Goal: Task Accomplishment & Management: Manage account settings

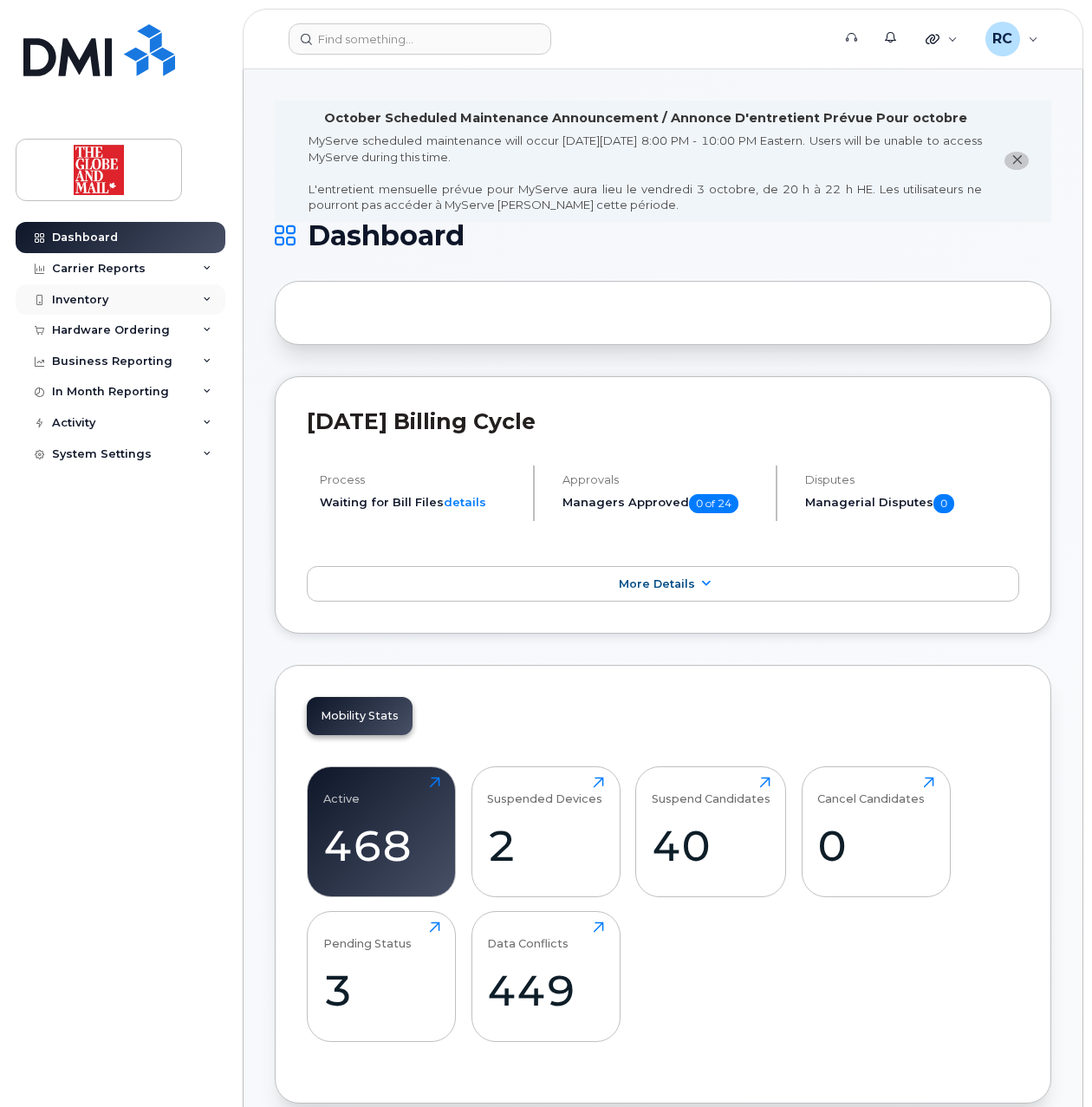
click at [98, 296] on div "Inventory" at bounding box center [80, 300] width 56 height 14
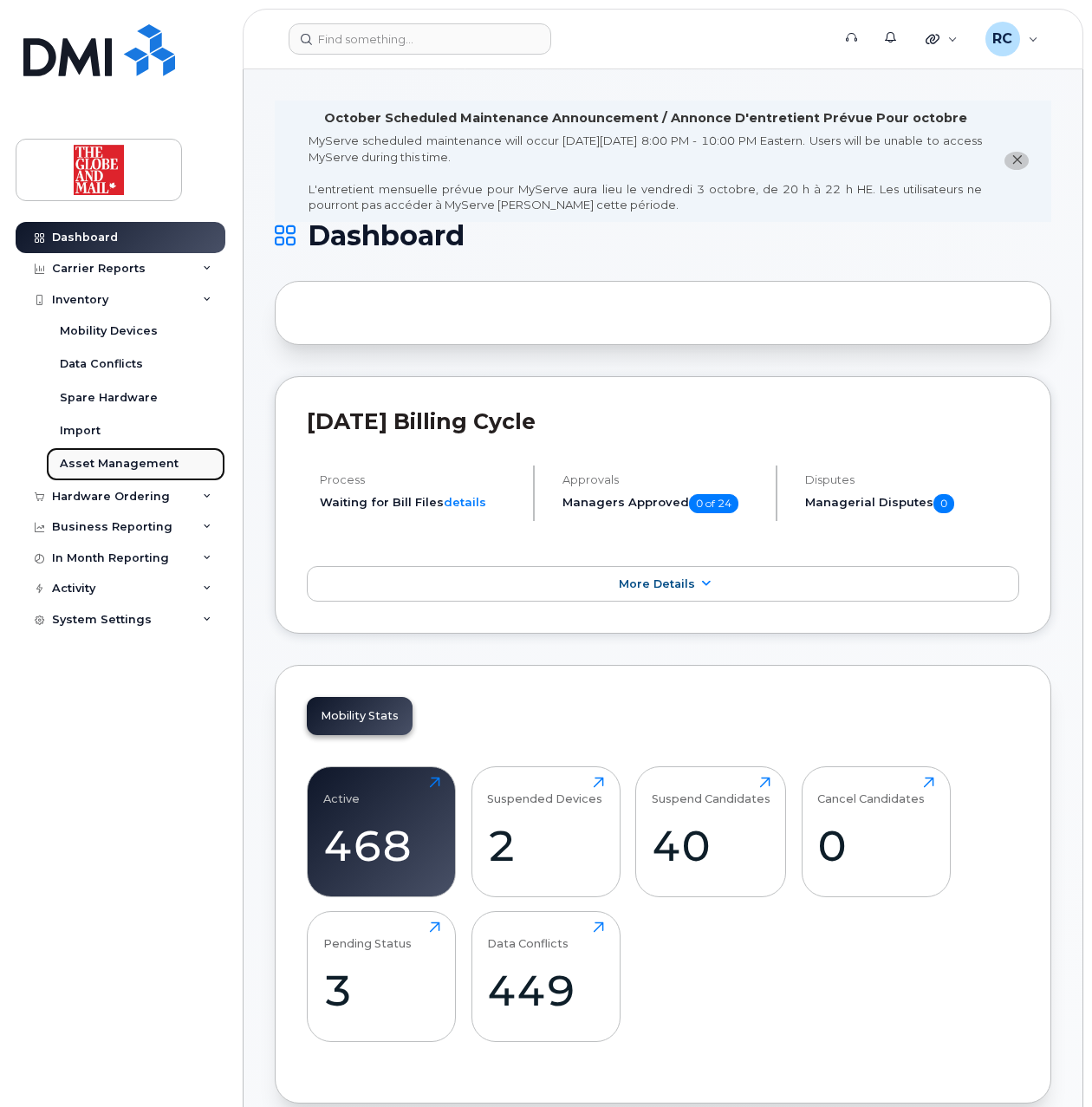
click at [130, 458] on div "Asset Management" at bounding box center [119, 464] width 119 height 16
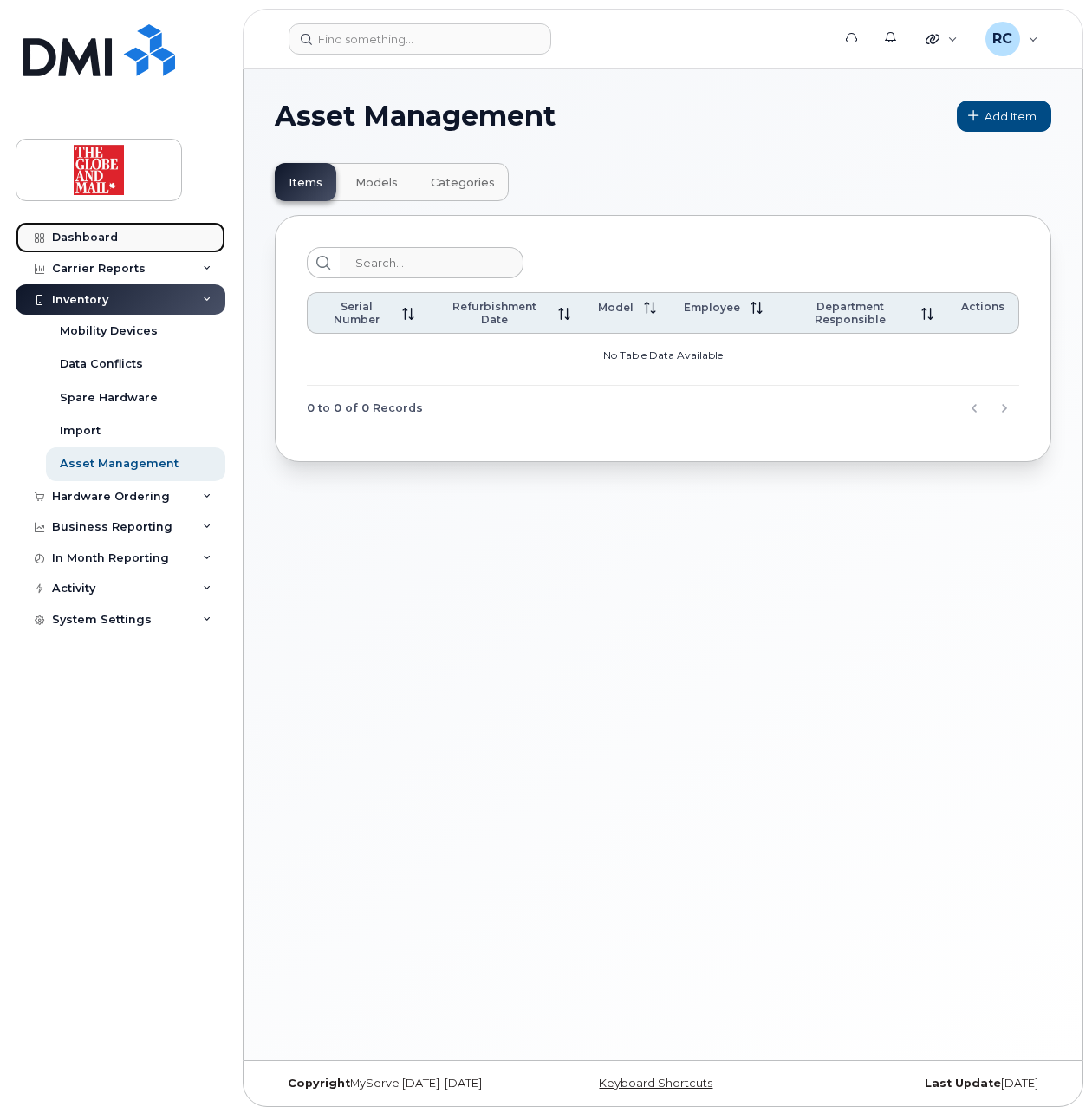
click at [84, 234] on div "Dashboard" at bounding box center [85, 238] width 66 height 14
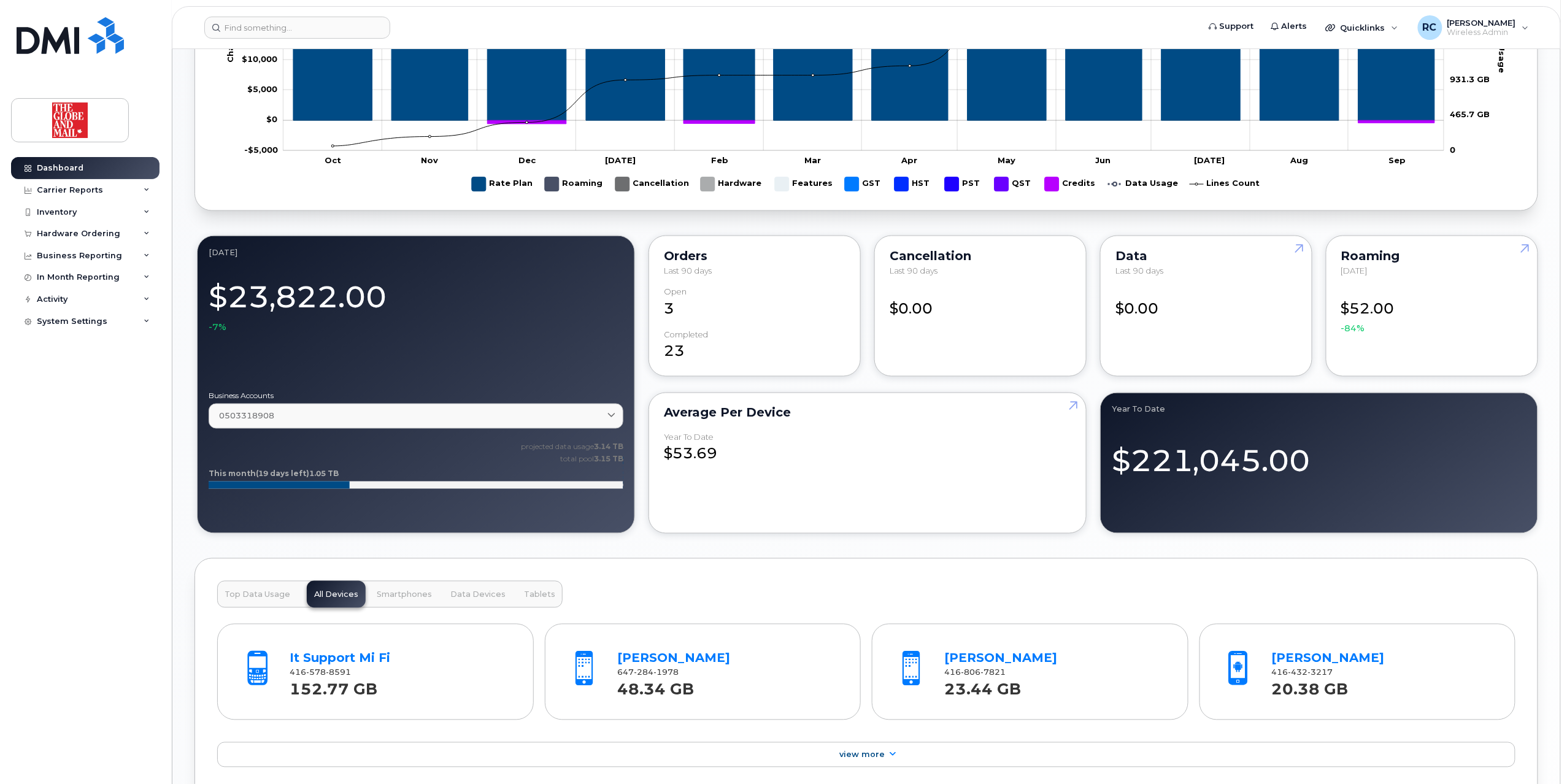
scroll to position [567, 0]
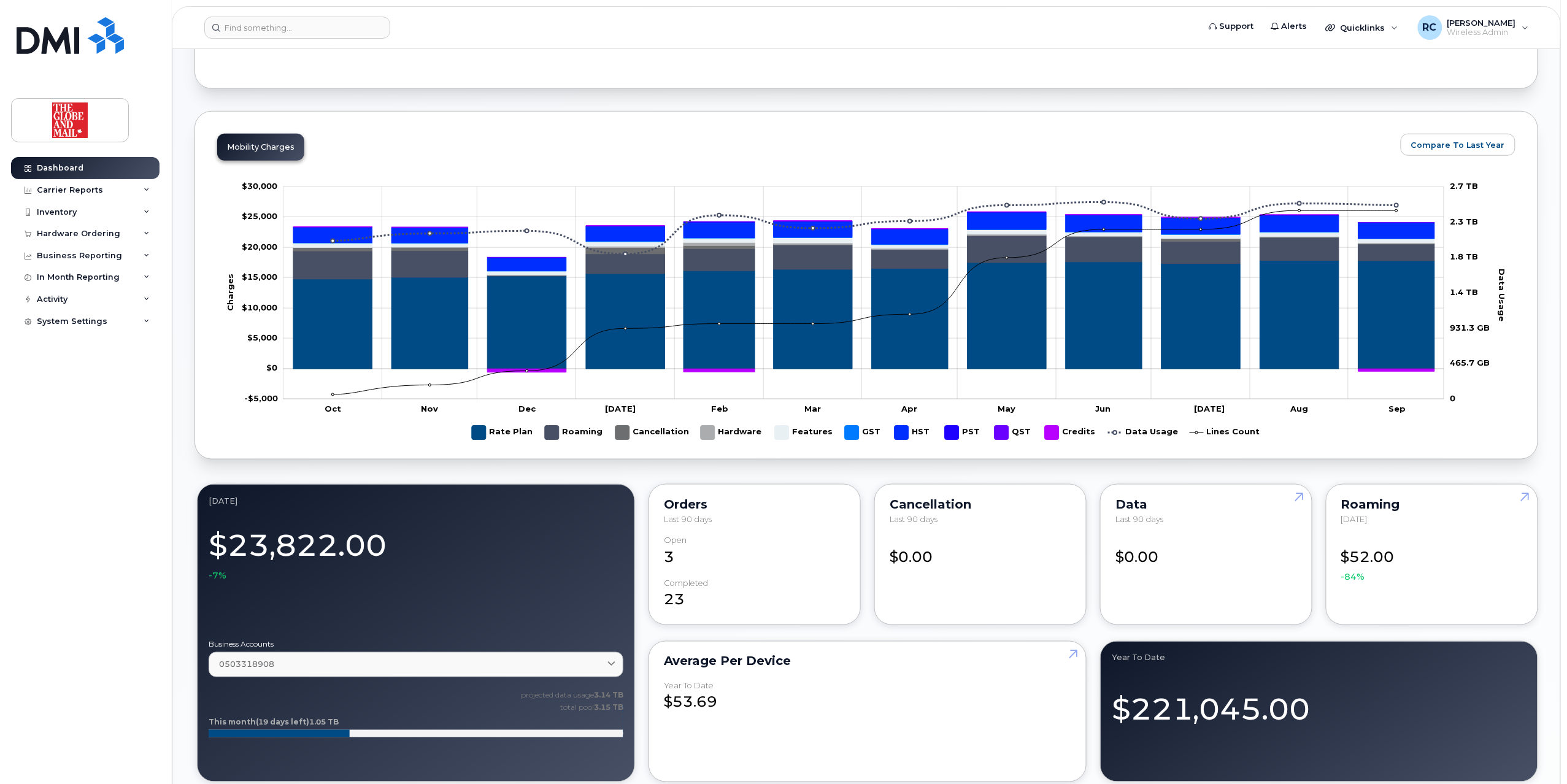
click at [772, 584] on div "Cancellation Last 90 days $0.00" at bounding box center [980, 554] width 212 height 141
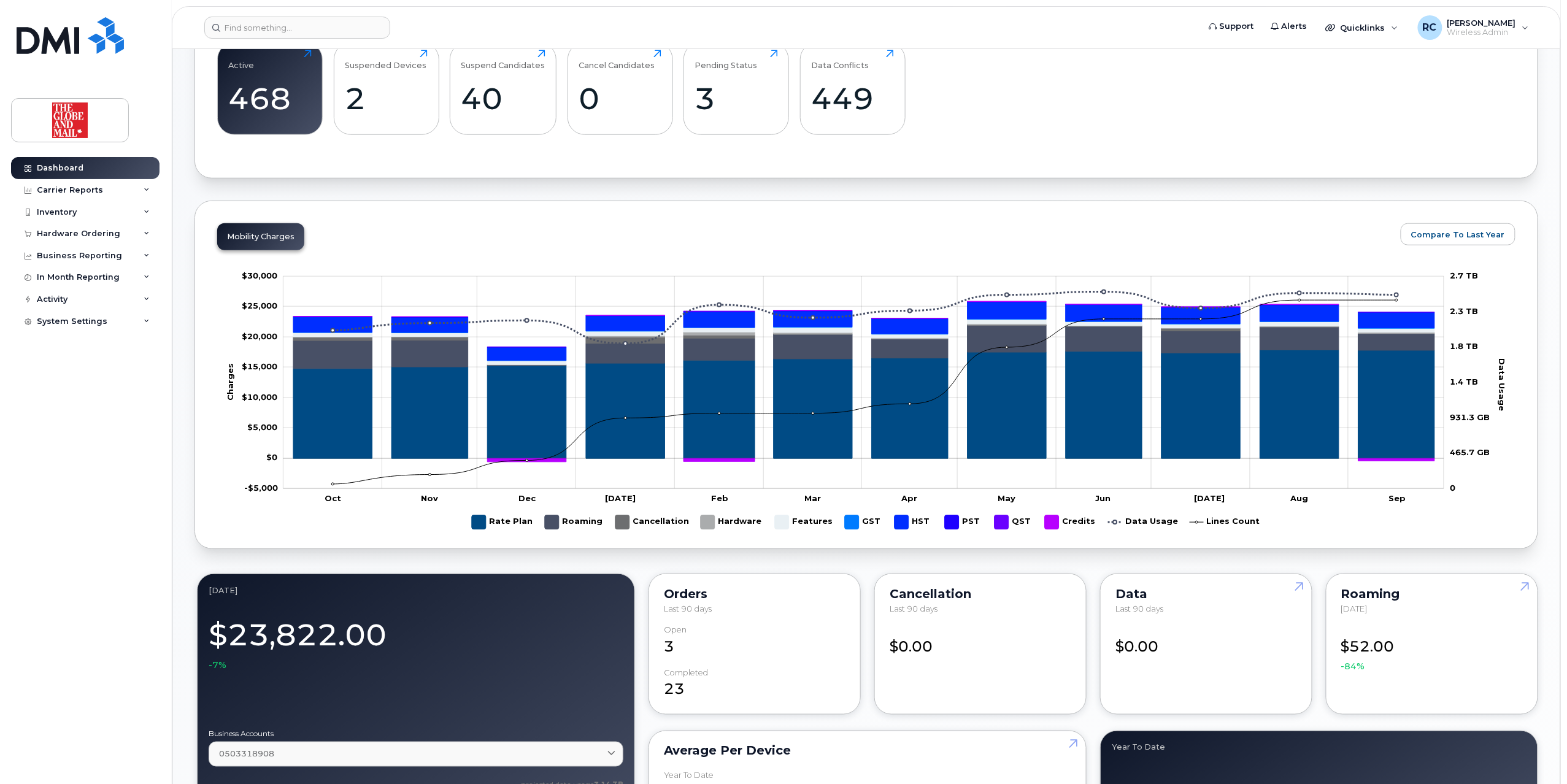
scroll to position [239, 0]
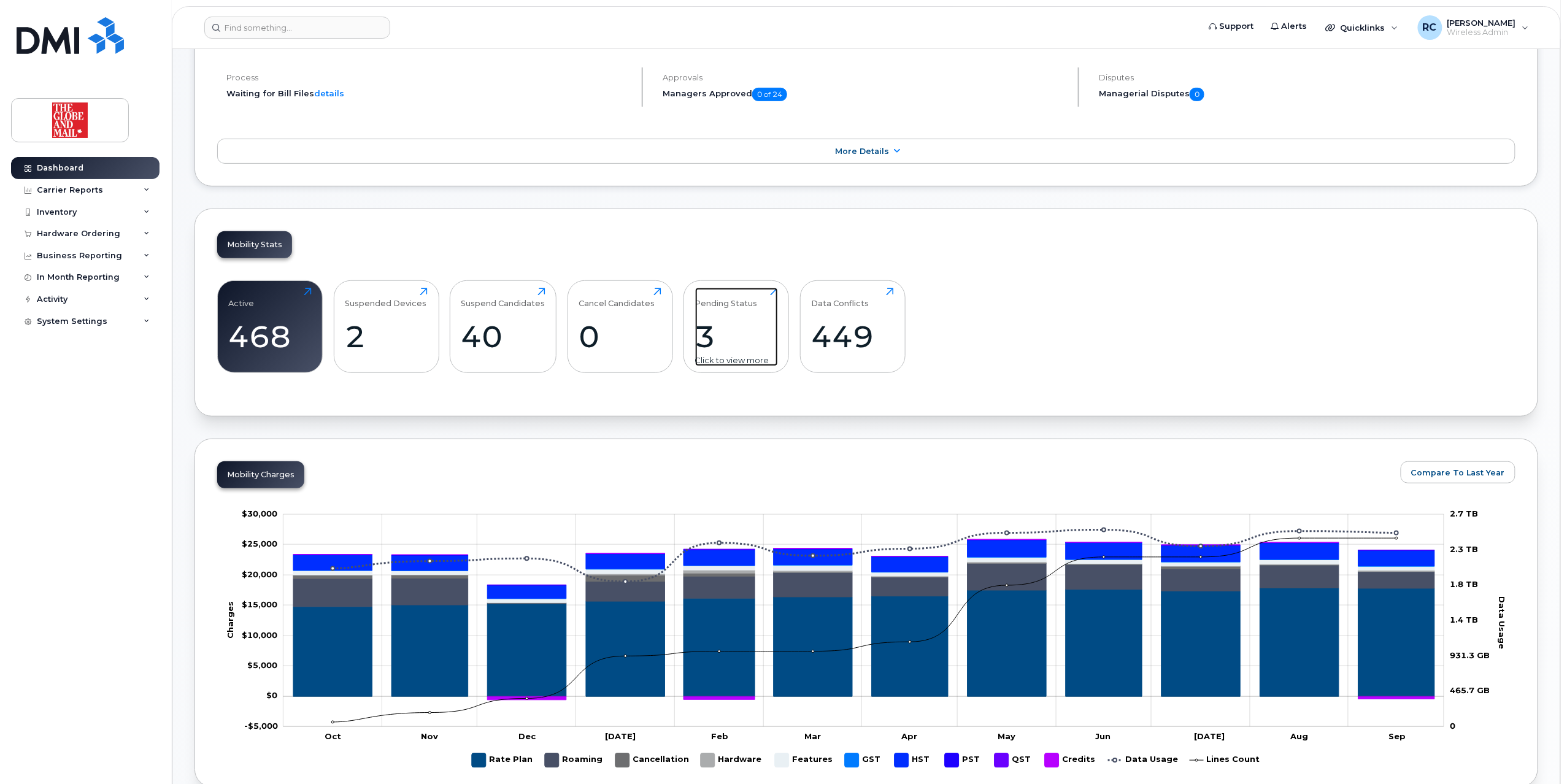
click at [744, 319] on div "Pending Status 3 Click to view more" at bounding box center [737, 327] width 83 height 78
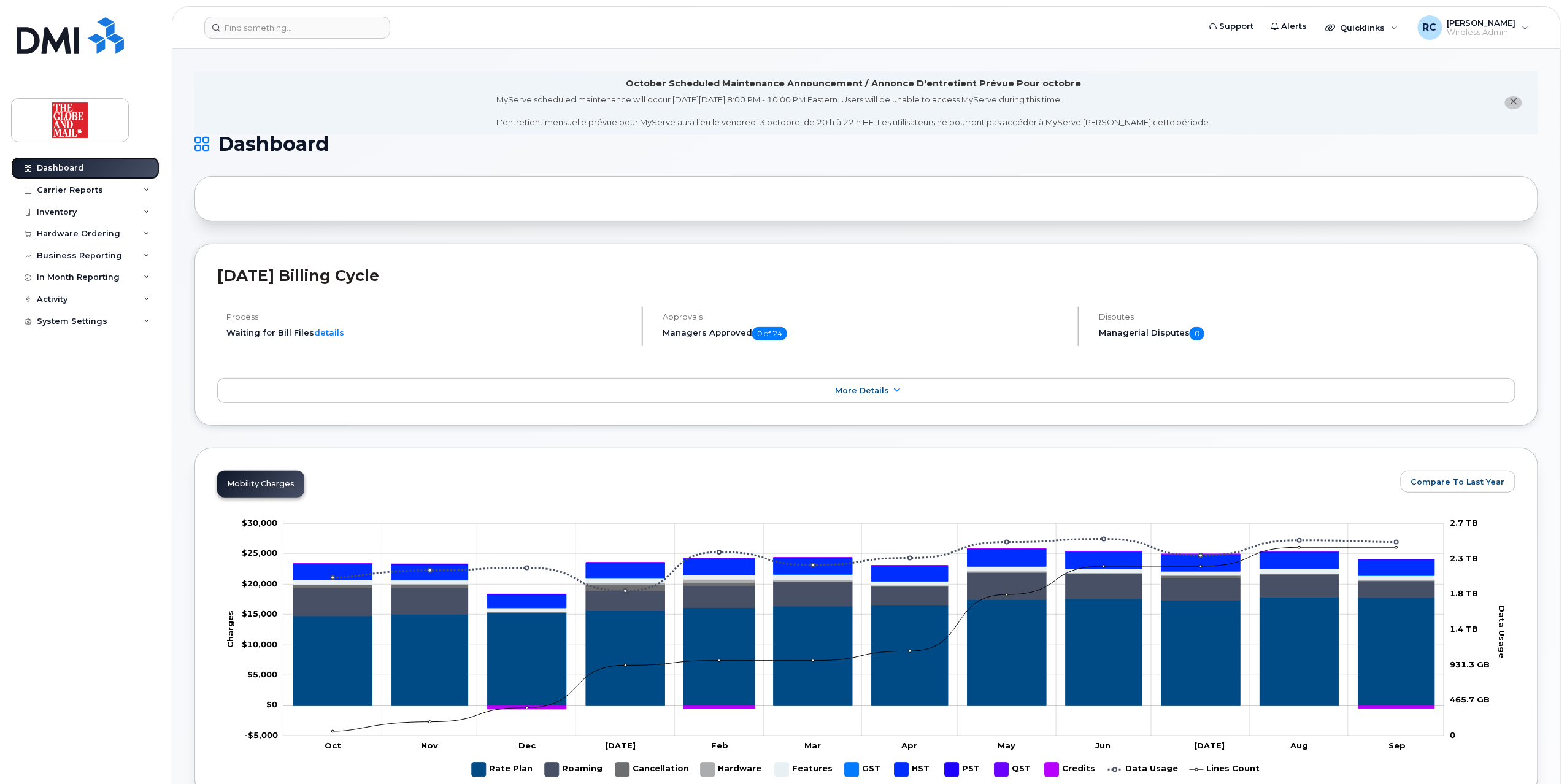
click at [93, 173] on link "Dashboard" at bounding box center [85, 168] width 149 height 22
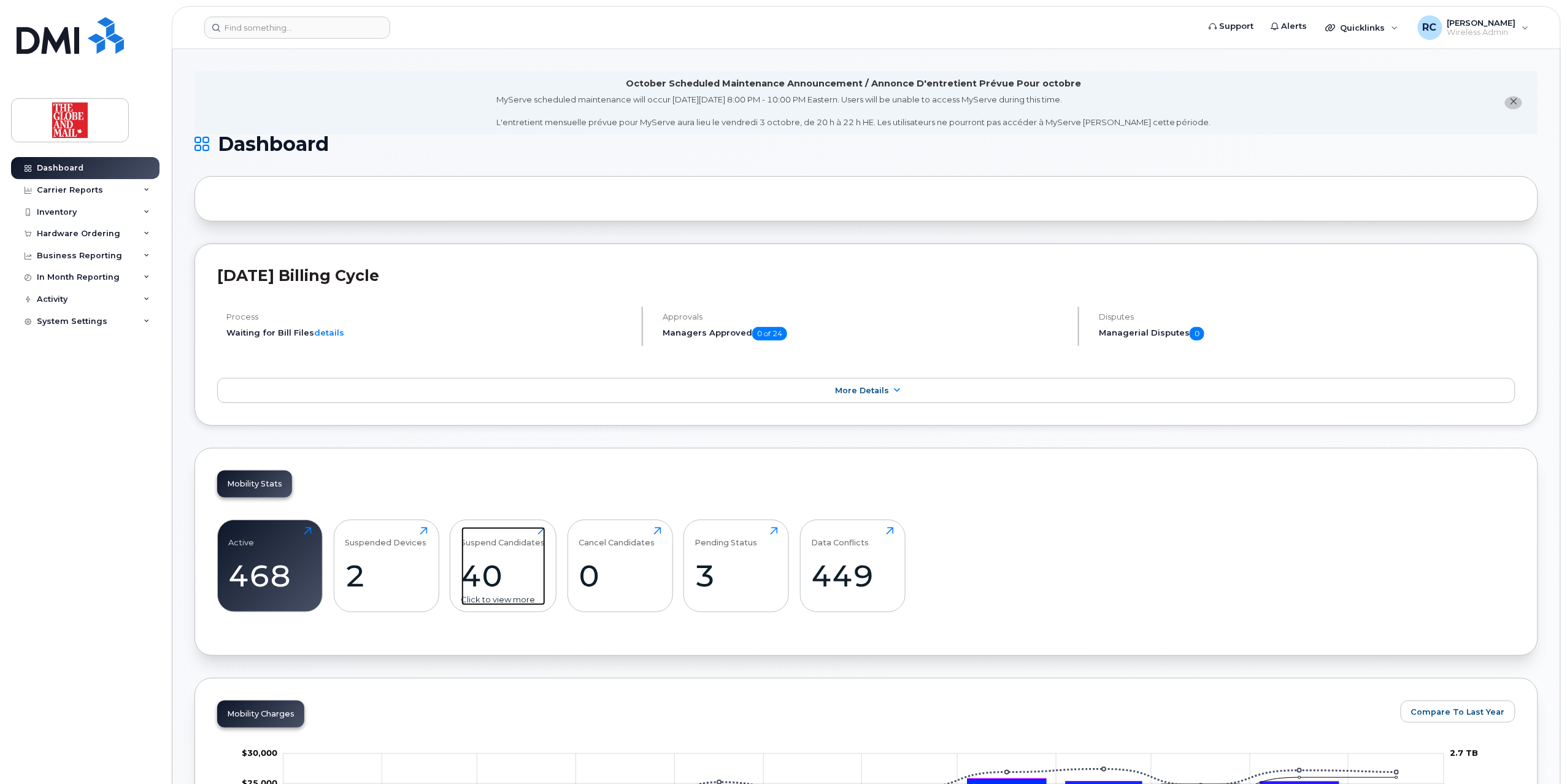
click at [528, 570] on div "40" at bounding box center [503, 576] width 84 height 36
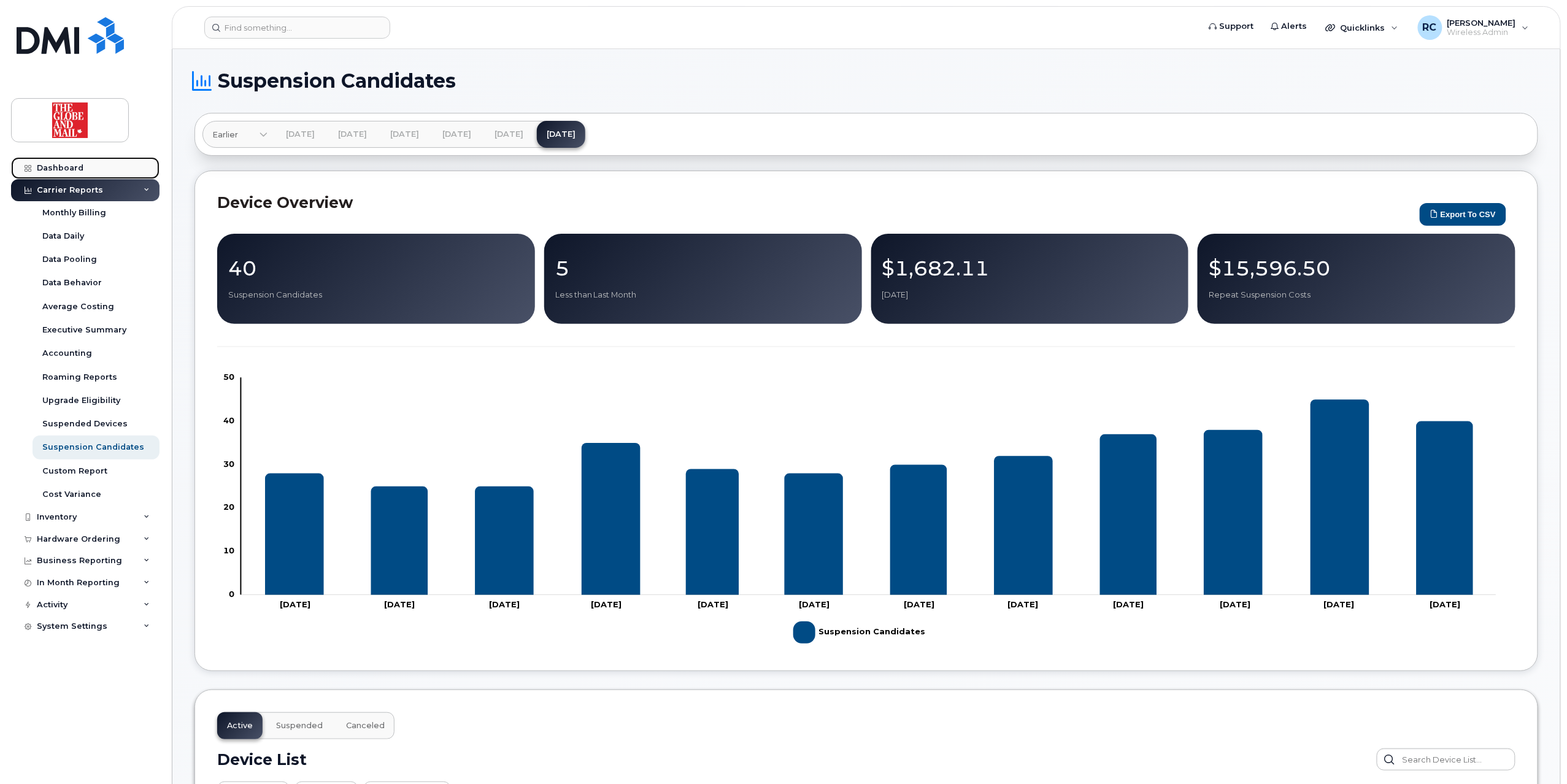
click at [69, 167] on div "Dashboard" at bounding box center [60, 168] width 47 height 10
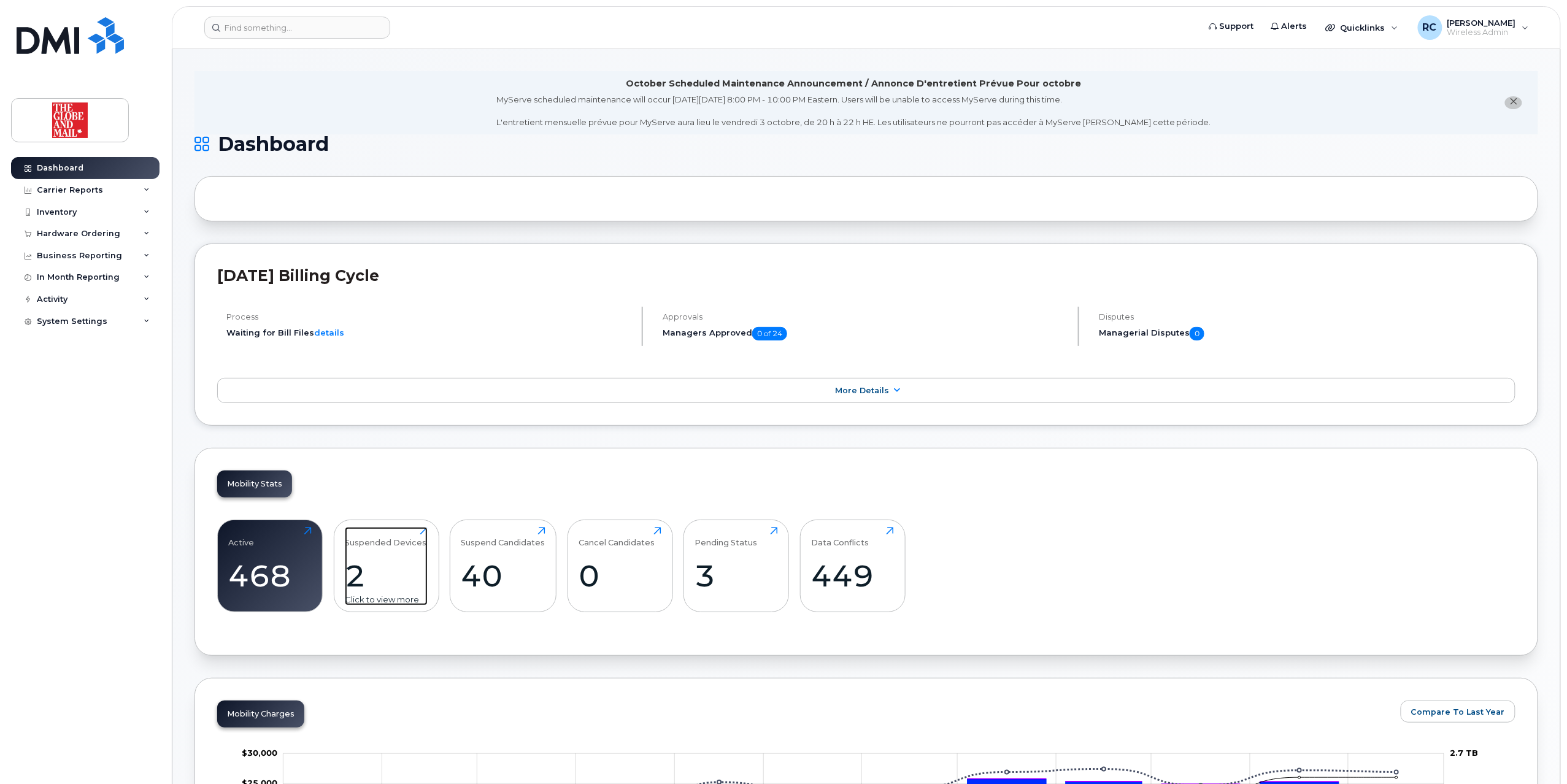
click at [400, 558] on div "Suspended Devices 2 Click to view more" at bounding box center [386, 566] width 83 height 78
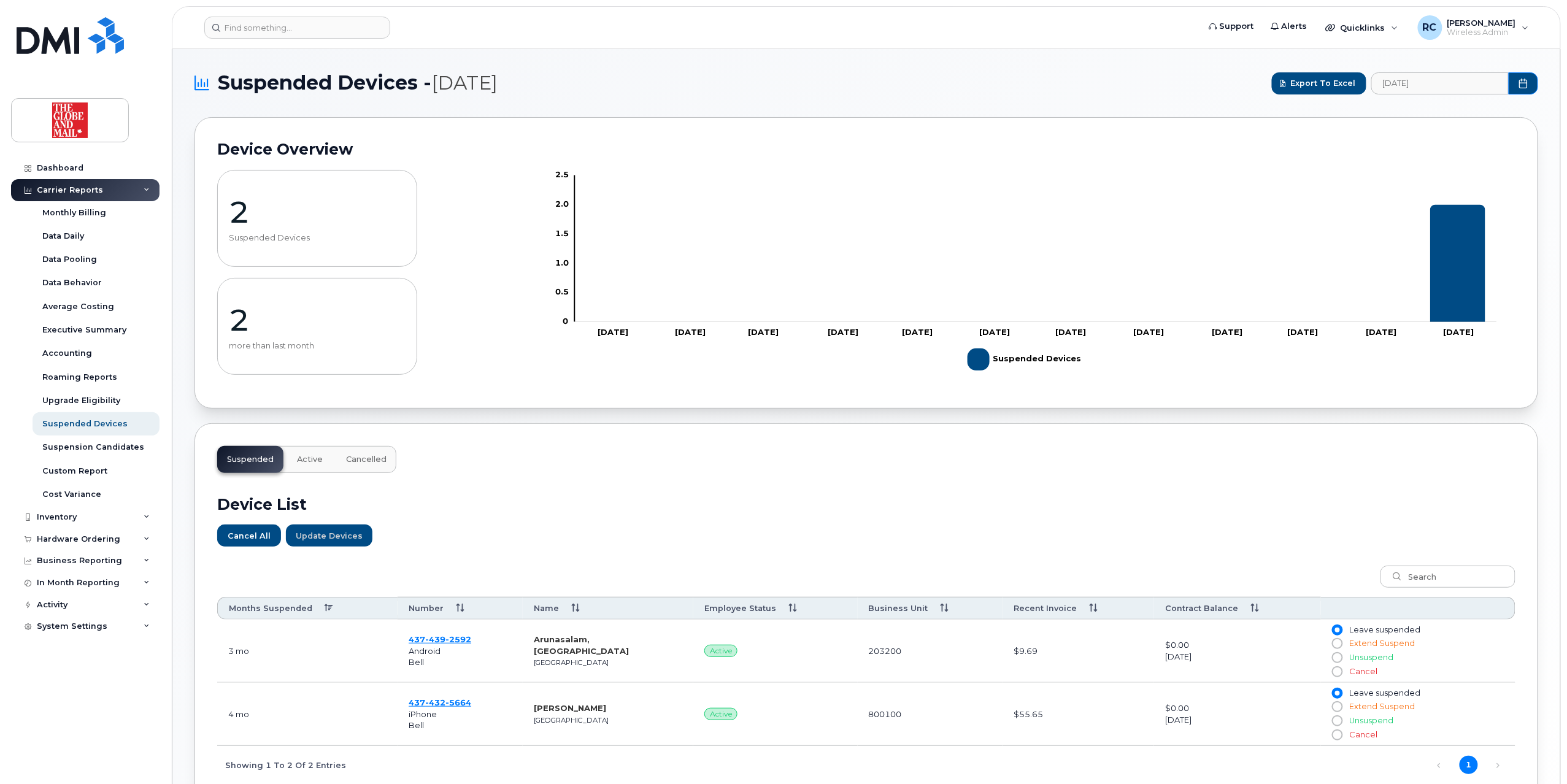
scroll to position [137, 0]
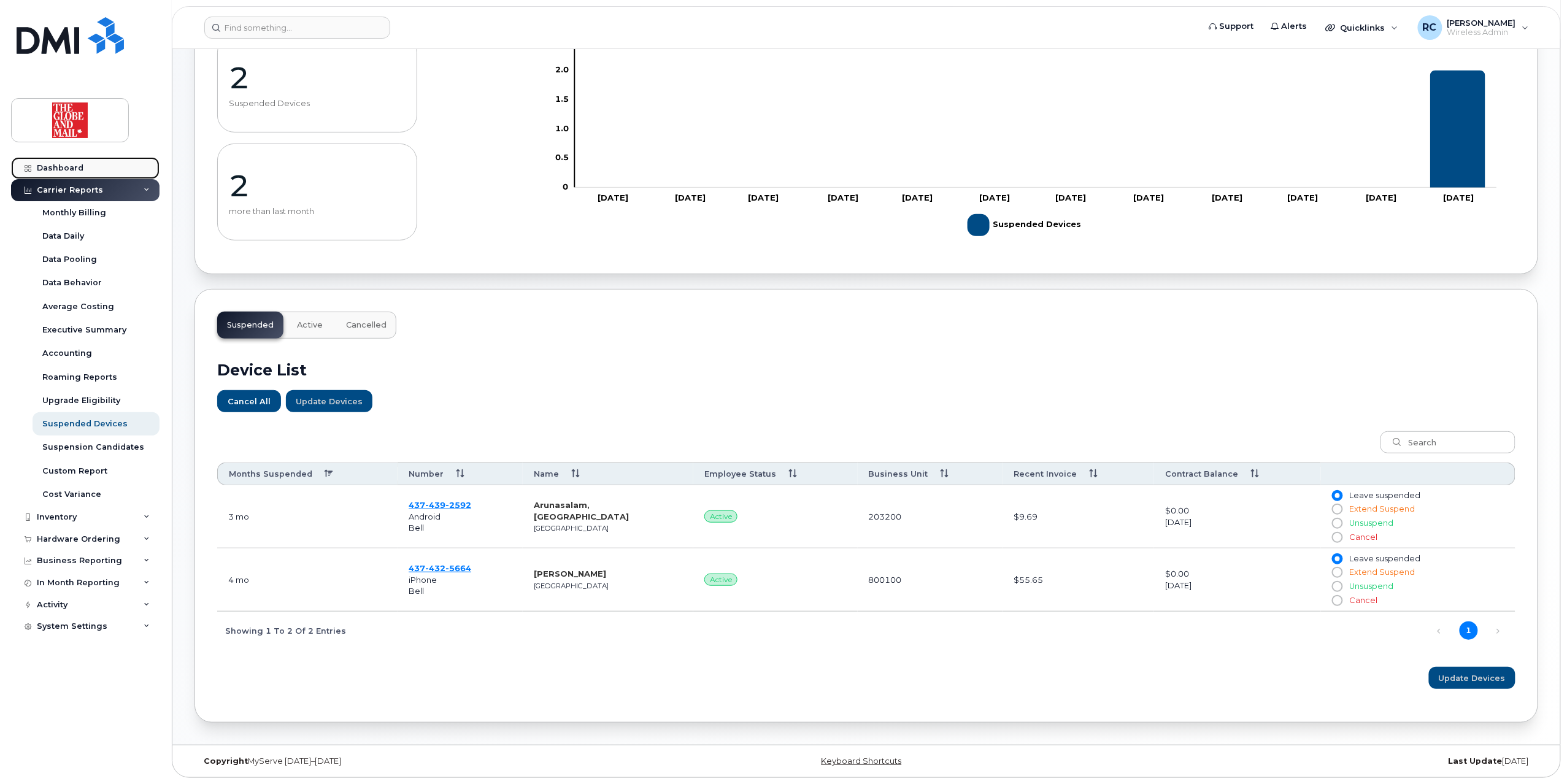
click at [57, 165] on div "Dashboard" at bounding box center [60, 168] width 47 height 10
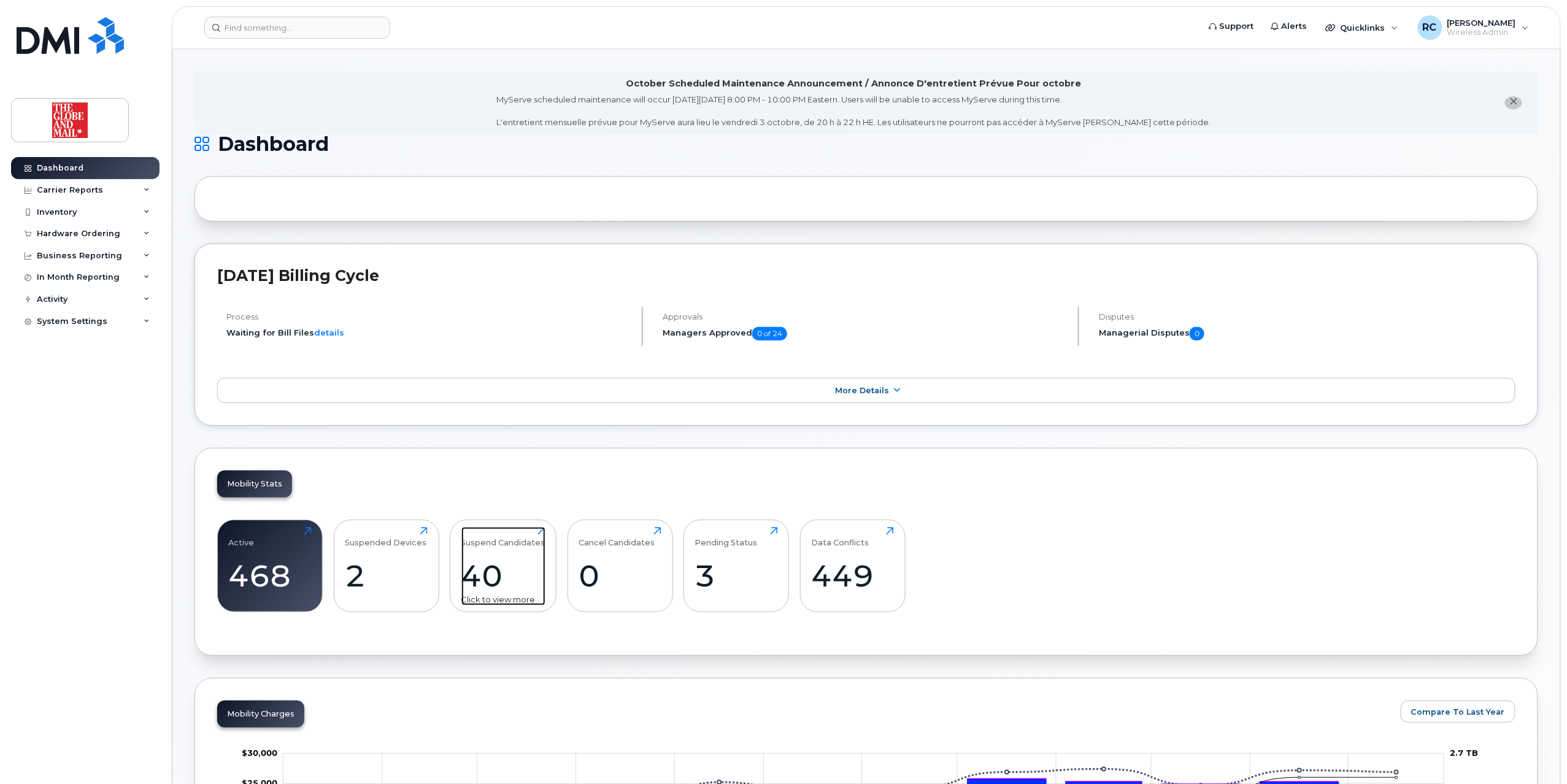
click at [529, 573] on div "40" at bounding box center [503, 576] width 84 height 36
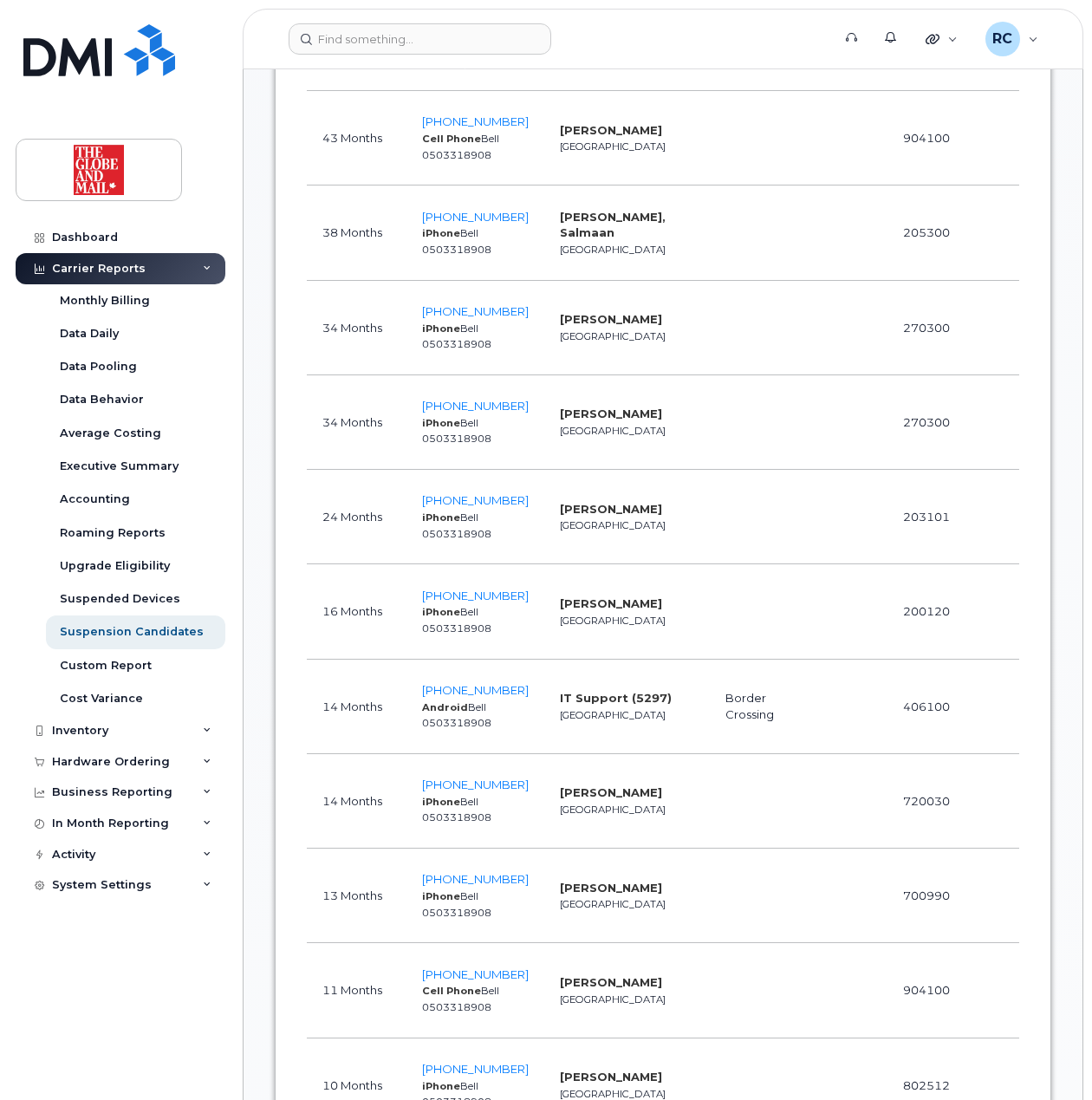
scroll to position [1270, 0]
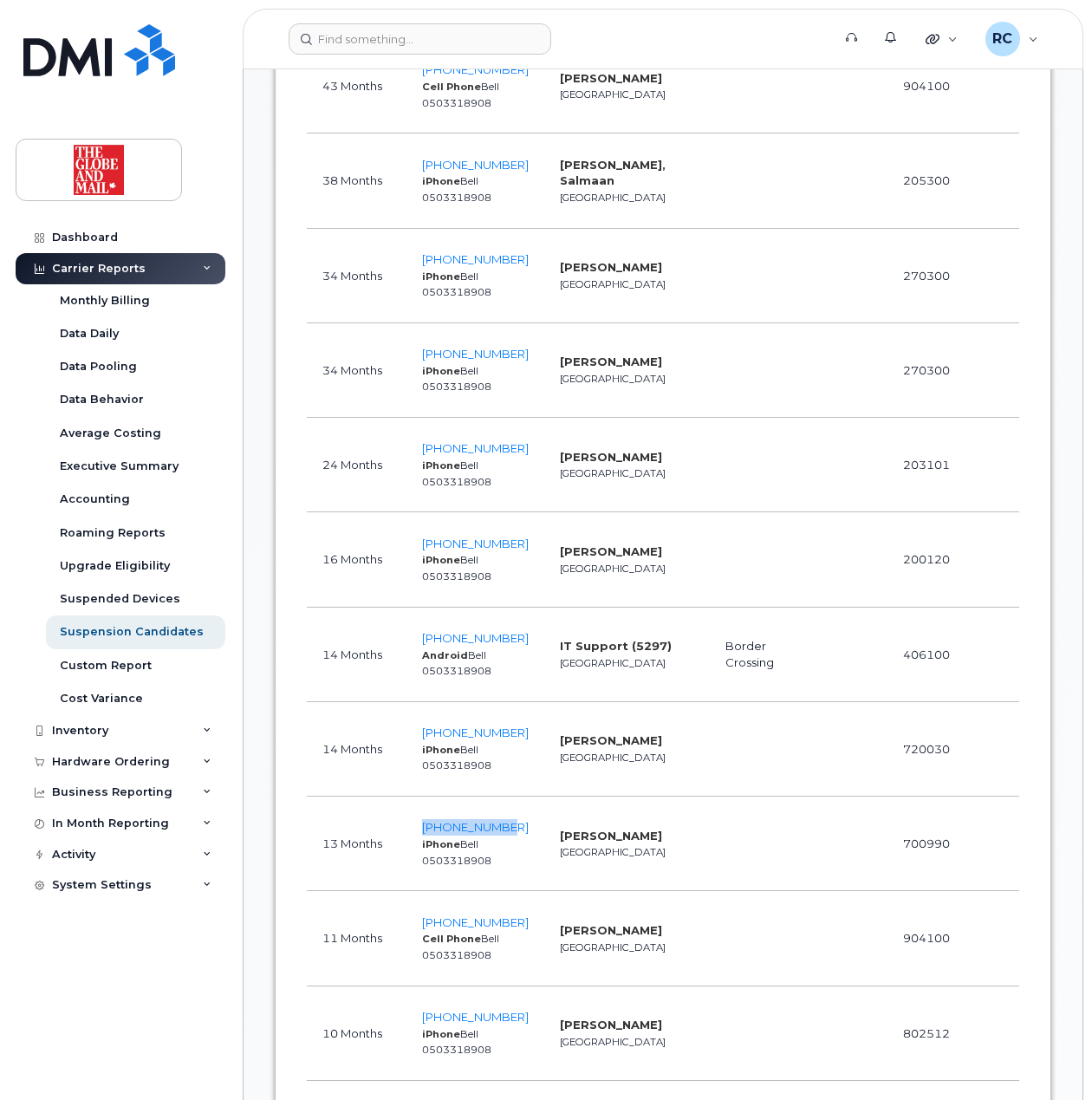
drag, startPoint x: 520, startPoint y: 816, endPoint x: 414, endPoint y: 818, distance: 106.0
click at [414, 818] on td "437-326-1273 iPhone Bell 0503318908" at bounding box center [475, 844] width 138 height 94
copy span "437-326-1273"
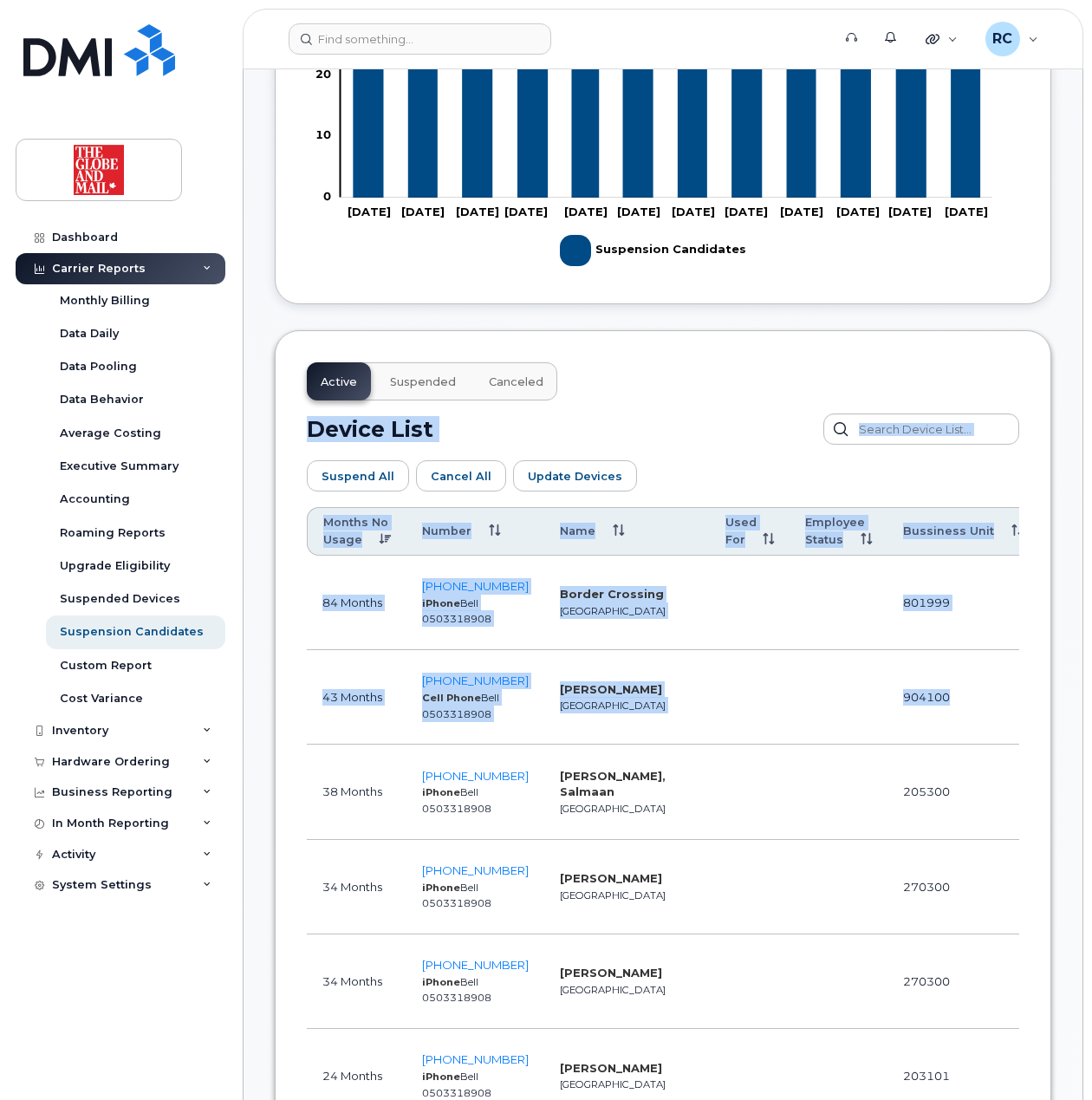
drag, startPoint x: 728, startPoint y: -28, endPoint x: 715, endPoint y: -81, distance: 54.6
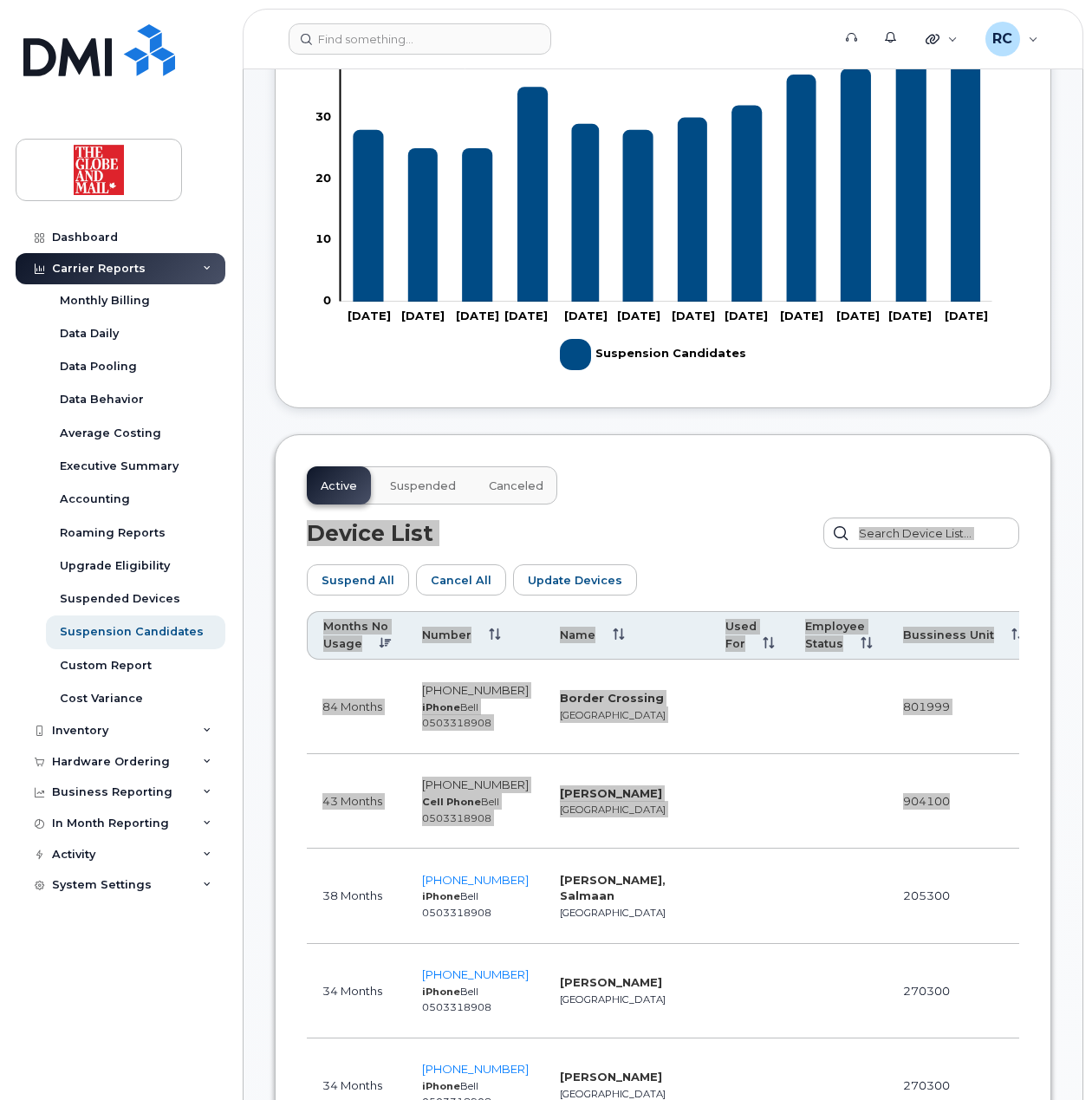
scroll to position [94, 0]
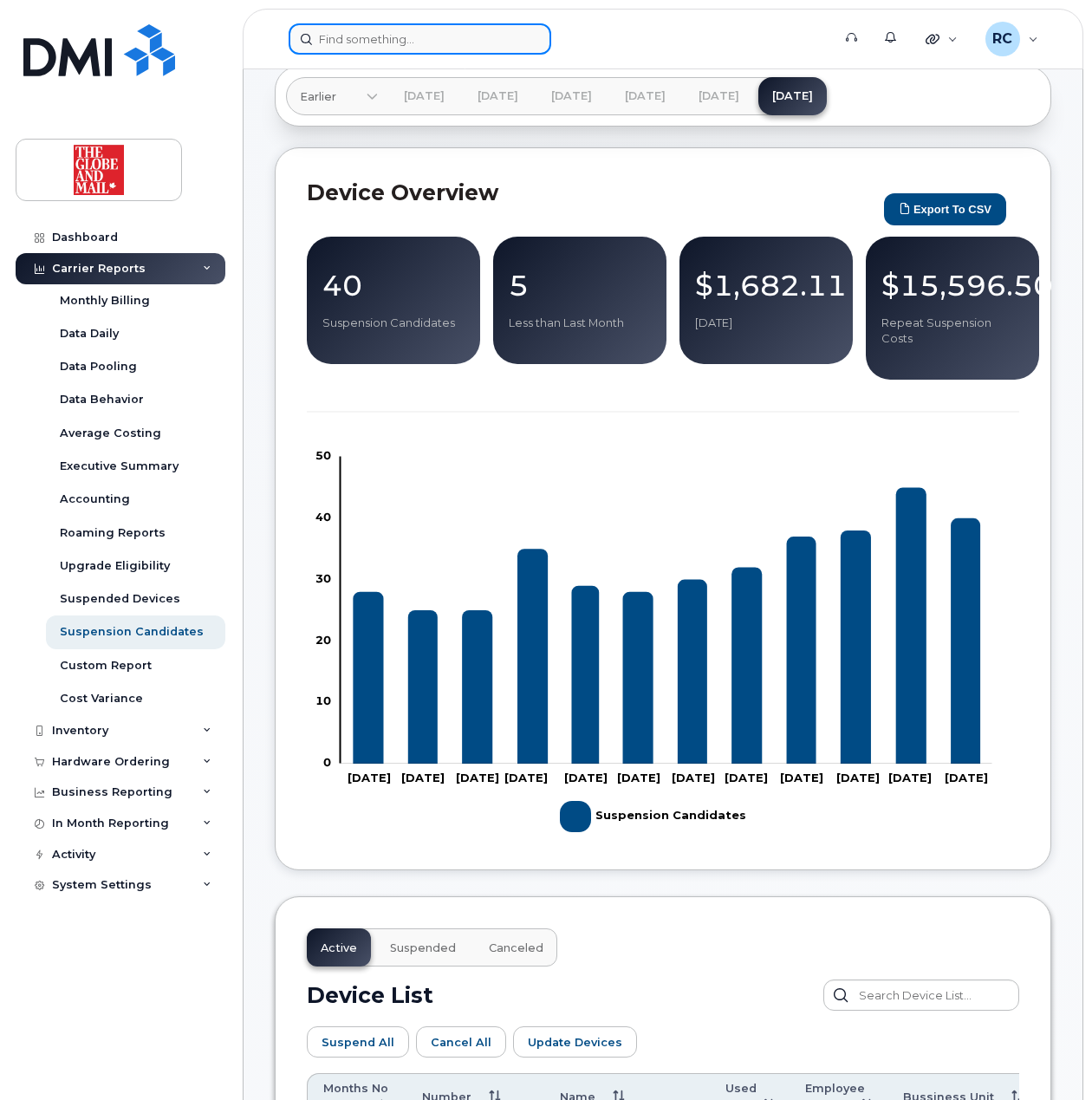
click at [379, 49] on input at bounding box center [420, 40] width 262 height 32
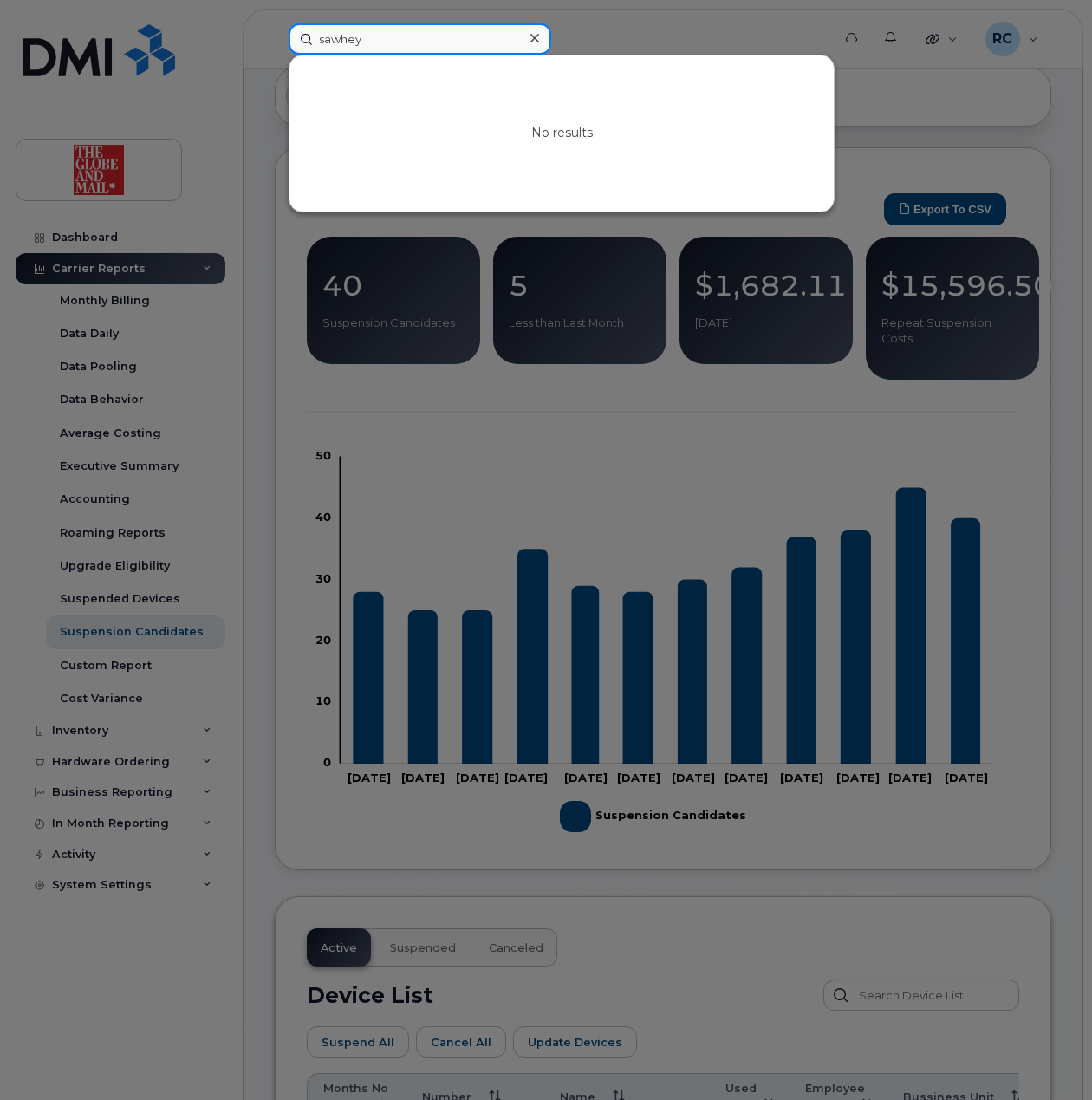
drag, startPoint x: 383, startPoint y: 42, endPoint x: 90, endPoint y: 80, distance: 295.5
click at [275, 54] on div "sawhey No results" at bounding box center [554, 40] width 559 height 32
type input "alisha"
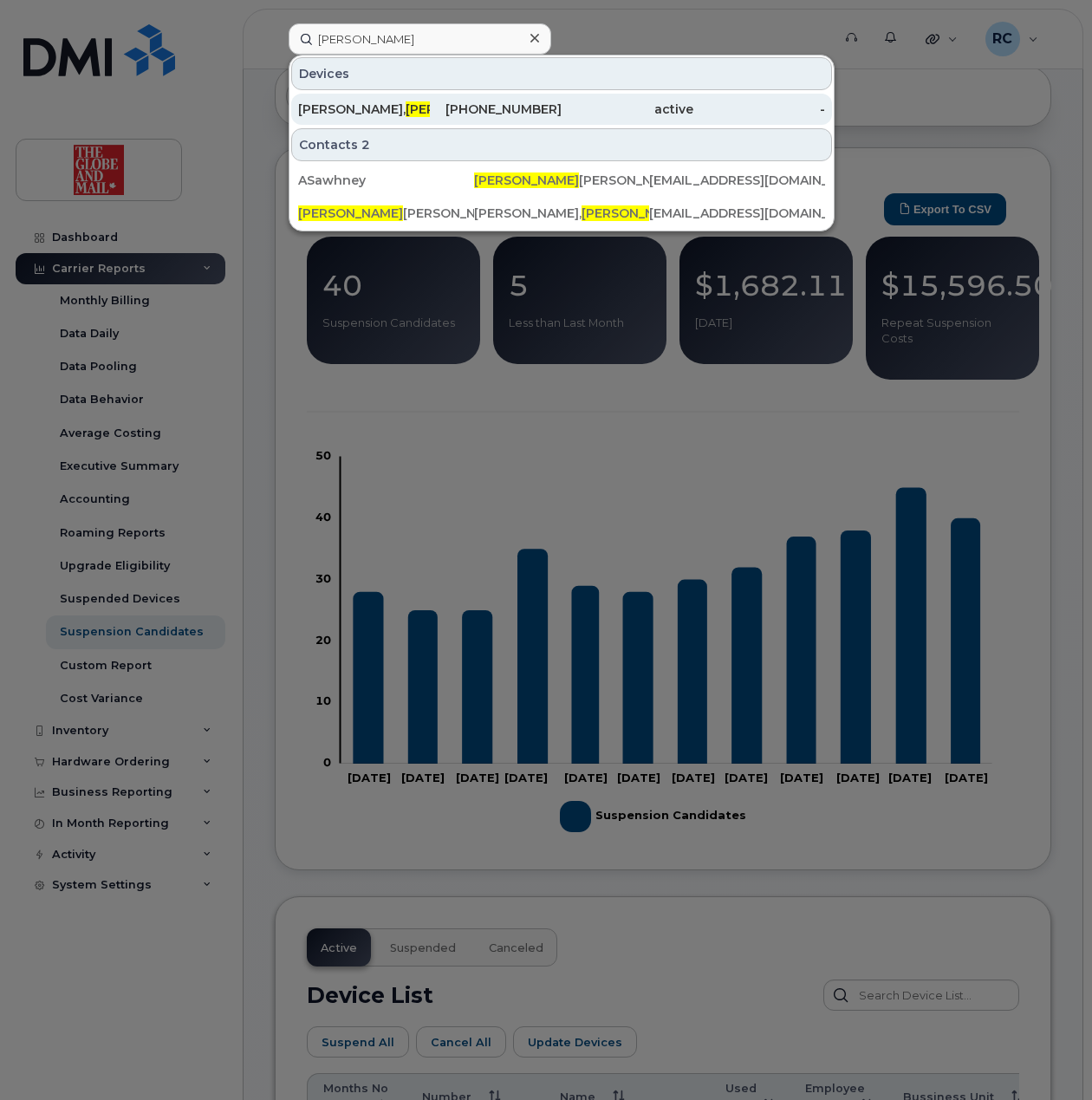
click at [317, 104] on div "Sawhney, Alisha" at bounding box center [363, 110] width 132 height 18
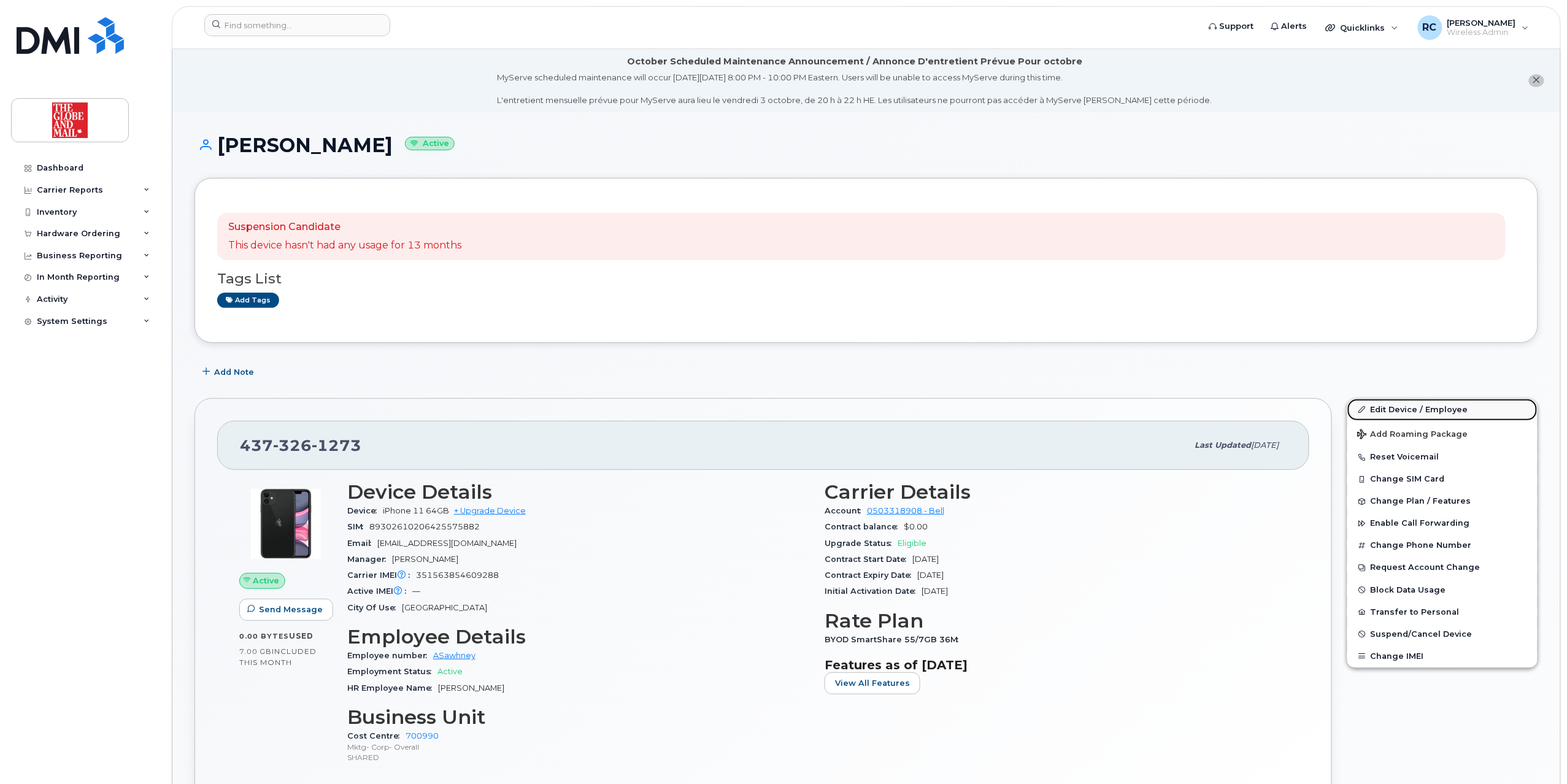
click at [772, 408] on link "Edit Device / Employee" at bounding box center [1442, 410] width 190 height 22
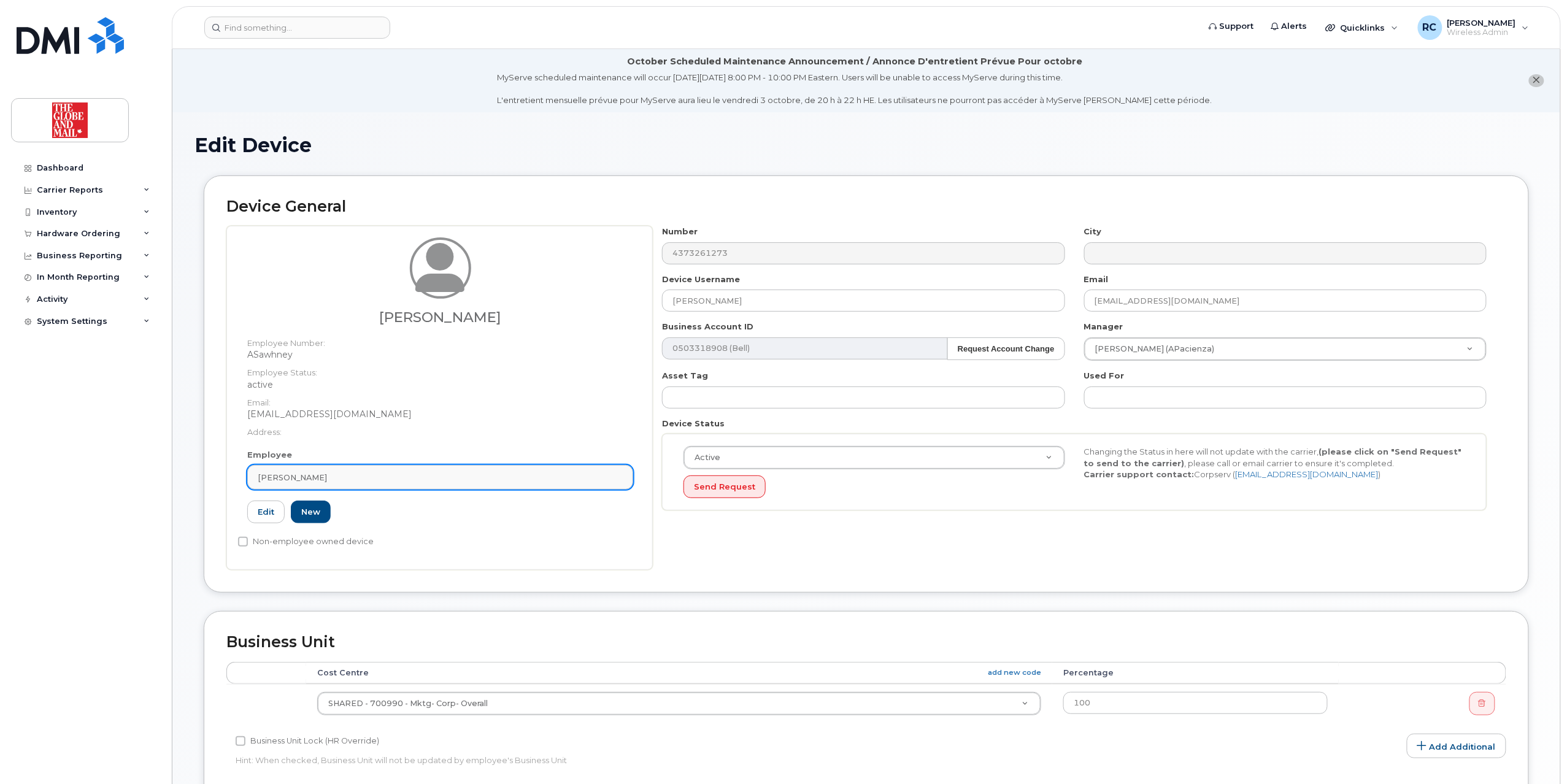
click at [325, 485] on link "[PERSON_NAME]" at bounding box center [440, 477] width 386 height 25
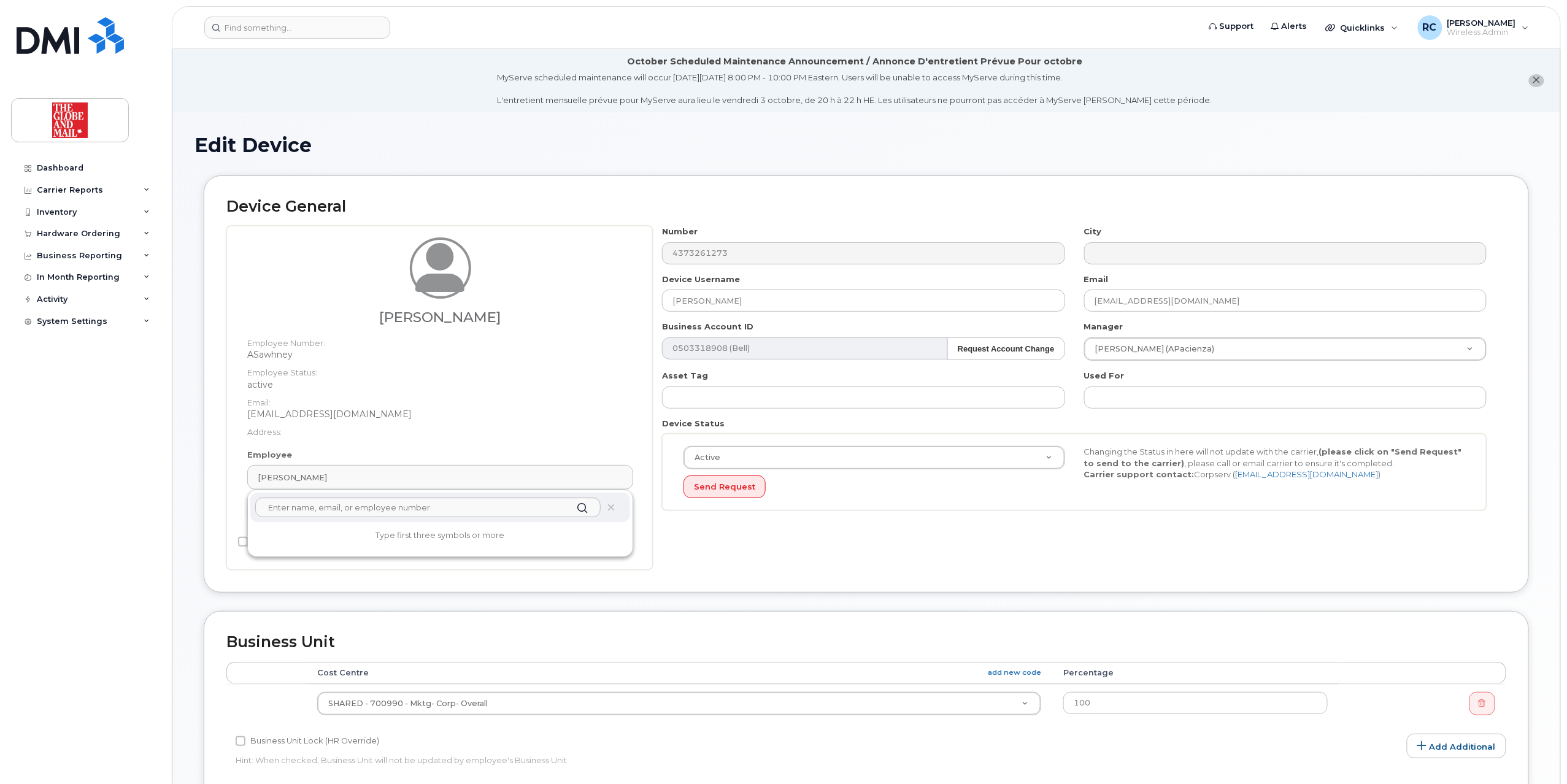
click at [524, 518] on div at bounding box center [440, 507] width 380 height 29
click at [521, 507] on input "text" at bounding box center [427, 507] width 345 height 20
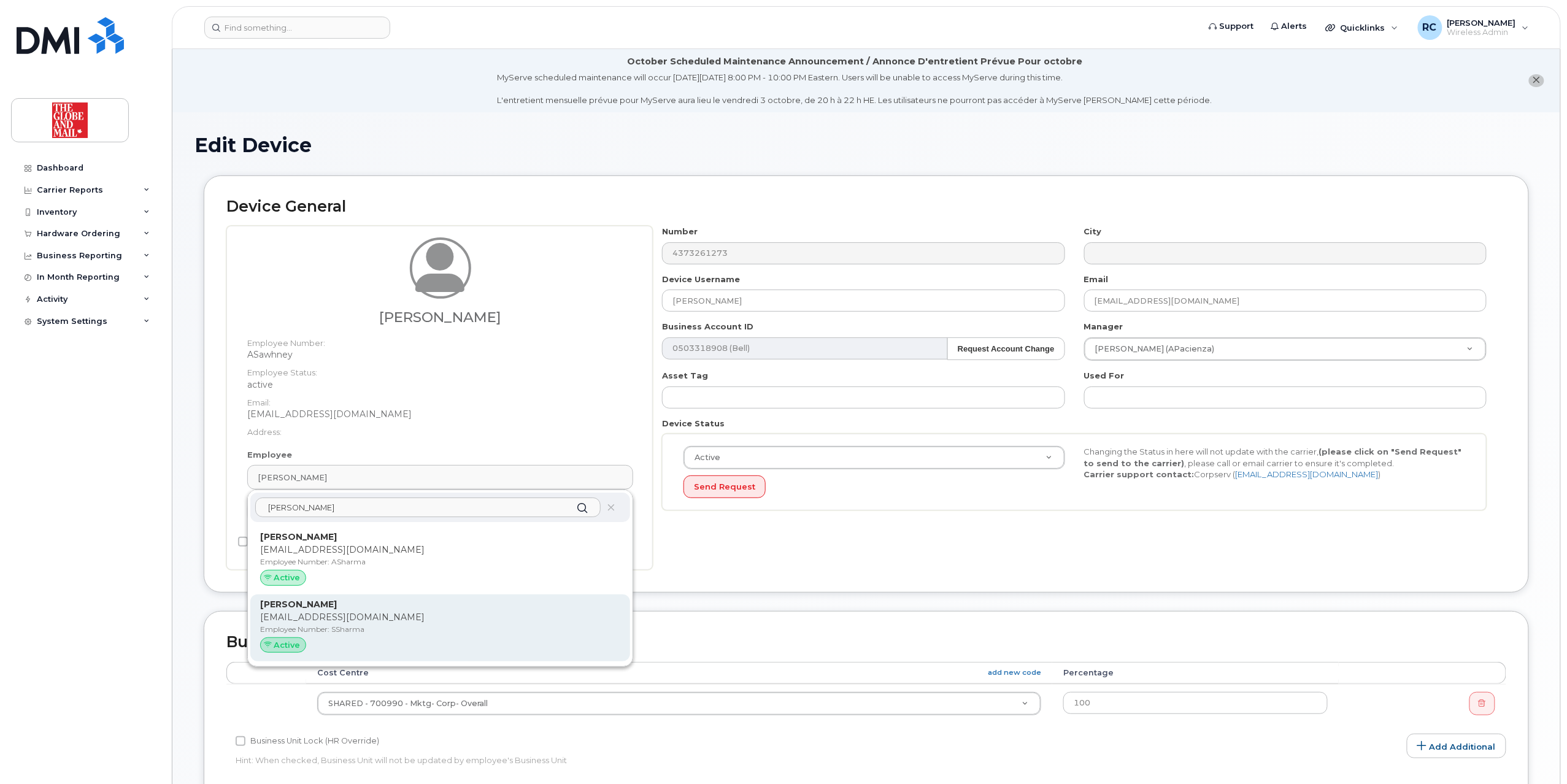
type input "[PERSON_NAME]"
click at [288, 646] on span "Active" at bounding box center [287, 645] width 27 height 12
click at [378, 607] on p "[PERSON_NAME]" at bounding box center [440, 605] width 360 height 13
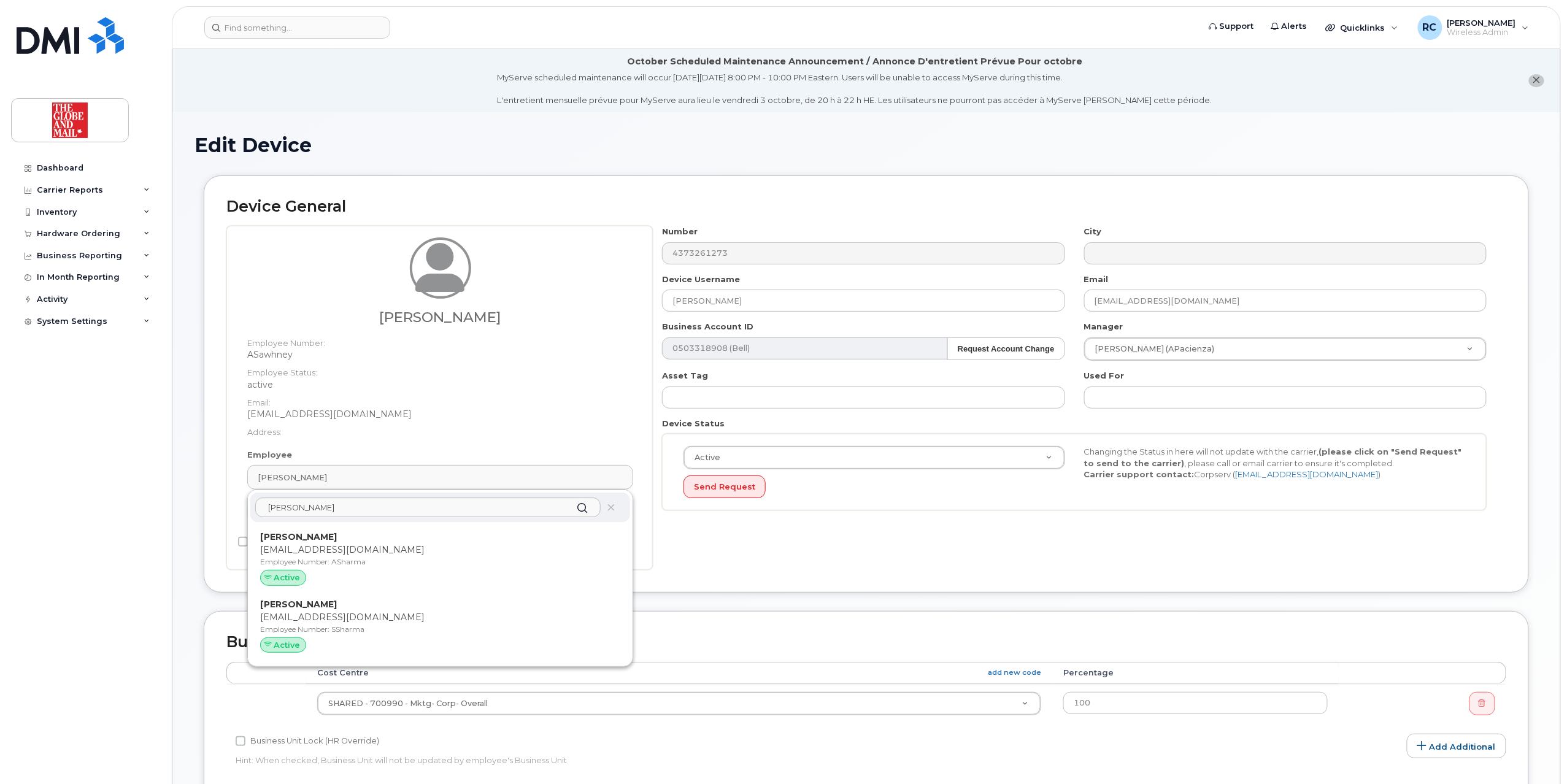
type input "SSharma"
type input "[PERSON_NAME]"
type input "[EMAIL_ADDRESS][DOMAIN_NAME]"
type input "31490"
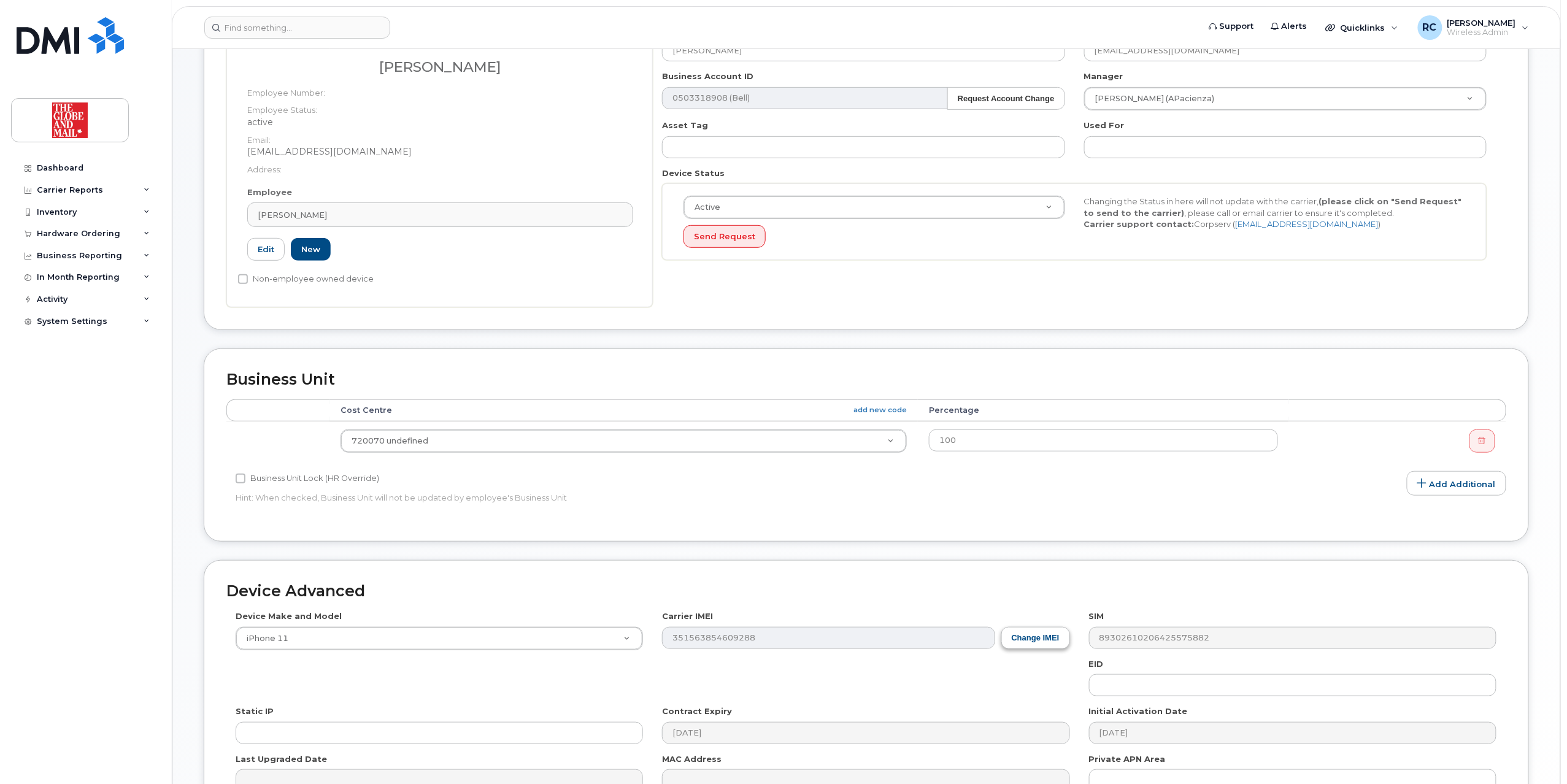
scroll to position [395, 0]
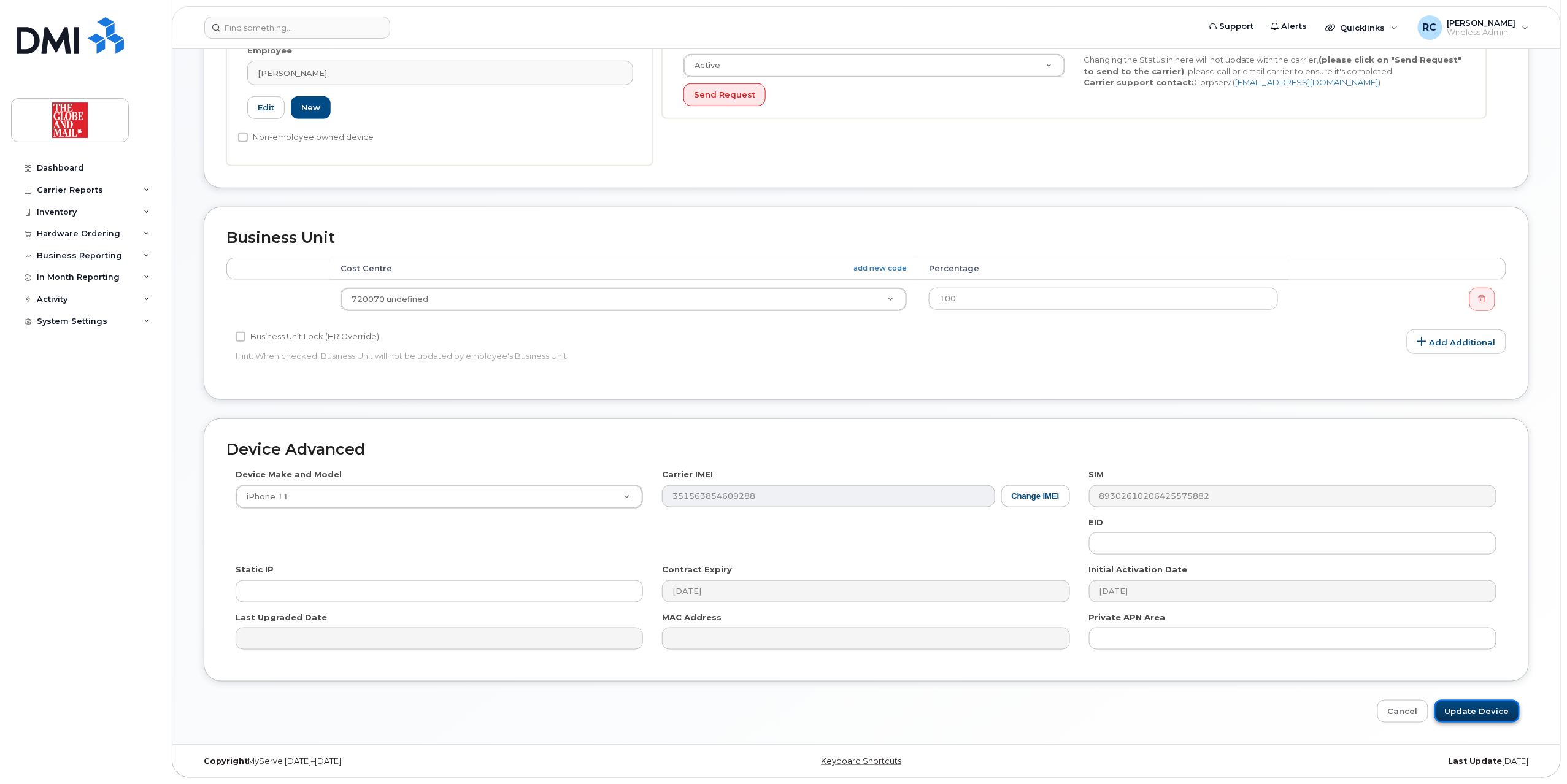
click at [1490, 710] on input "Update Device" at bounding box center [1477, 711] width 85 height 22
type input "Saving..."
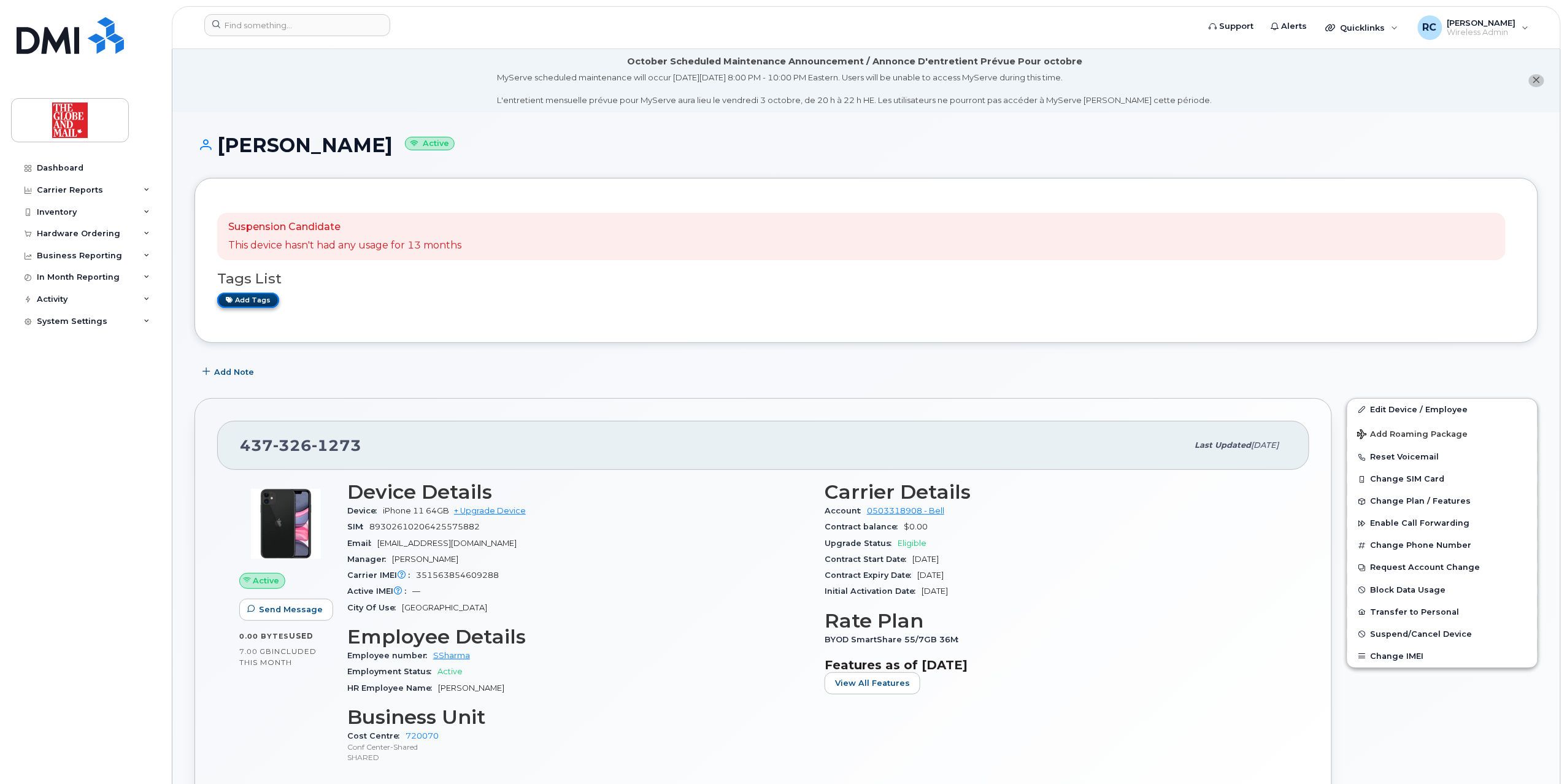
click at [259, 294] on link "Add tags" at bounding box center [248, 301] width 62 height 15
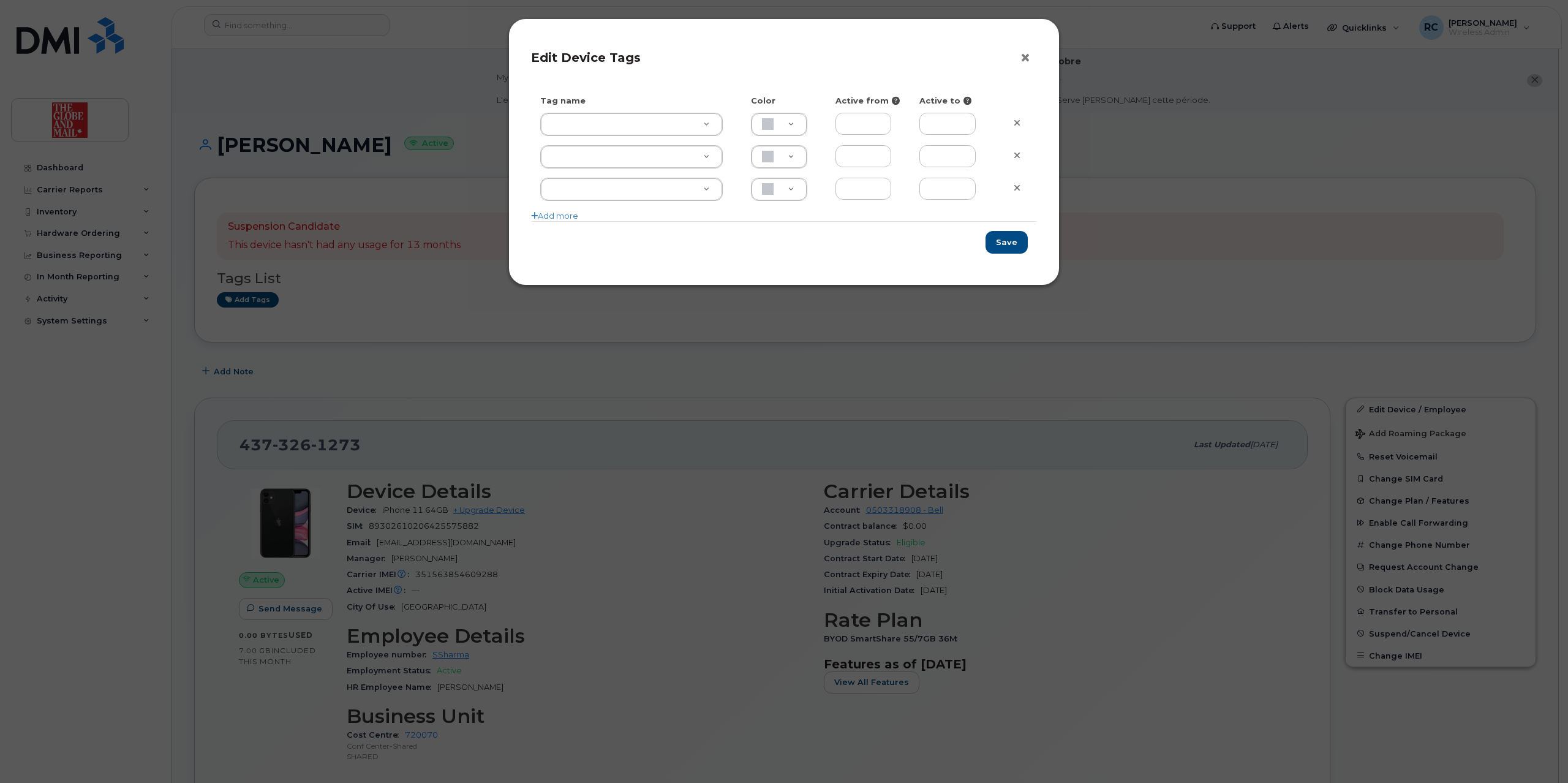
click at [1022, 62] on button "×" at bounding box center [1029, 58] width 17 height 18
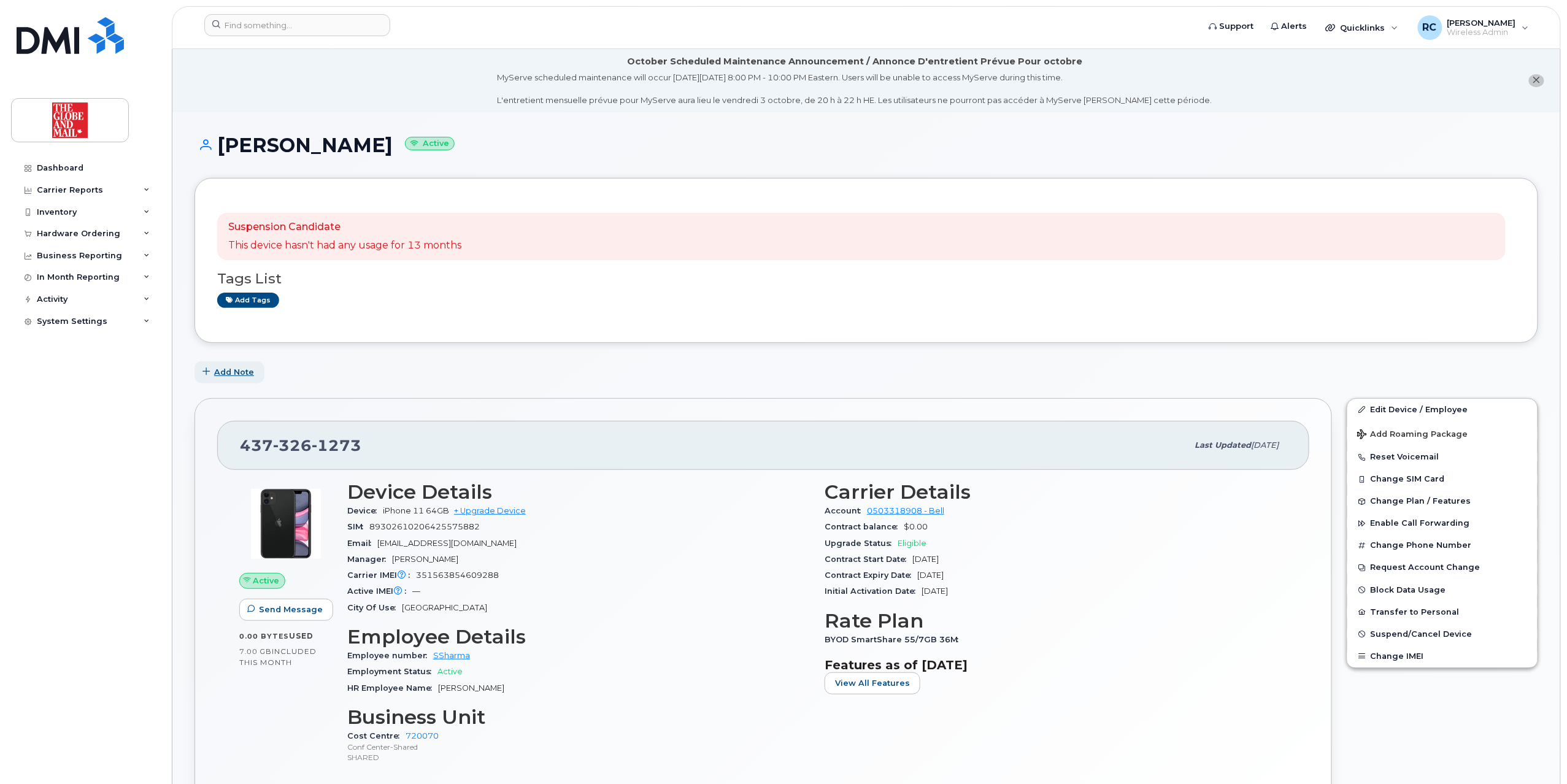
click at [242, 373] on span "Add Note" at bounding box center [234, 372] width 40 height 12
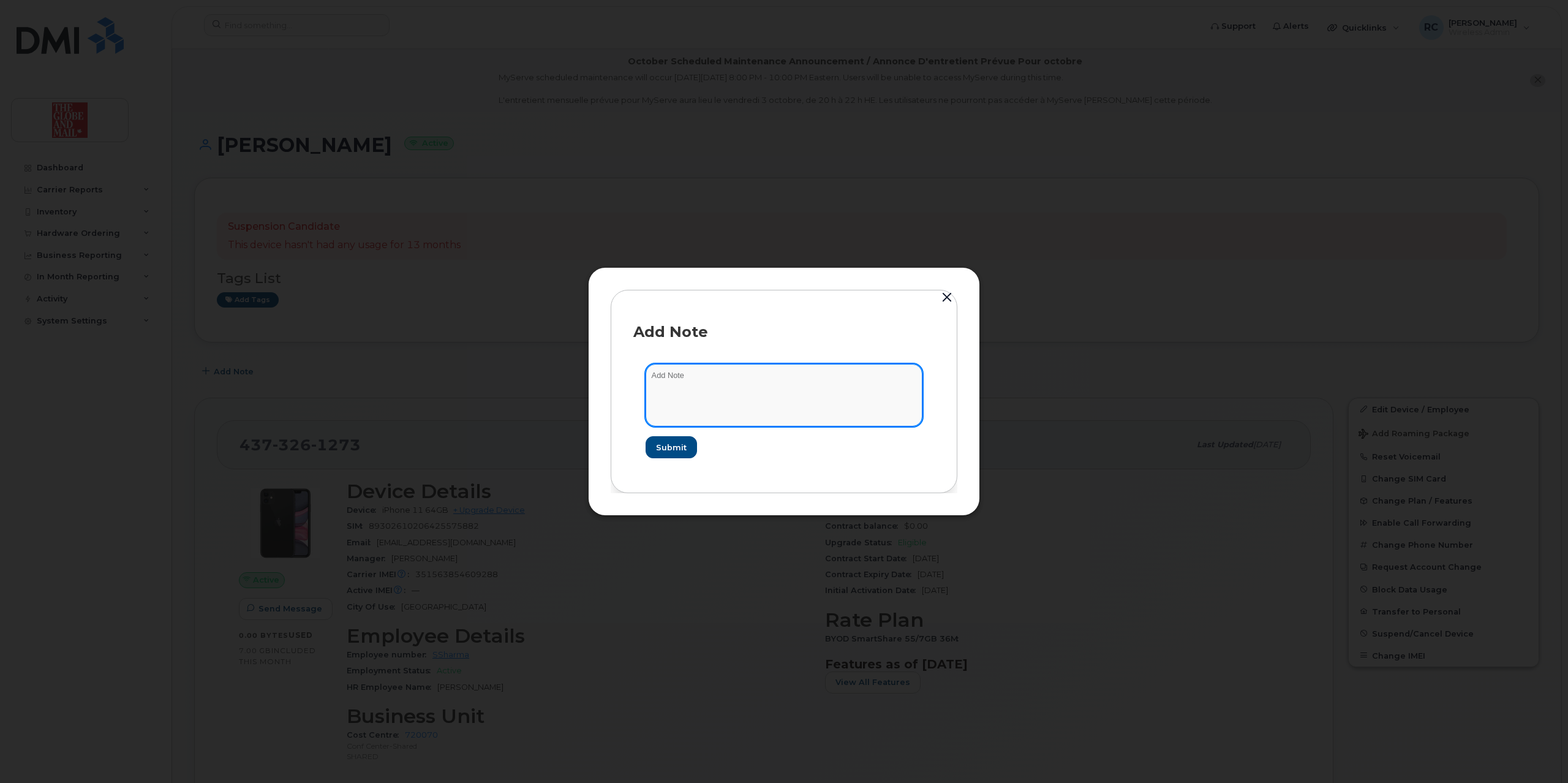
click at [743, 376] on textarea at bounding box center [784, 395] width 277 height 62
type textarea "Alisha Sawhey old number"
click at [686, 449] on button "Submit" at bounding box center [671, 447] width 50 height 22
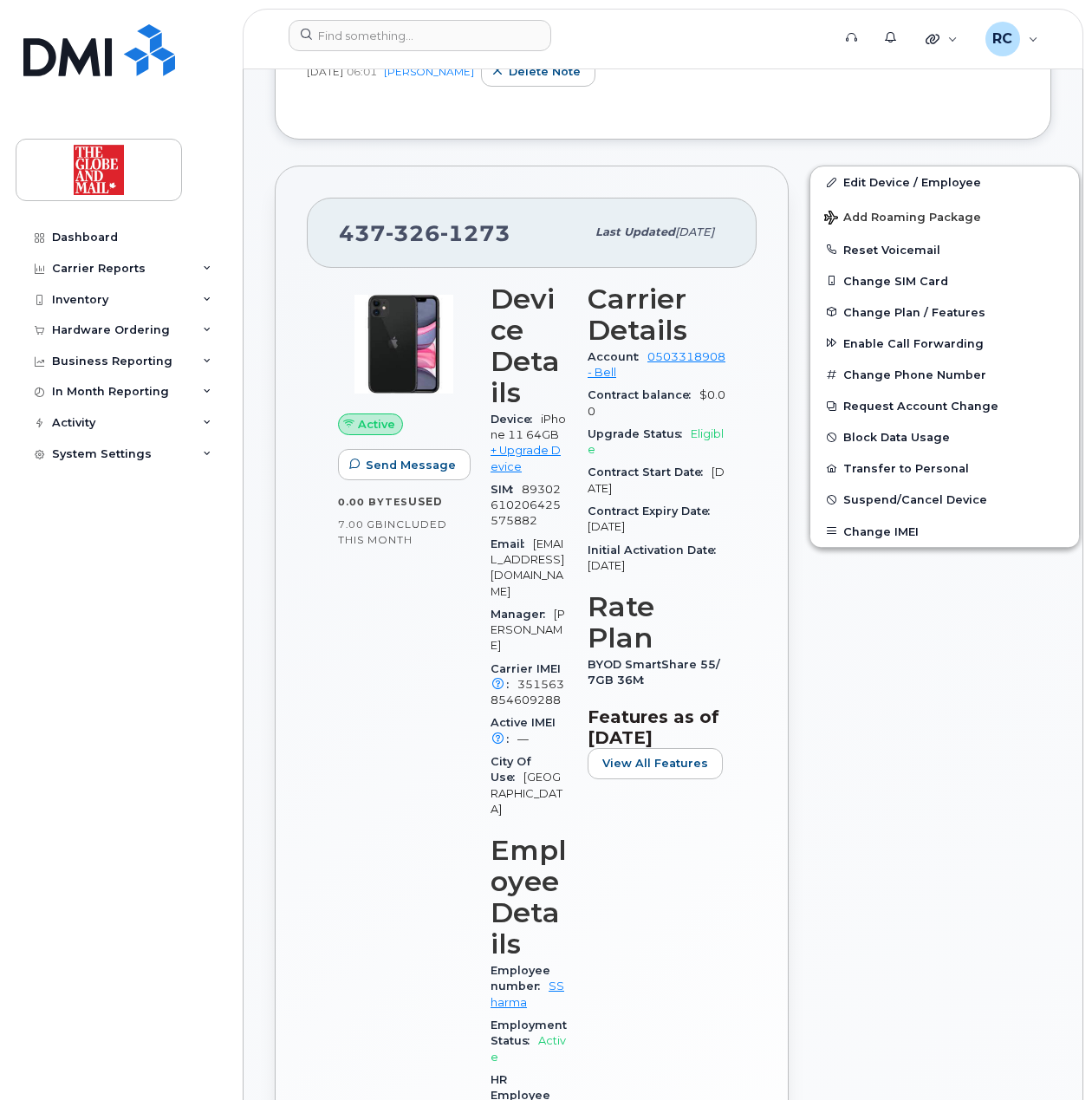
scroll to position [577, 0]
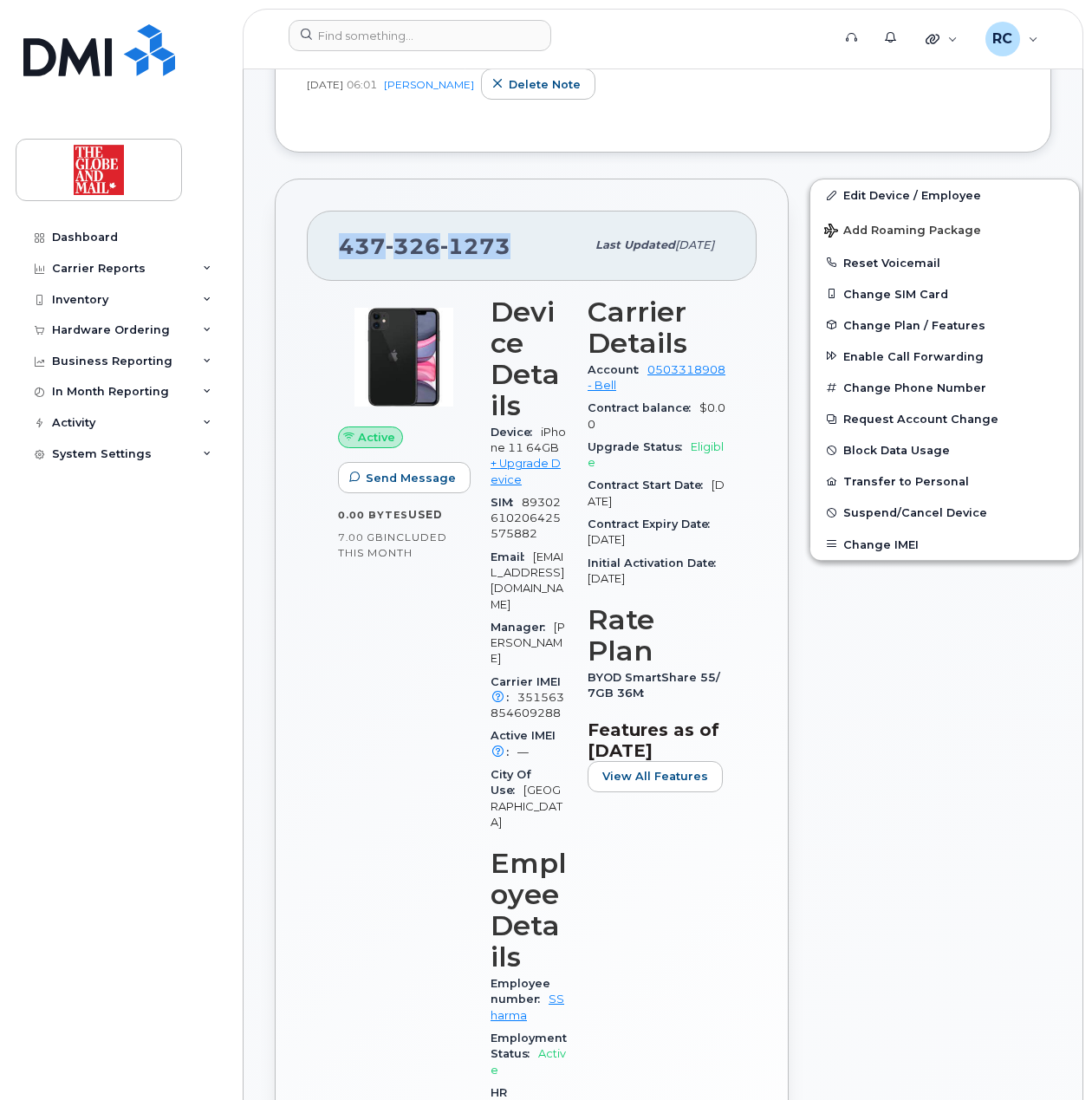
drag, startPoint x: 510, startPoint y: 251, endPoint x: 335, endPoint y: 268, distance: 175.8
click at [335, 268] on div "437 326 1273 Last updated Oct 03, 2025" at bounding box center [532, 246] width 449 height 69
copy span "437 326 1273"
click at [409, 42] on input at bounding box center [420, 36] width 262 height 32
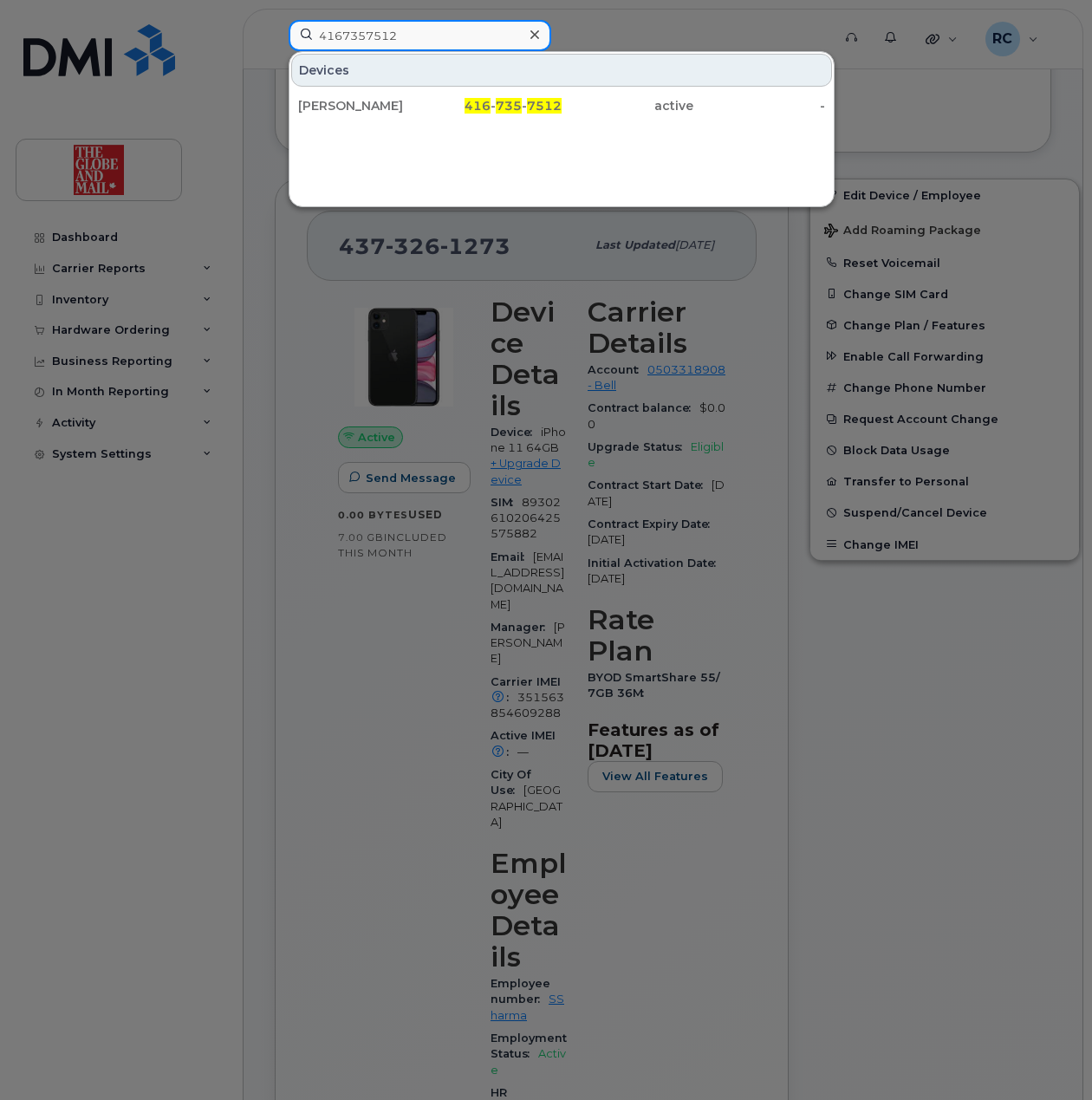
type input "4167357512"
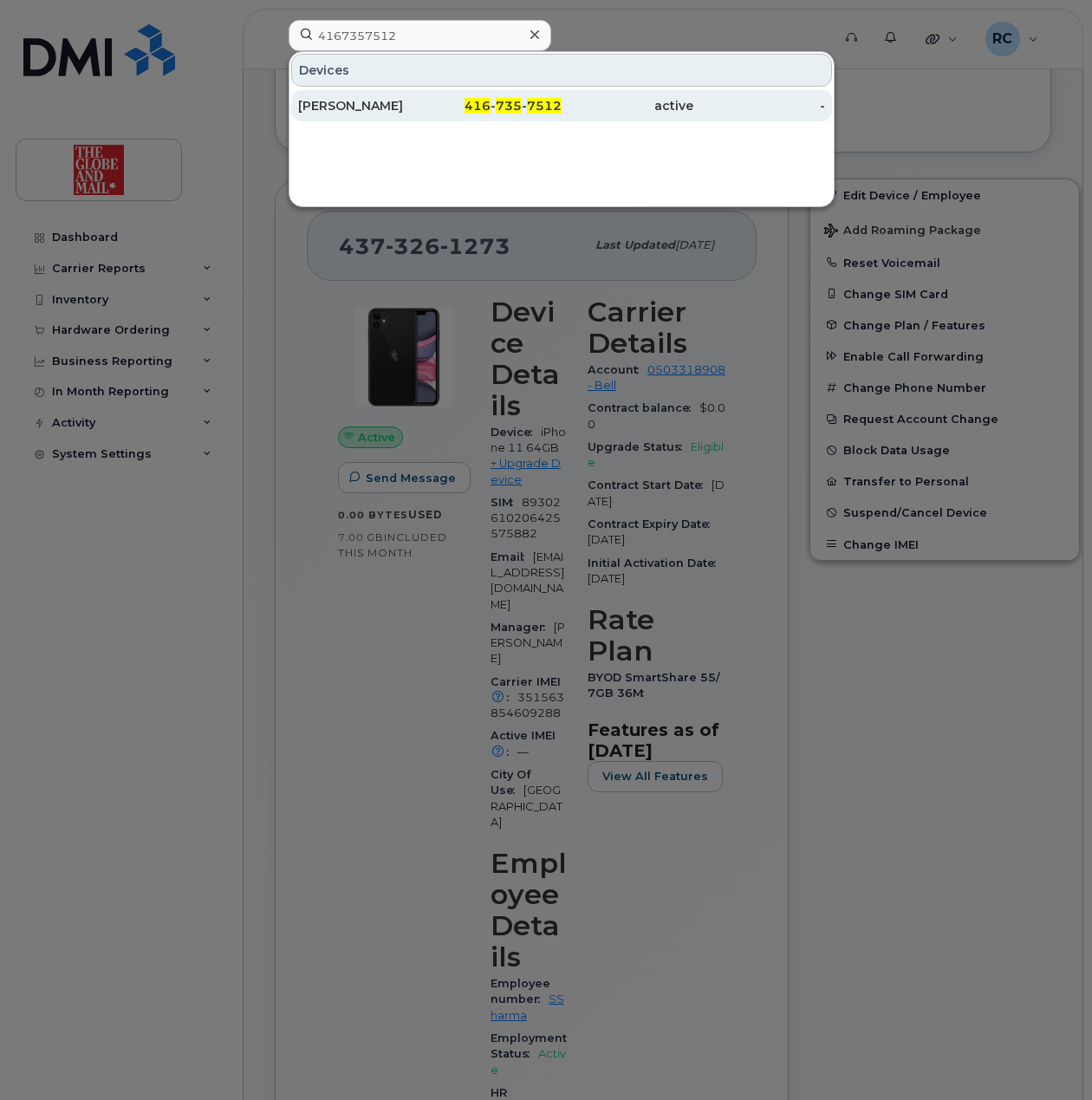
click at [347, 105] on div "[PERSON_NAME]" at bounding box center [363, 106] width 132 height 18
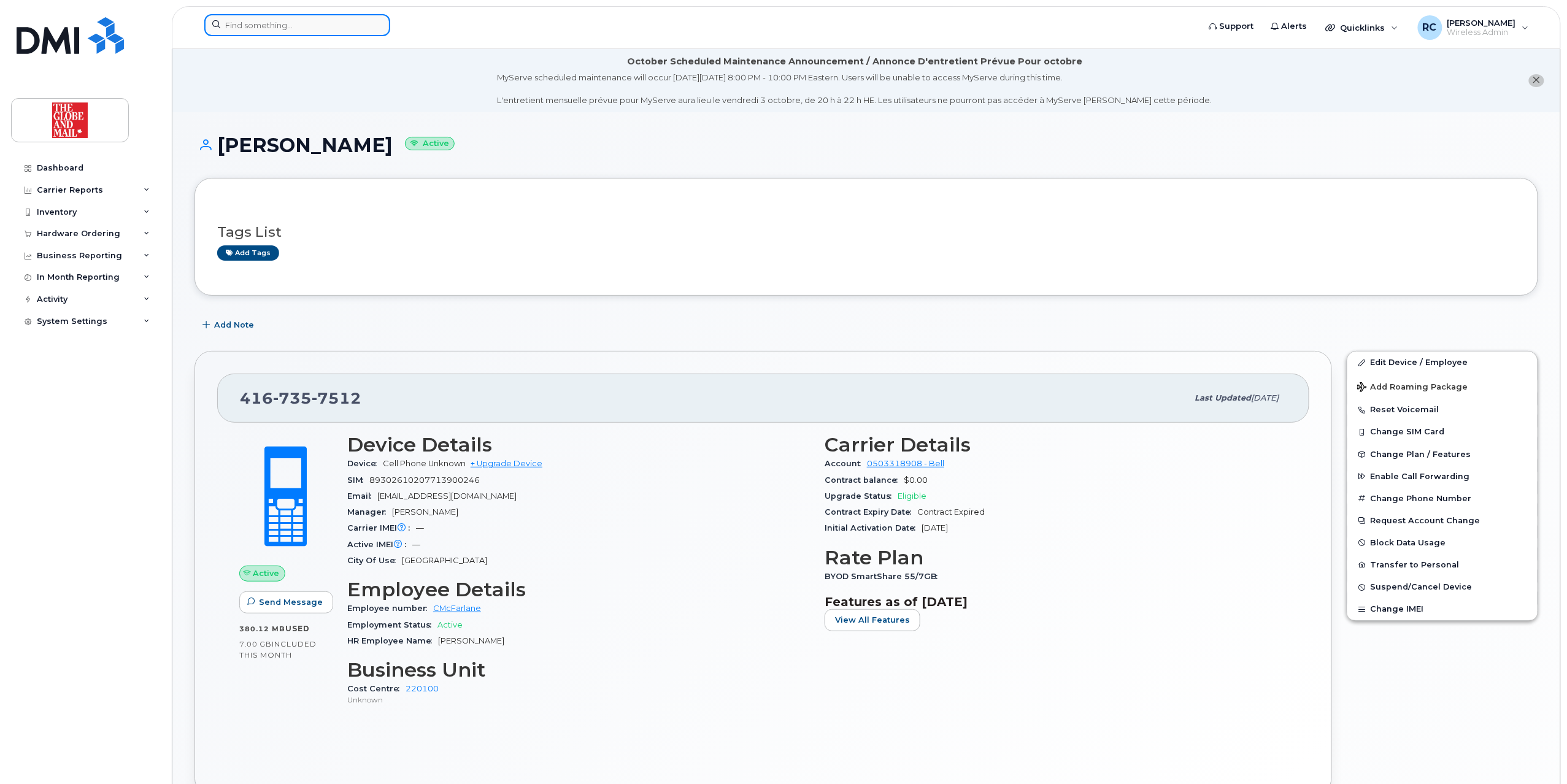
click at [313, 26] on input at bounding box center [297, 25] width 186 height 22
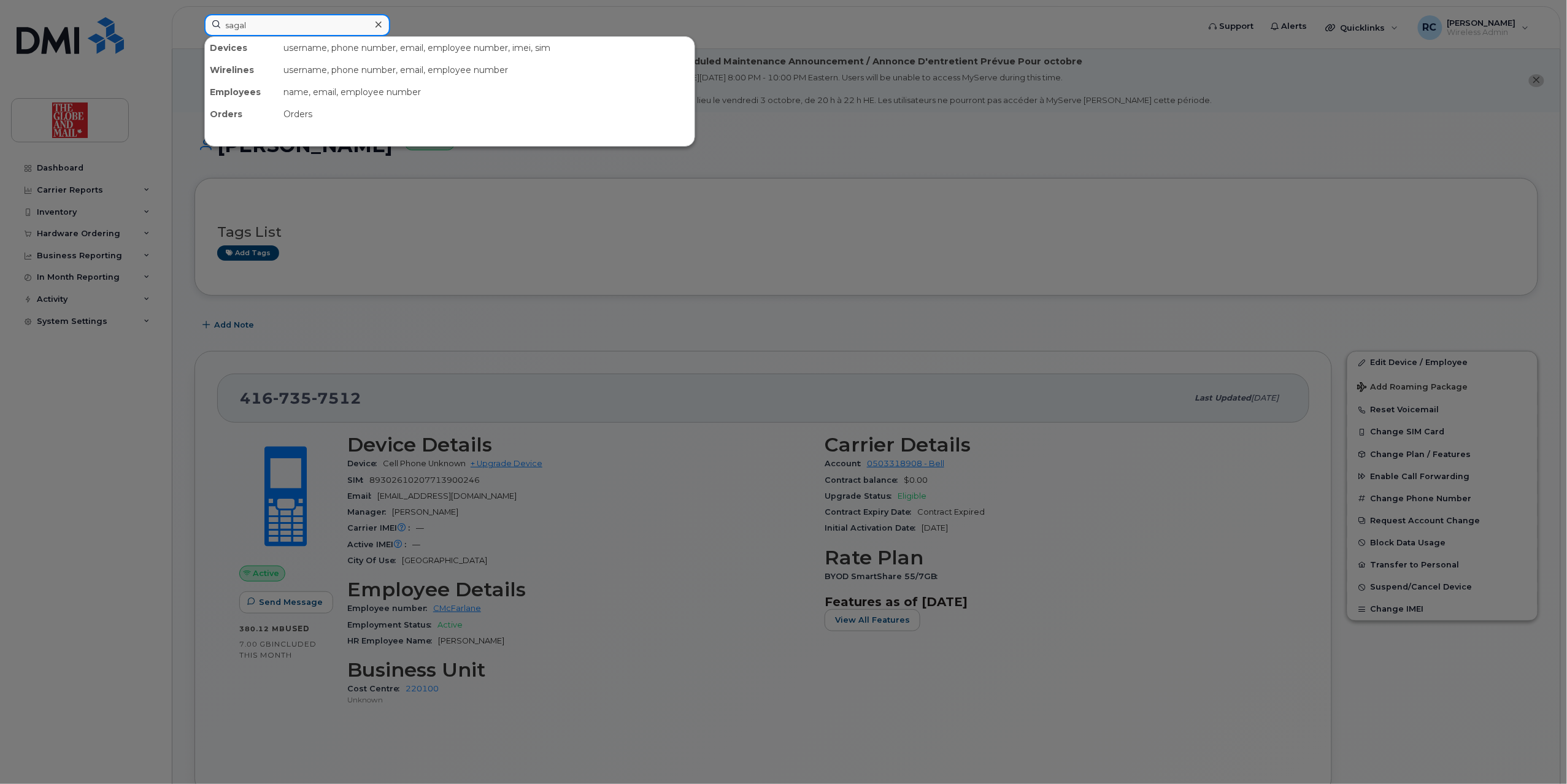
type input "sagal"
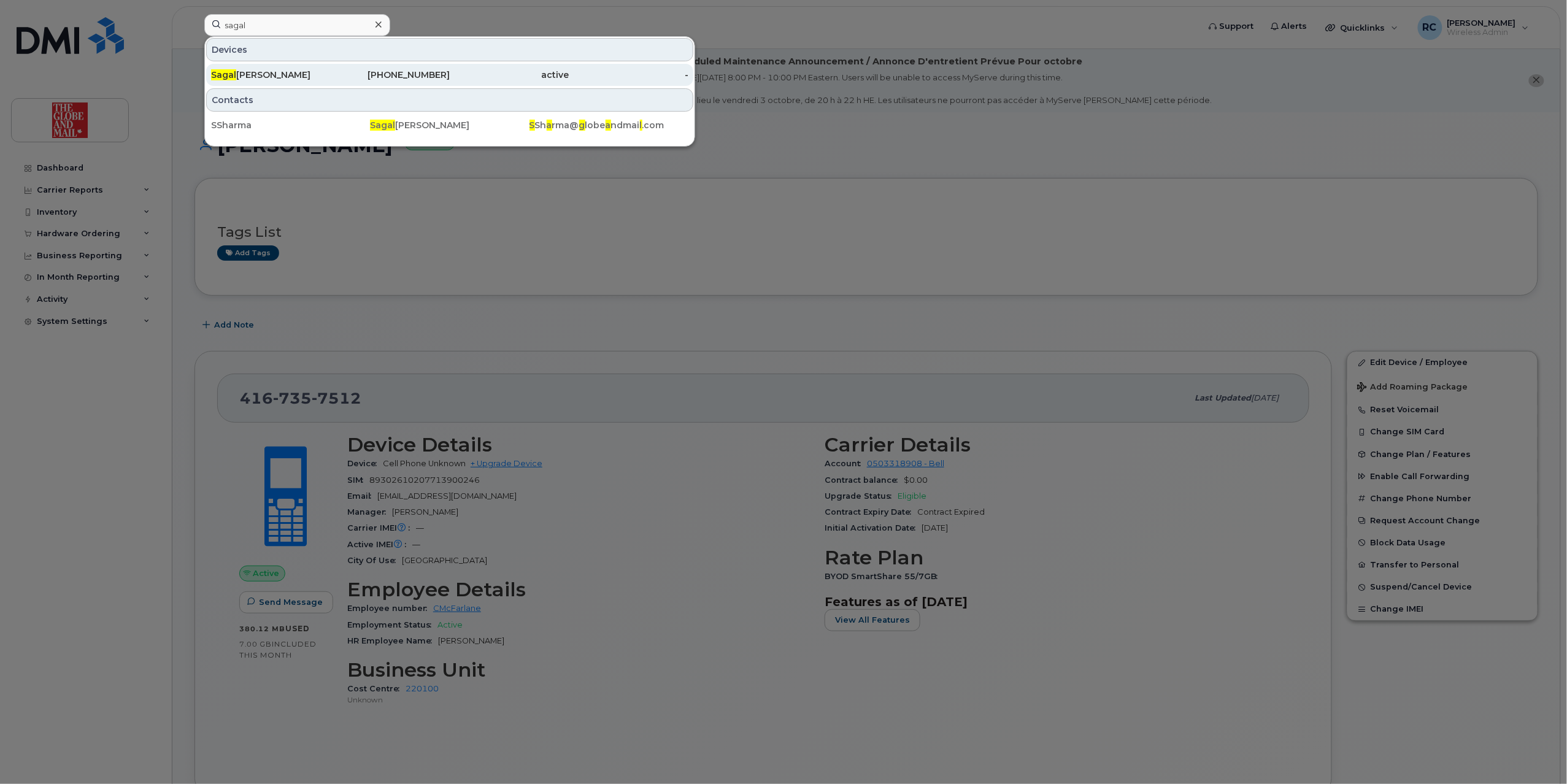
click at [337, 71] on div "437-326-1273" at bounding box center [390, 75] width 120 height 13
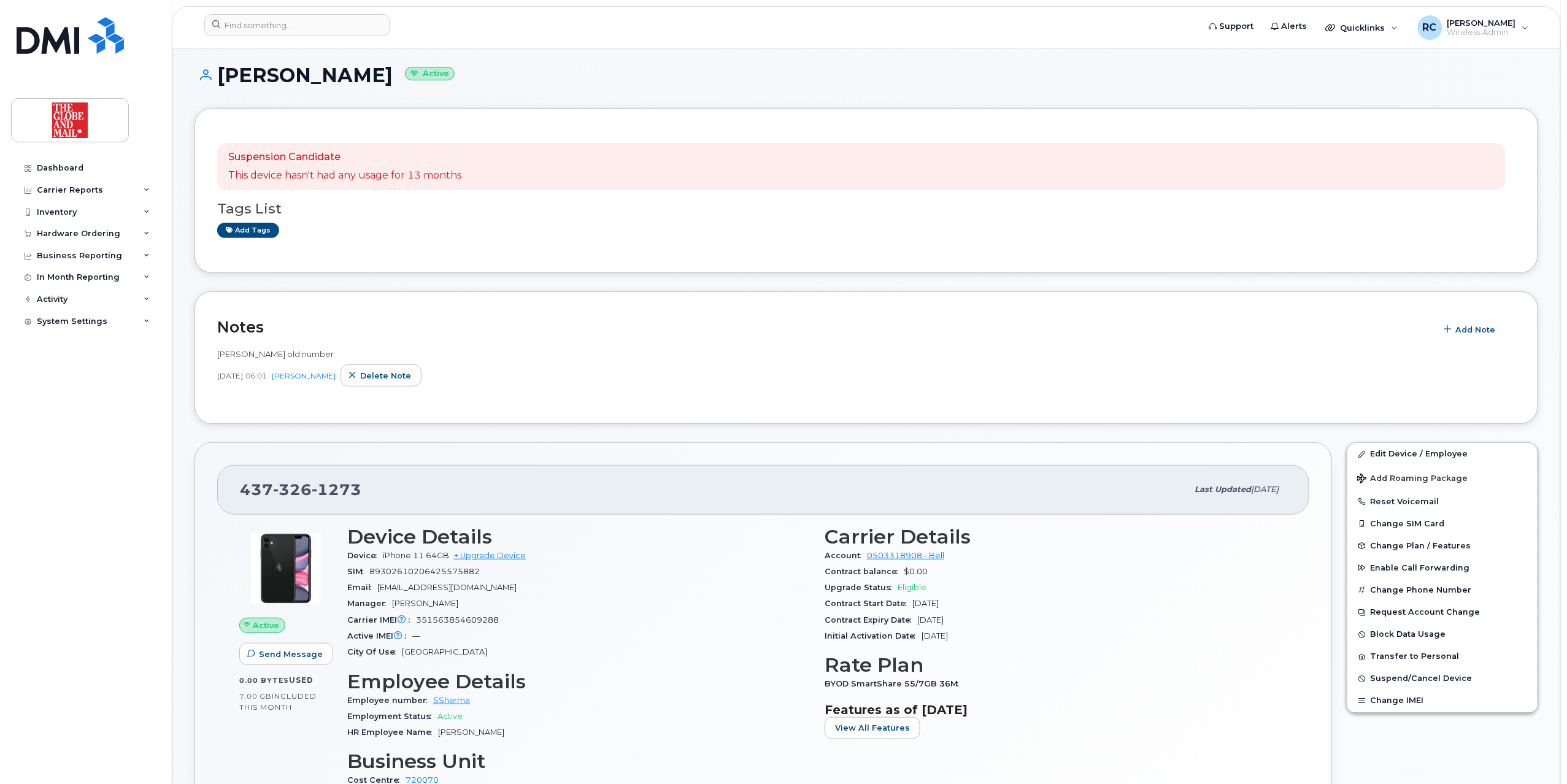
scroll to position [163, 0]
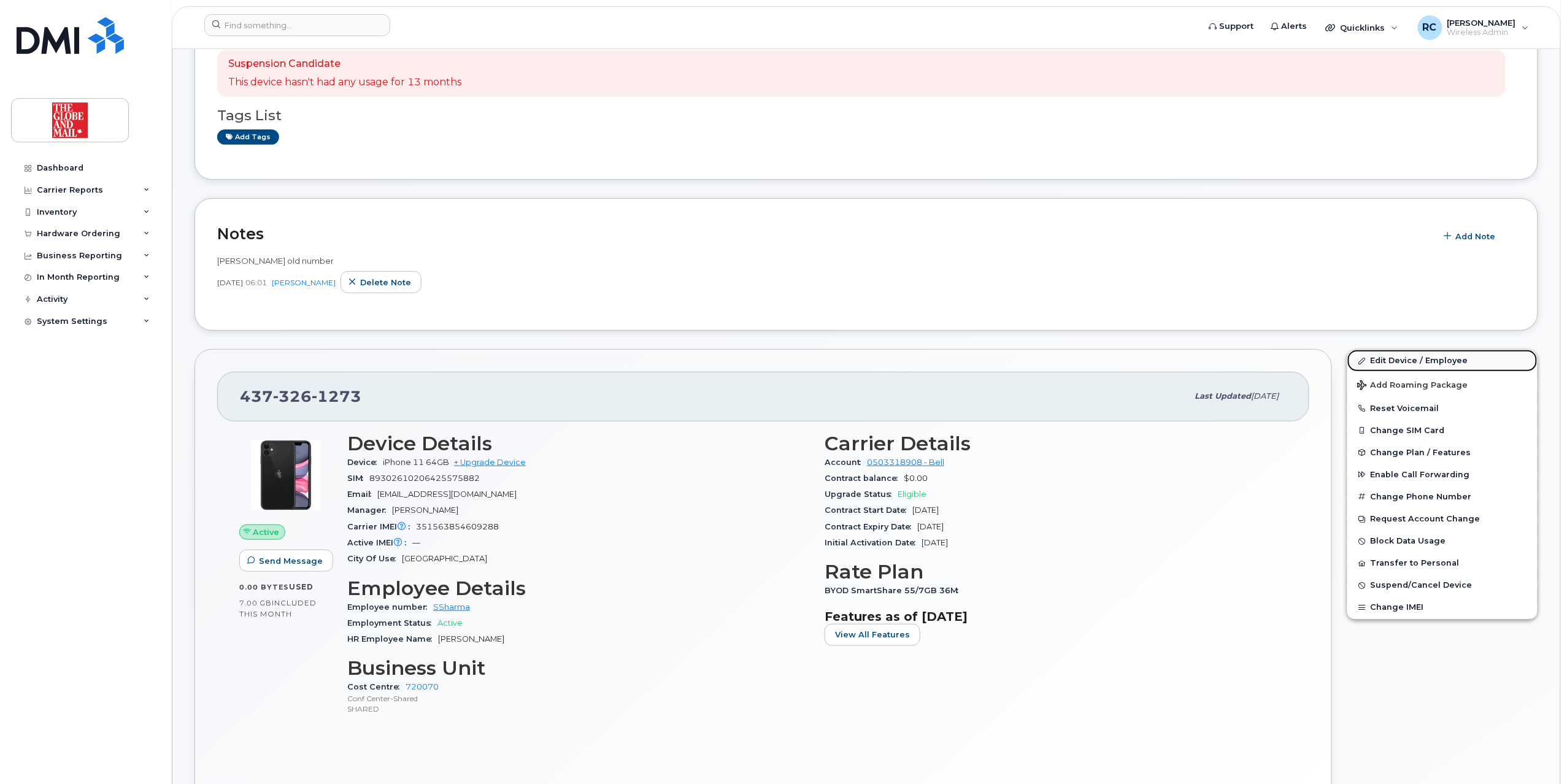
click at [1390, 362] on link "Edit Device / Employee" at bounding box center [1442, 361] width 190 height 22
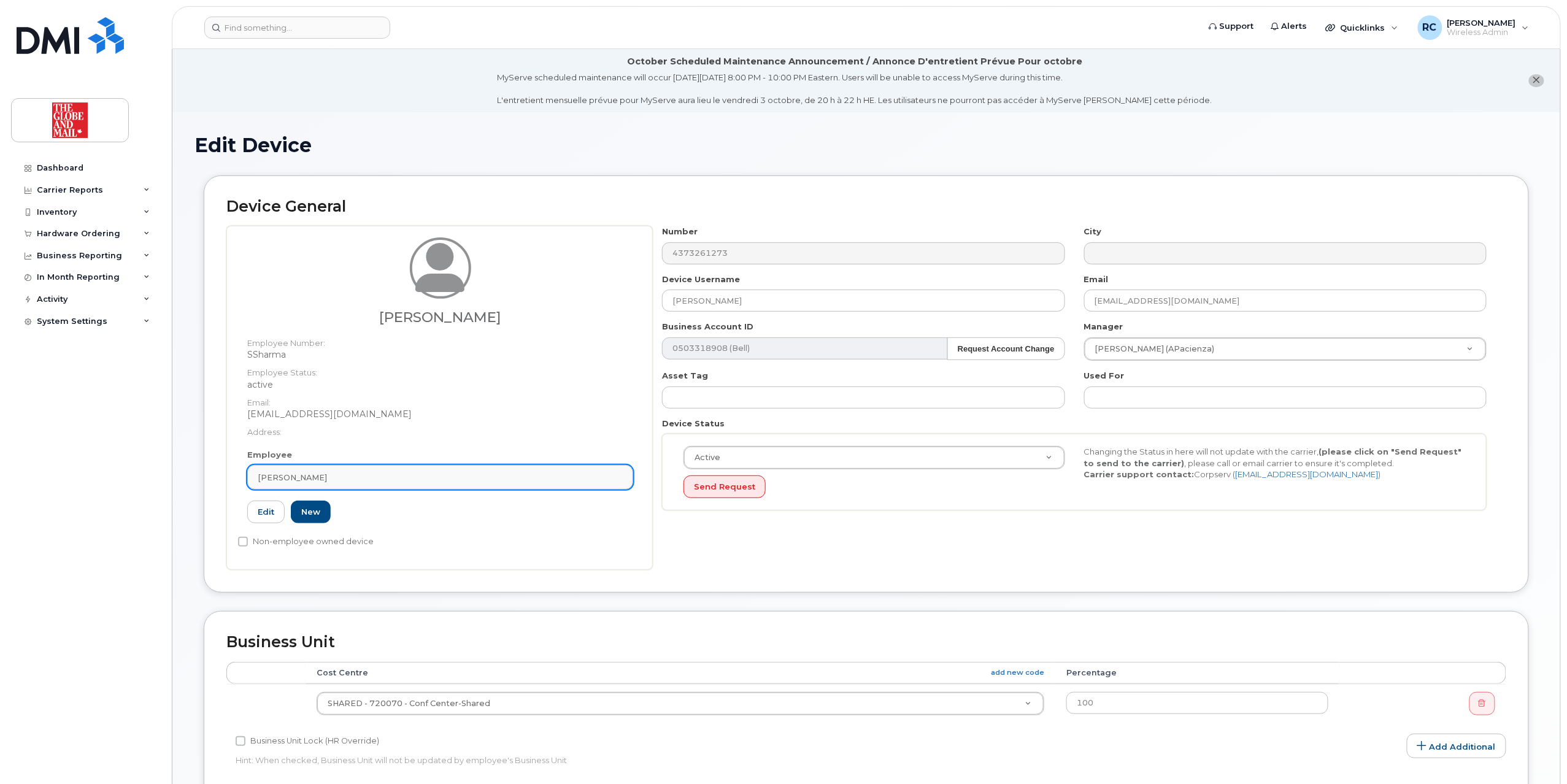
click at [391, 477] on div "Sagal Sharma" at bounding box center [440, 477] width 365 height 12
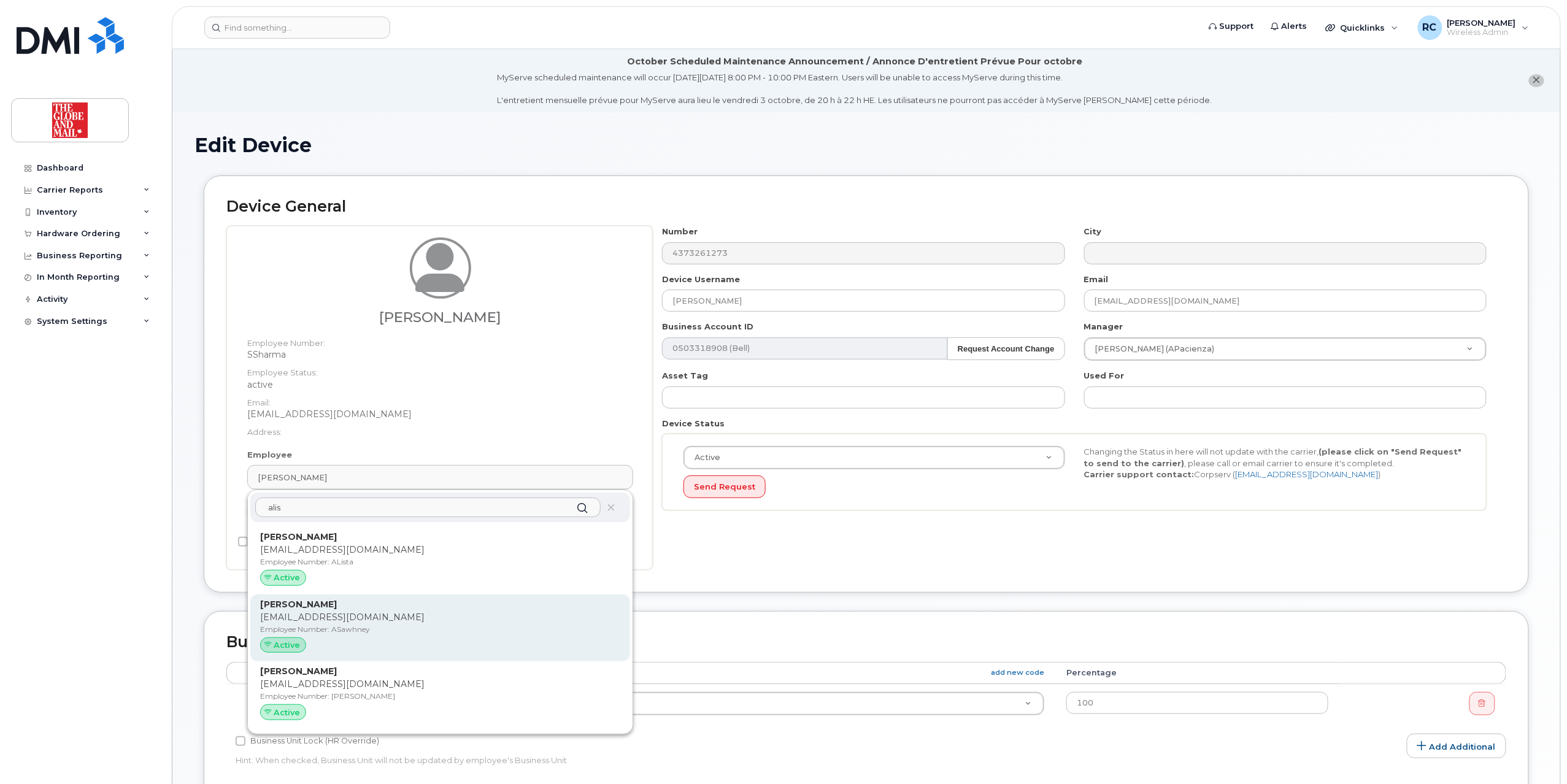
type input "alis"
click at [320, 612] on p "ASawhney@globeandmail.com" at bounding box center [440, 617] width 360 height 13
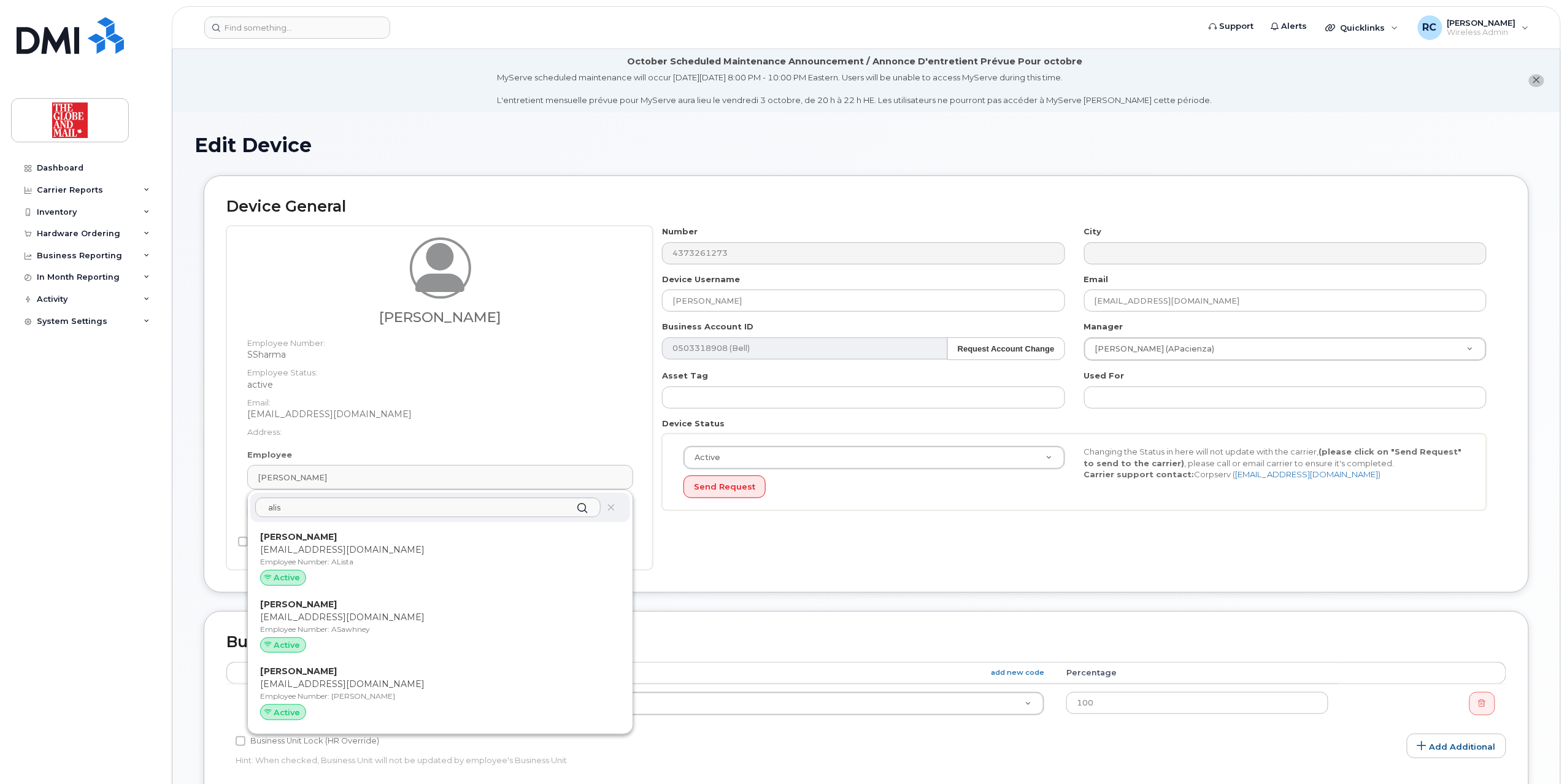
type input "ASawhney"
type input "[PERSON_NAME]"
type input "[EMAIL_ADDRESS][DOMAIN_NAME]"
type input "31495"
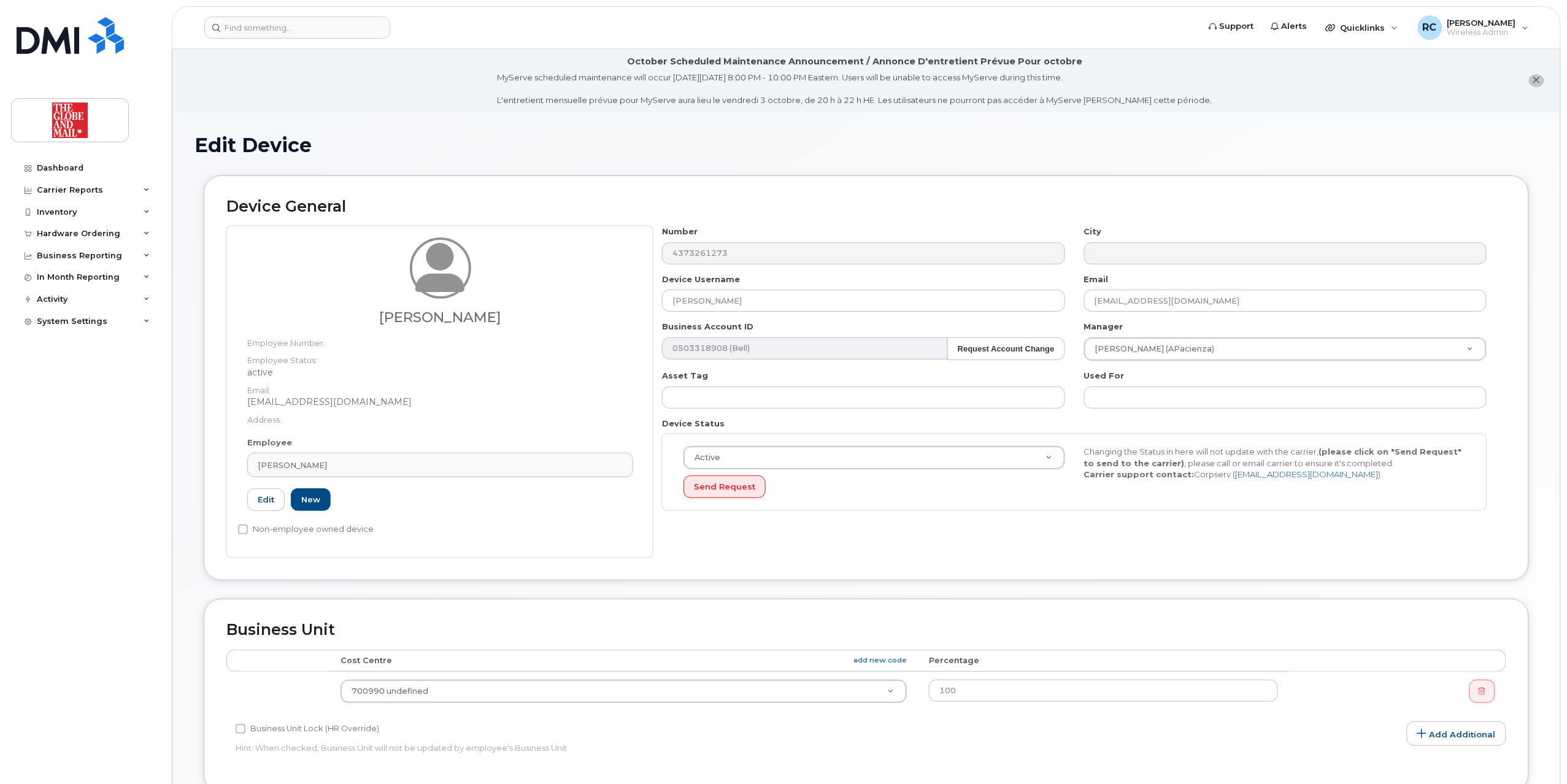
scroll to position [395, 0]
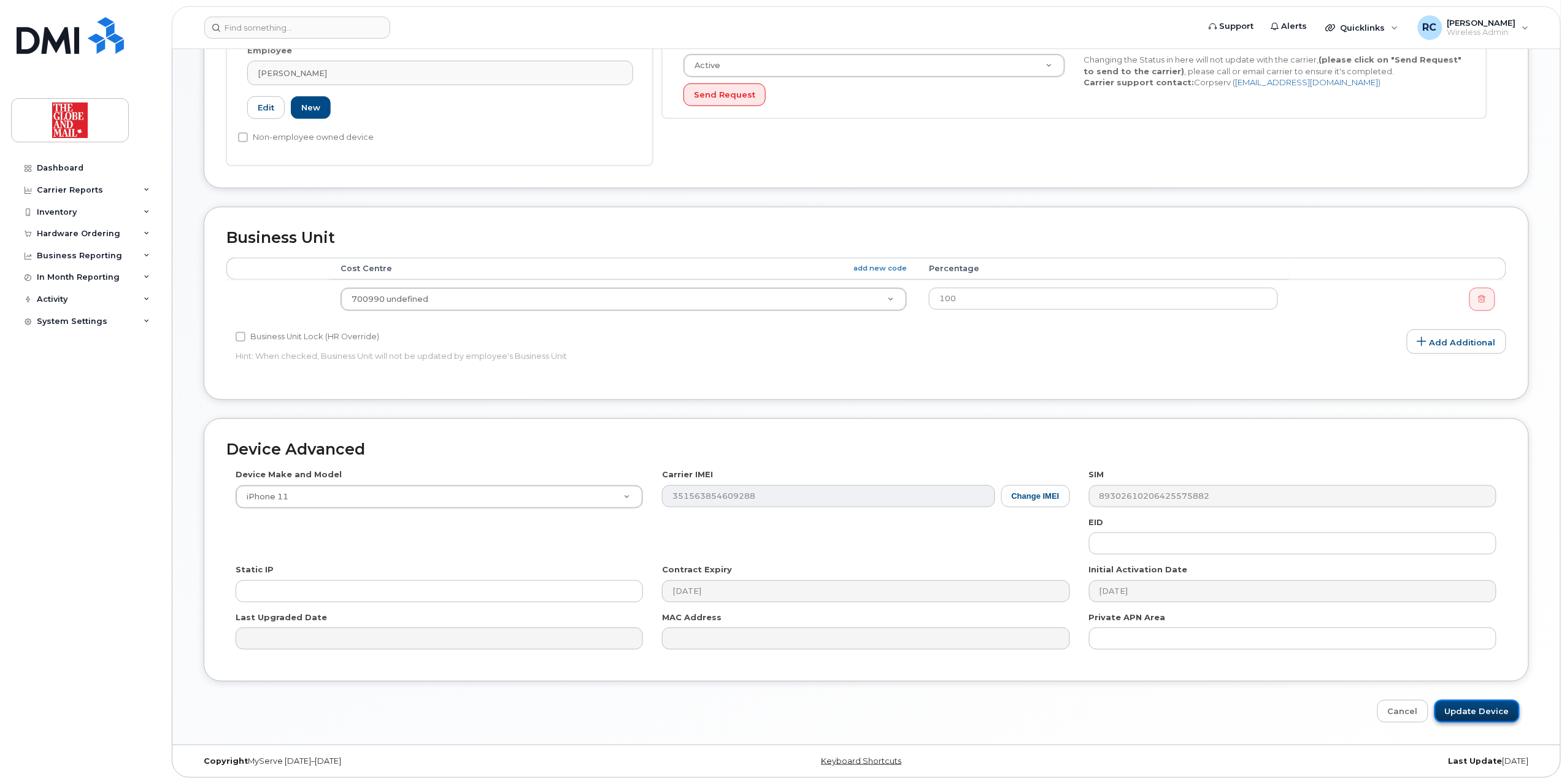
drag, startPoint x: 1488, startPoint y: 713, endPoint x: 1471, endPoint y: 715, distance: 17.1
click at [1488, 714] on input "Update Device" at bounding box center [1477, 711] width 85 height 22
type input "Saving..."
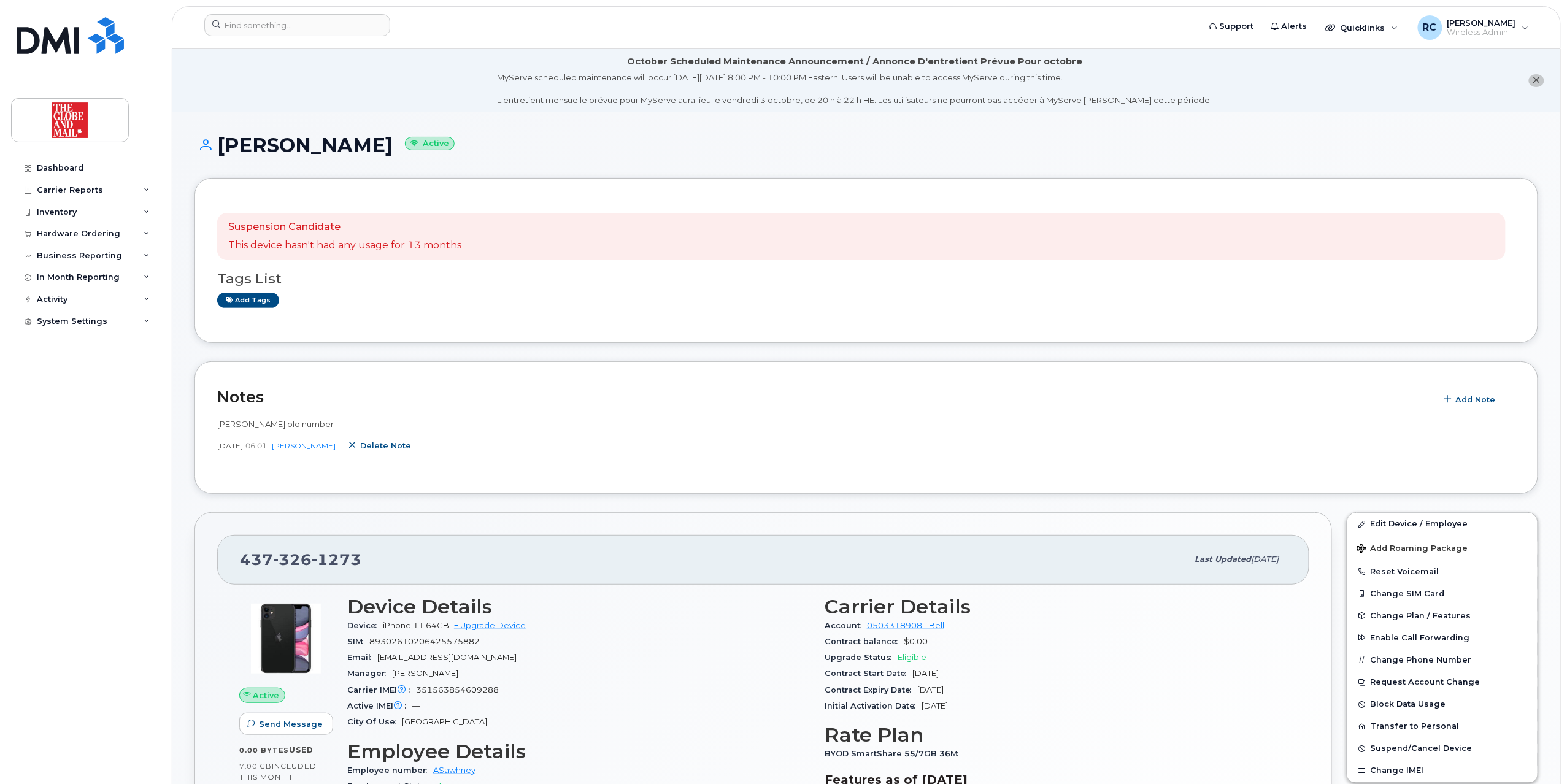
drag, startPoint x: 388, startPoint y: 449, endPoint x: 859, endPoint y: 57, distance: 612.8
click at [388, 449] on span "Delete note" at bounding box center [385, 446] width 51 height 12
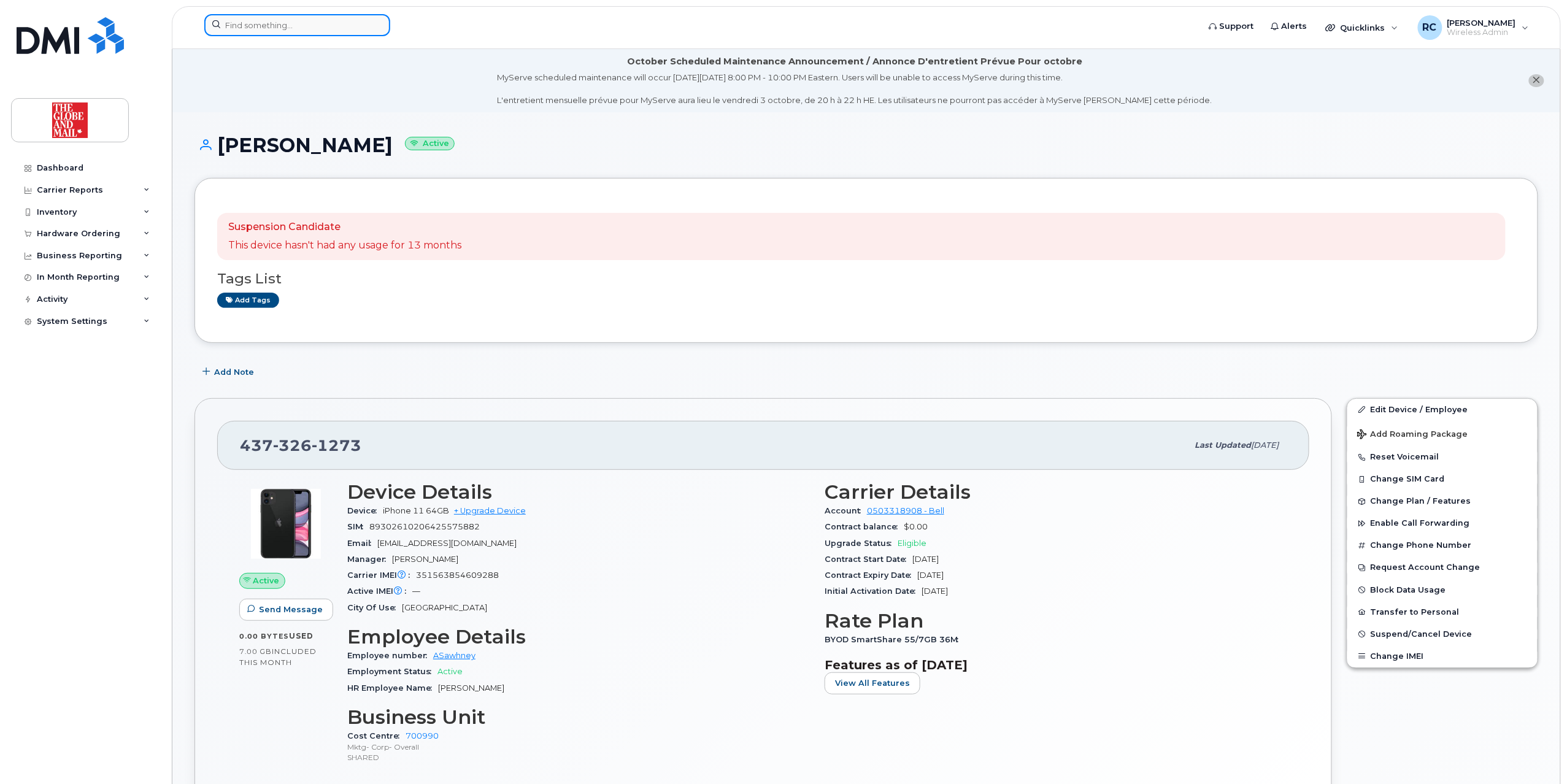
click at [293, 22] on input at bounding box center [297, 25] width 186 height 22
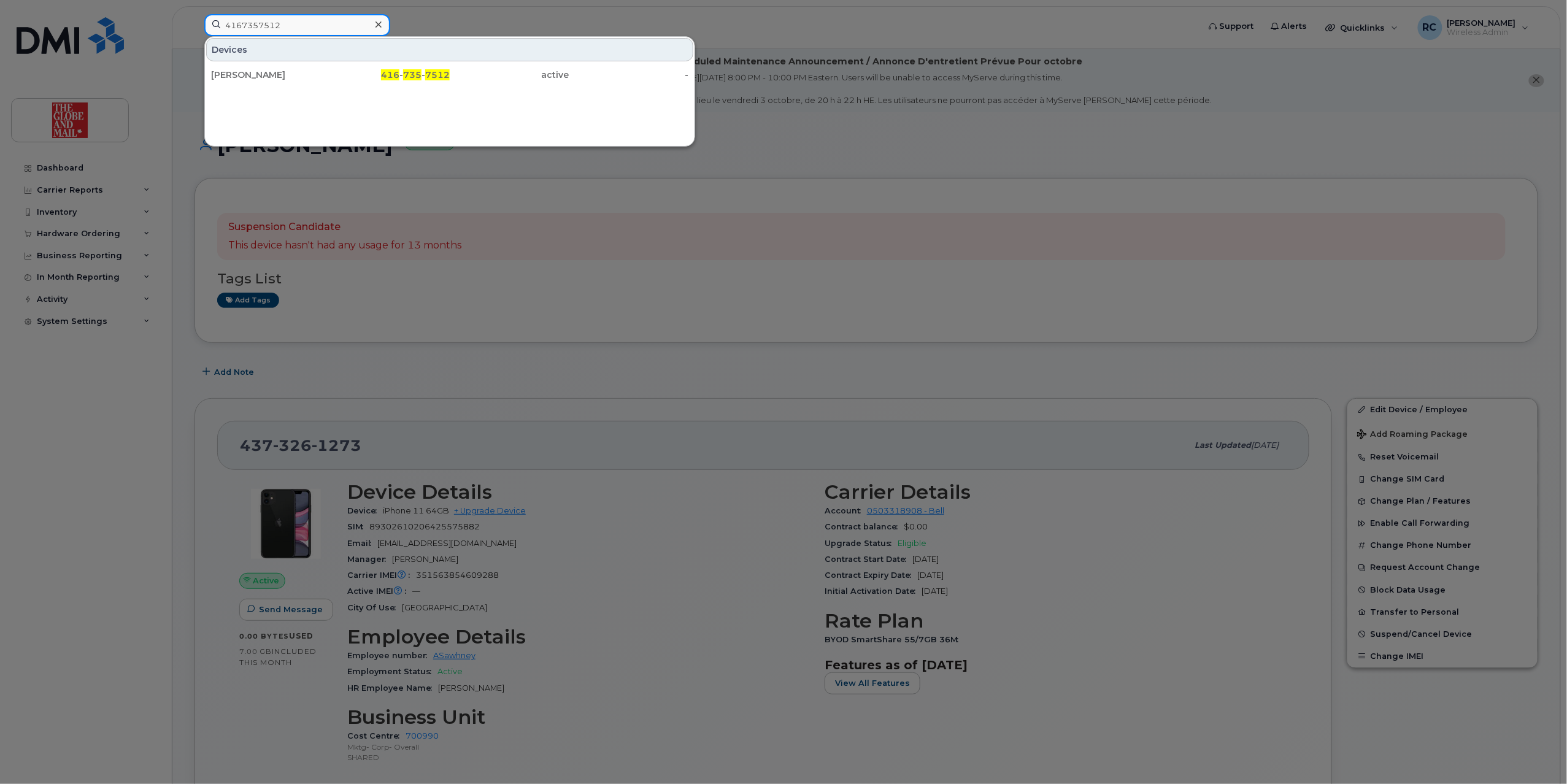
type input "4167357512"
click at [285, 74] on div "[PERSON_NAME]" at bounding box center [271, 75] width 120 height 13
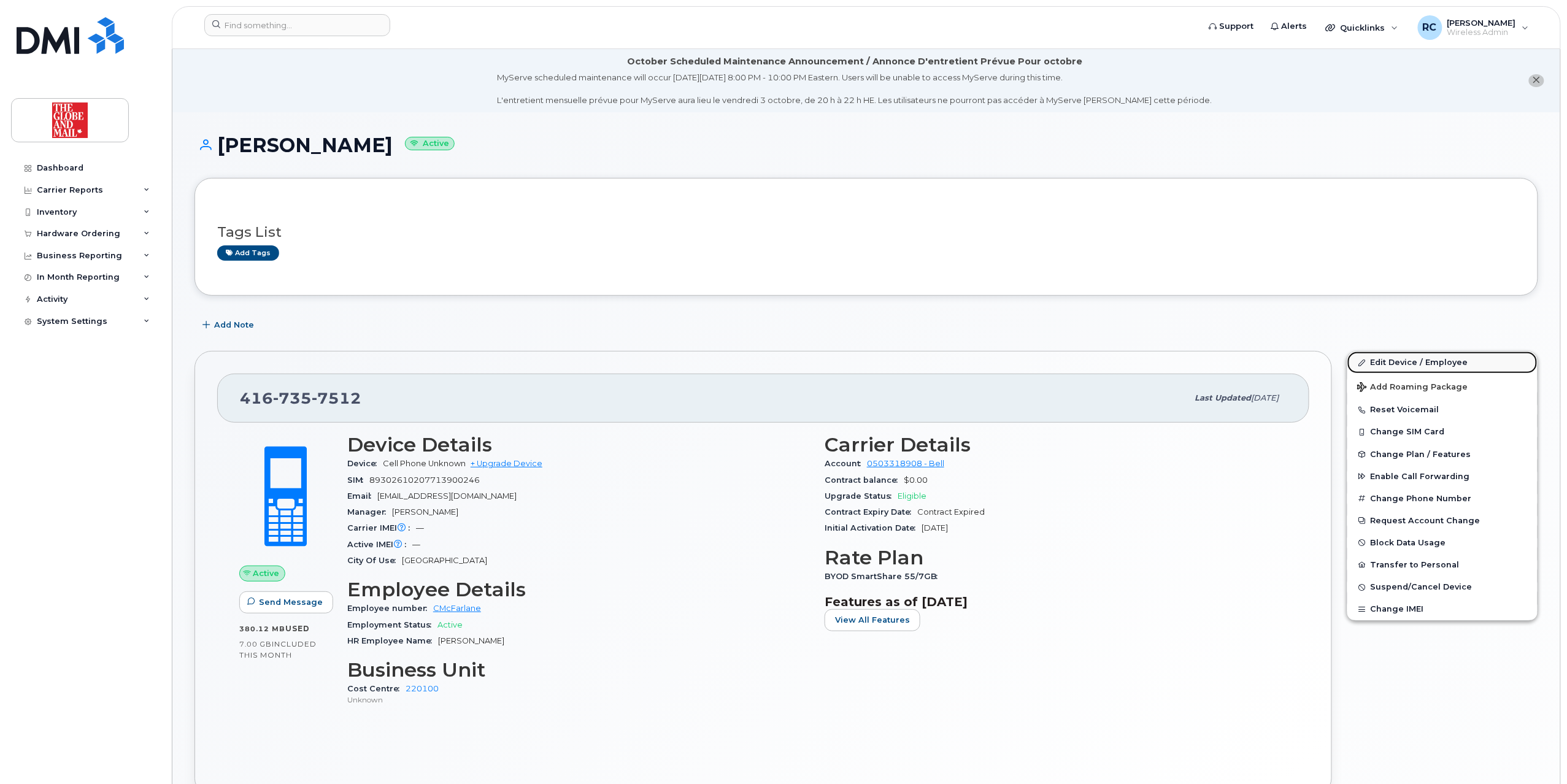
click at [1404, 366] on link "Edit Device / Employee" at bounding box center [1442, 363] width 190 height 22
click at [1399, 364] on link "Edit Device / Employee" at bounding box center [1442, 363] width 190 height 22
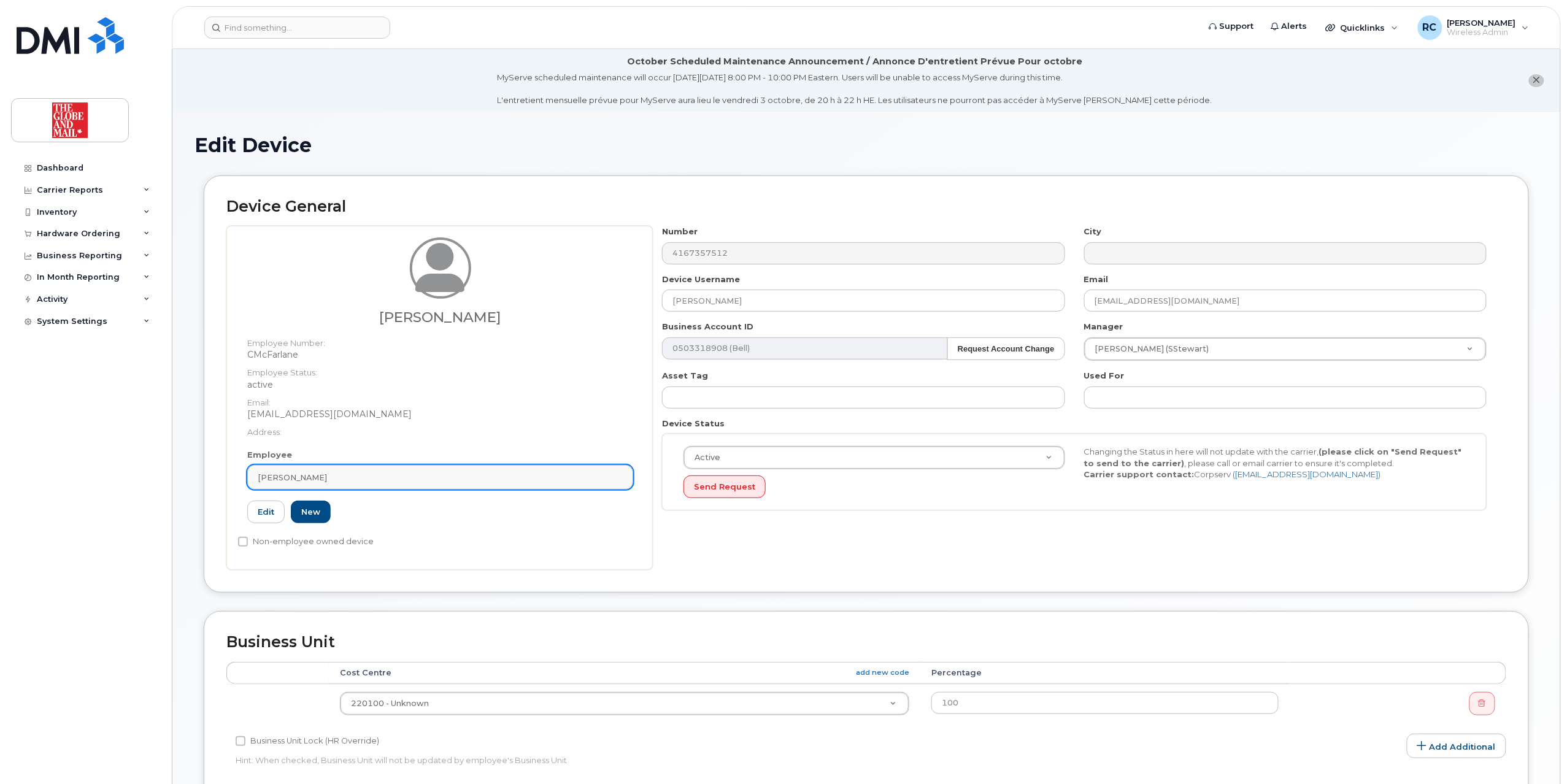
click at [397, 477] on div "[PERSON_NAME]" at bounding box center [440, 477] width 365 height 12
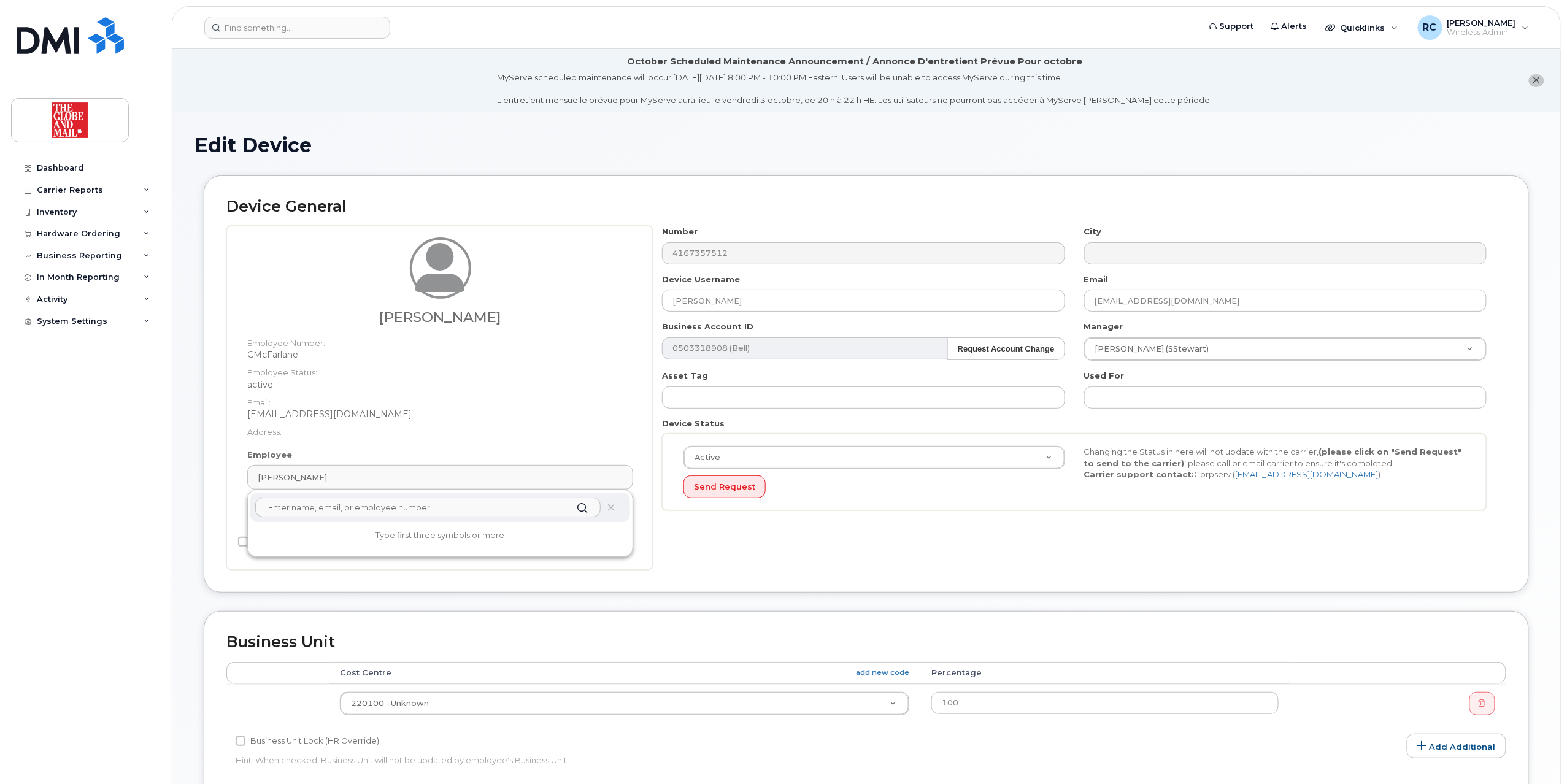
click at [491, 509] on input "text" at bounding box center [427, 507] width 345 height 20
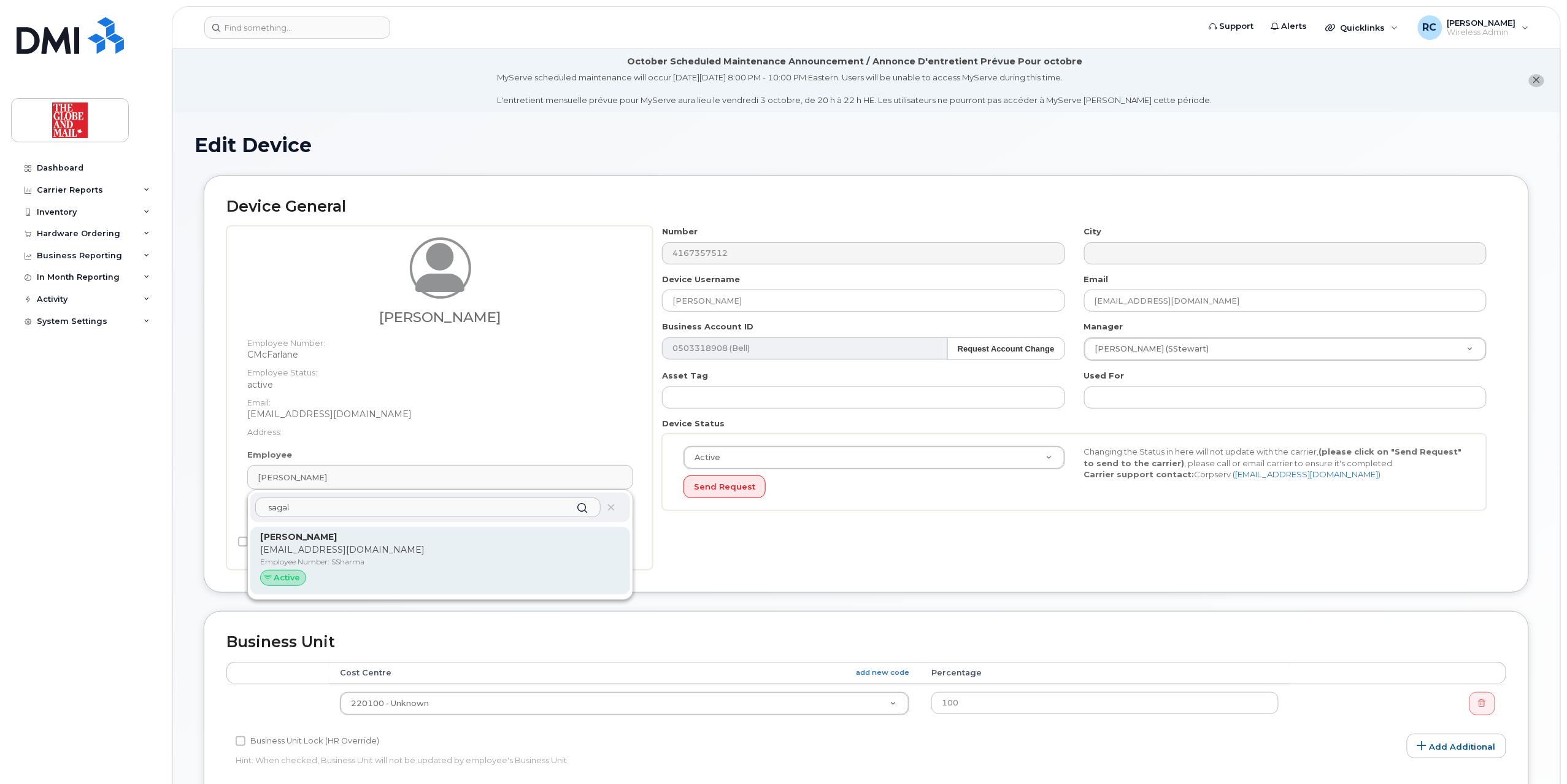
type input "sagal"
click at [317, 549] on p "[EMAIL_ADDRESS][DOMAIN_NAME]" at bounding box center [440, 550] width 360 height 13
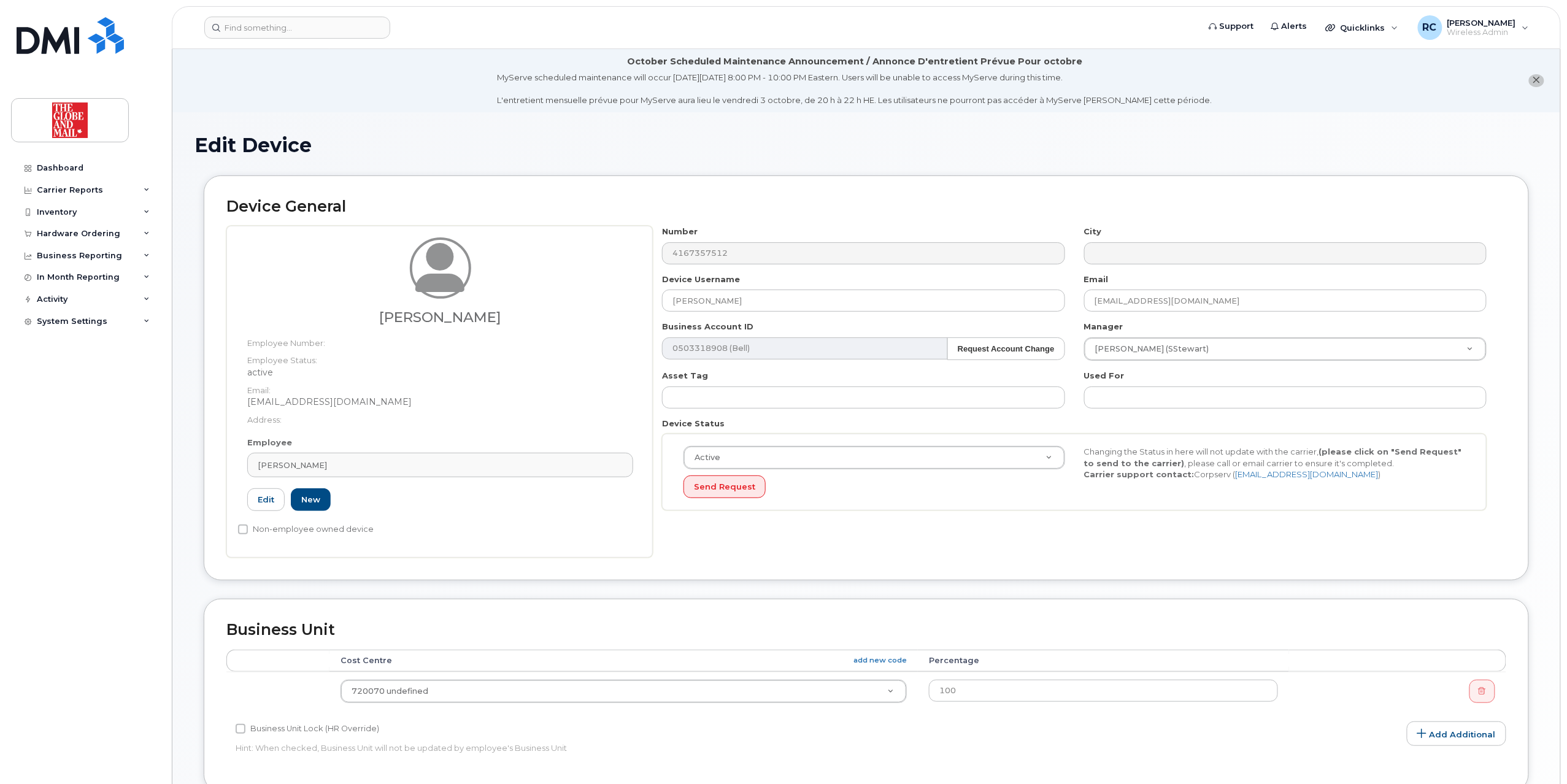
type input "SSharma"
type input "[PERSON_NAME]"
type input "[EMAIL_ADDRESS][DOMAIN_NAME]"
type input "31490"
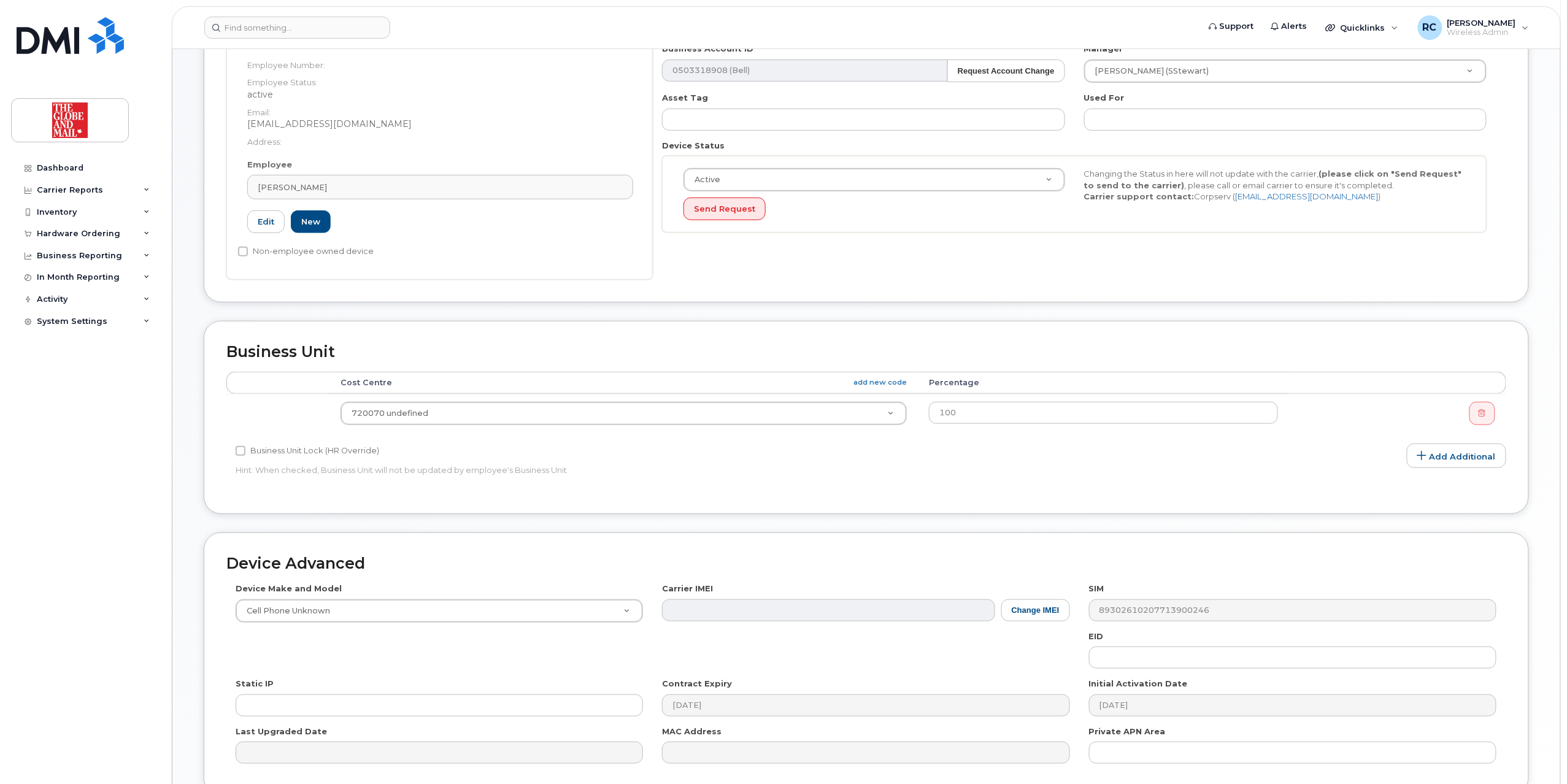
scroll to position [395, 0]
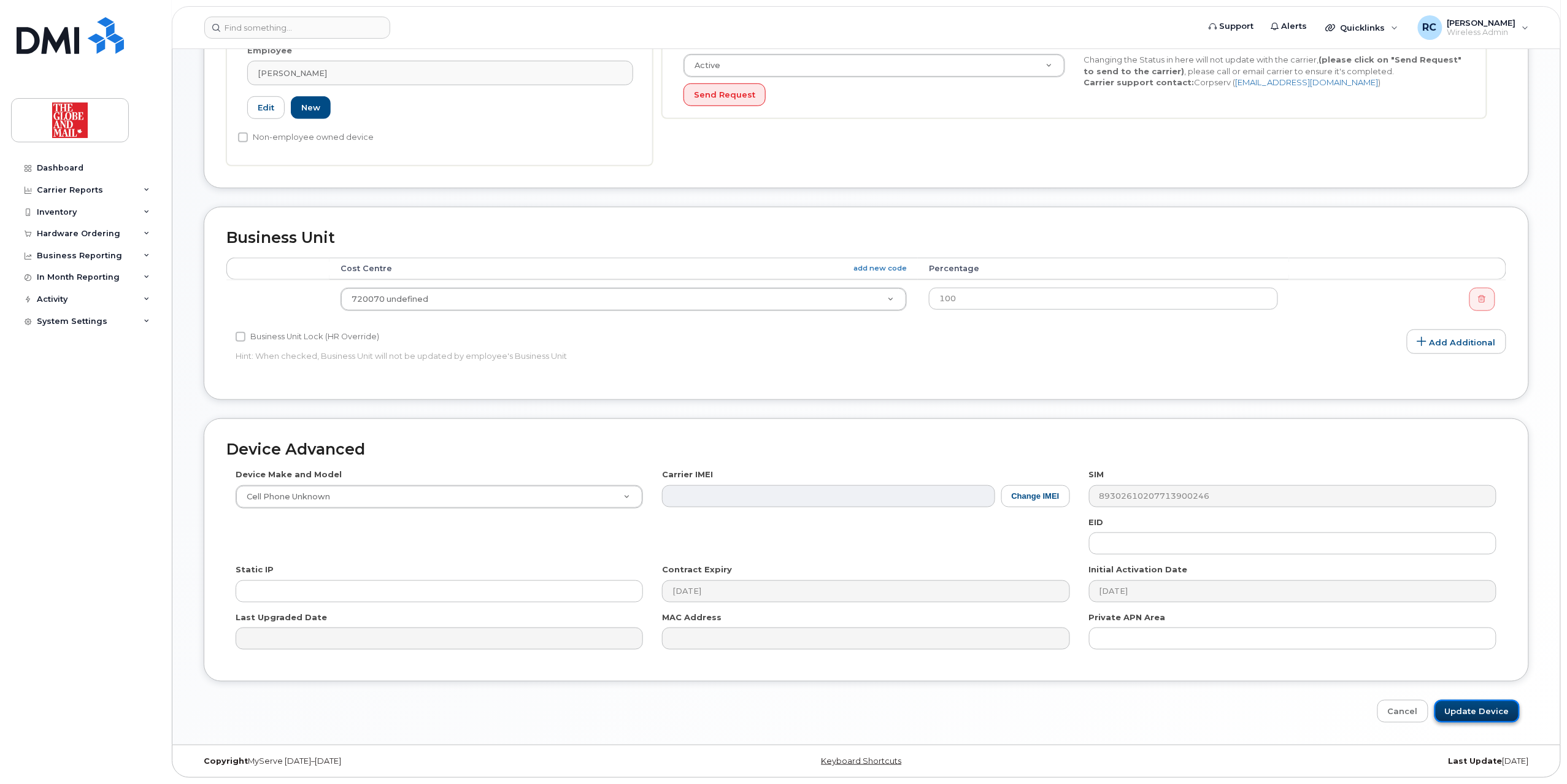
click at [1491, 717] on input "Update Device" at bounding box center [1477, 711] width 85 height 22
type input "Saving..."
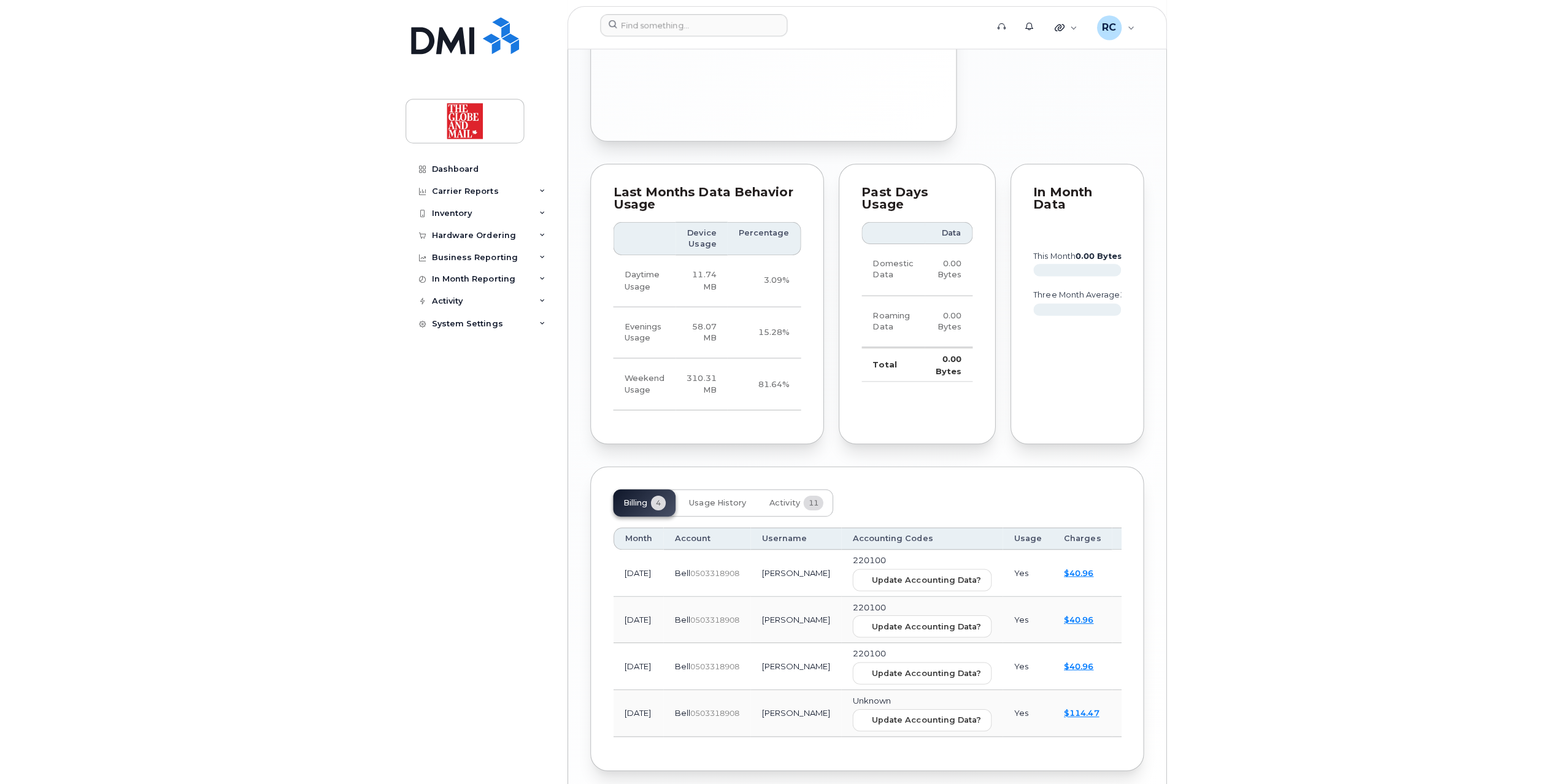
scroll to position [656, 0]
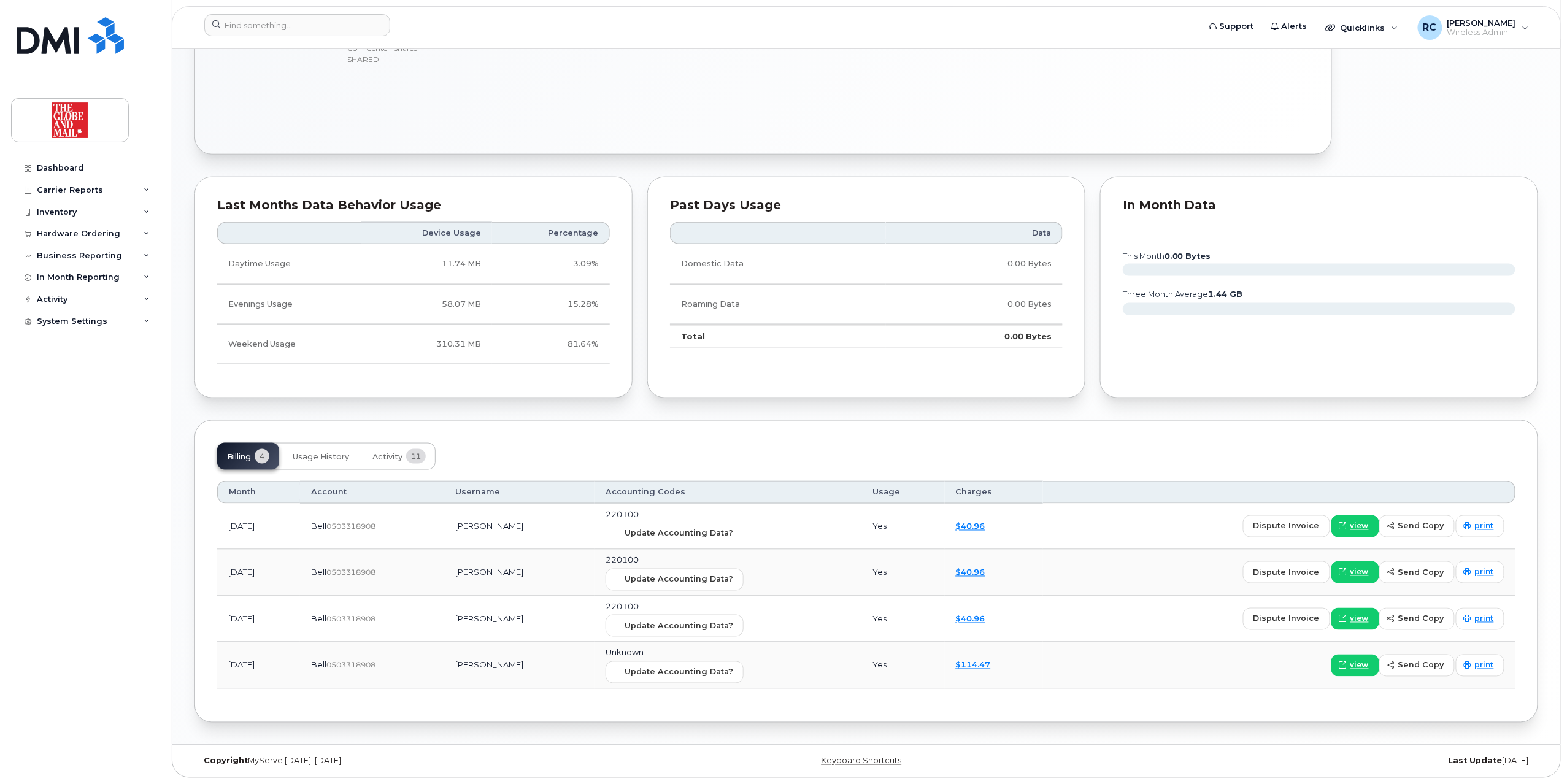
drag, startPoint x: 751, startPoint y: 531, endPoint x: 847, endPoint y: 80, distance: 461.1
click at [733, 531] on span "Update Accounting Data?" at bounding box center [678, 533] width 109 height 12
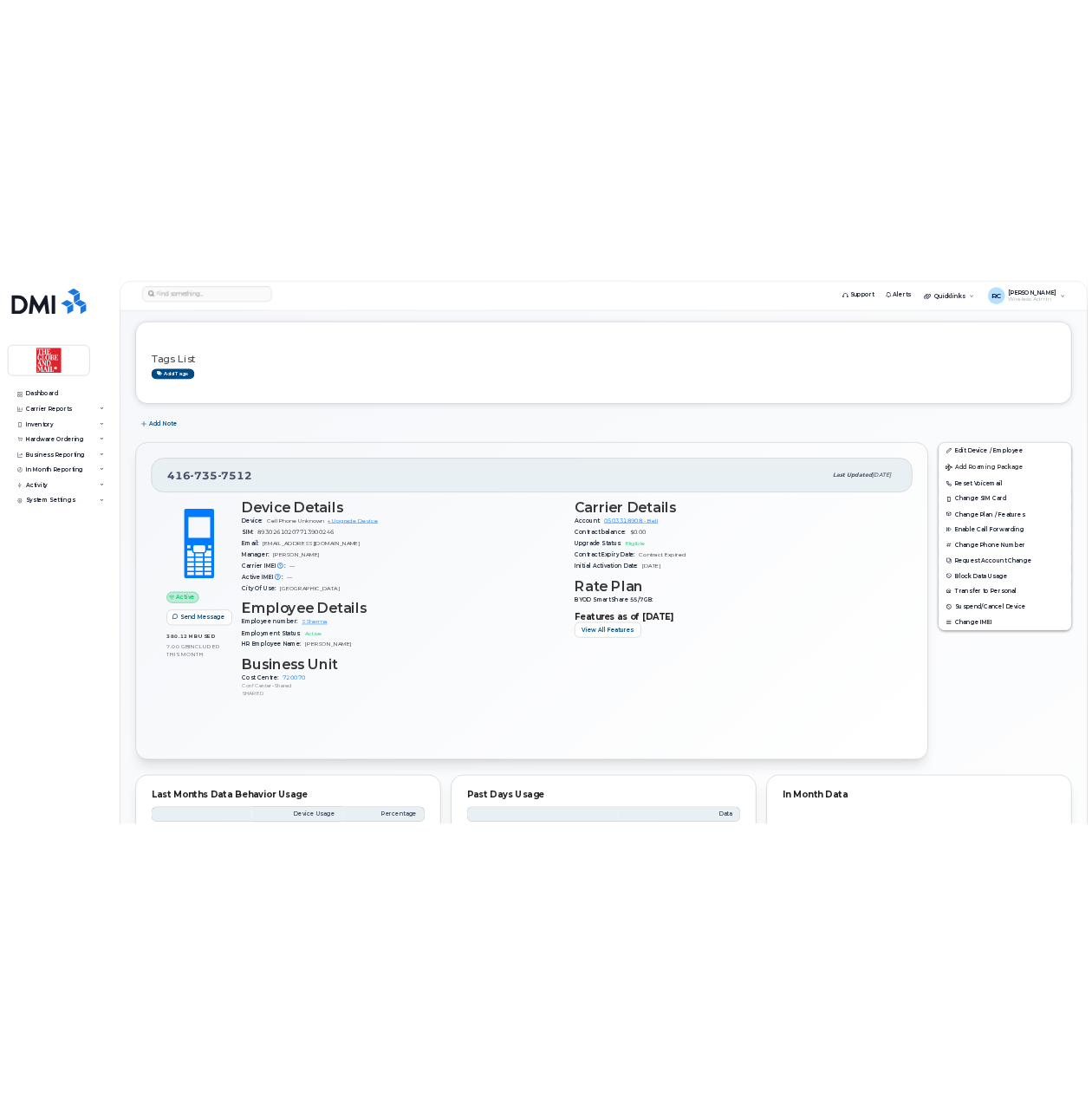
scroll to position [231, 0]
